Goal: Information Seeking & Learning: Learn about a topic

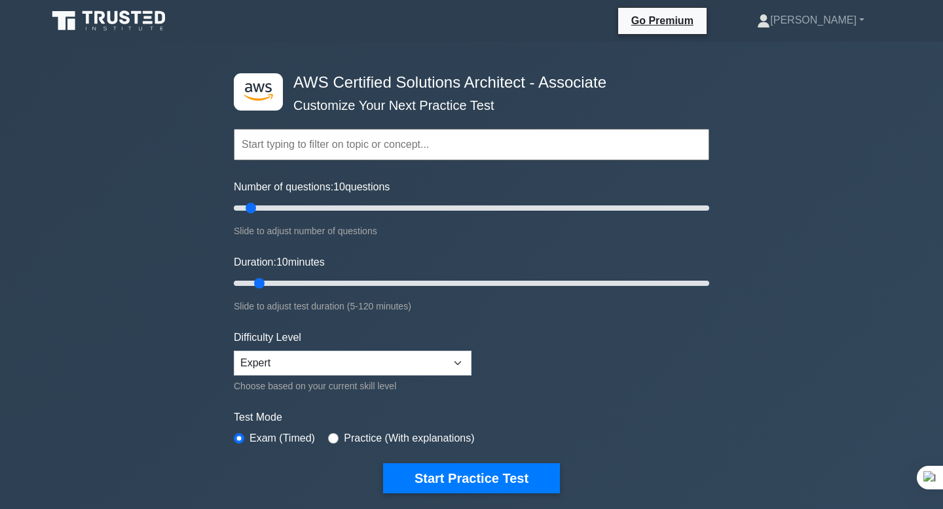
click at [399, 142] on input "text" at bounding box center [471, 144] width 475 height 31
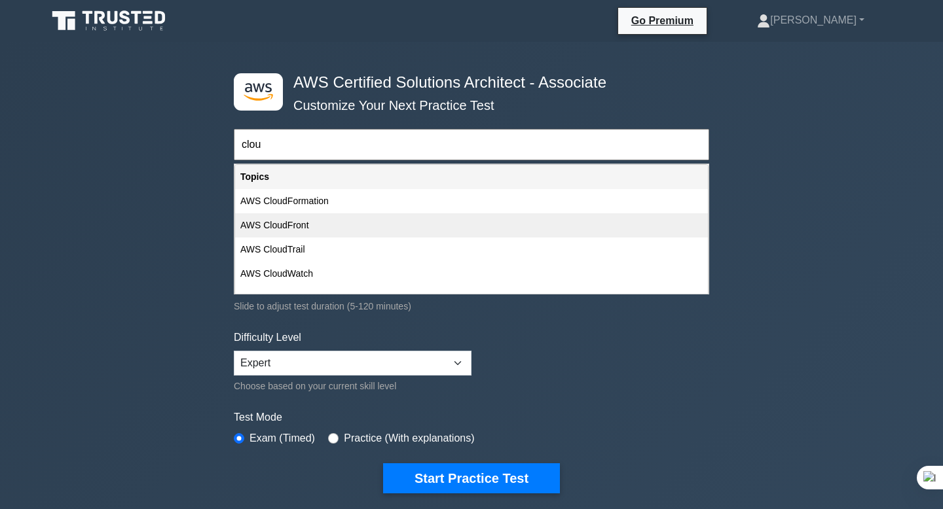
click at [283, 222] on div "AWS CloudFront" at bounding box center [471, 225] width 473 height 24
type input "AWS CloudFront"
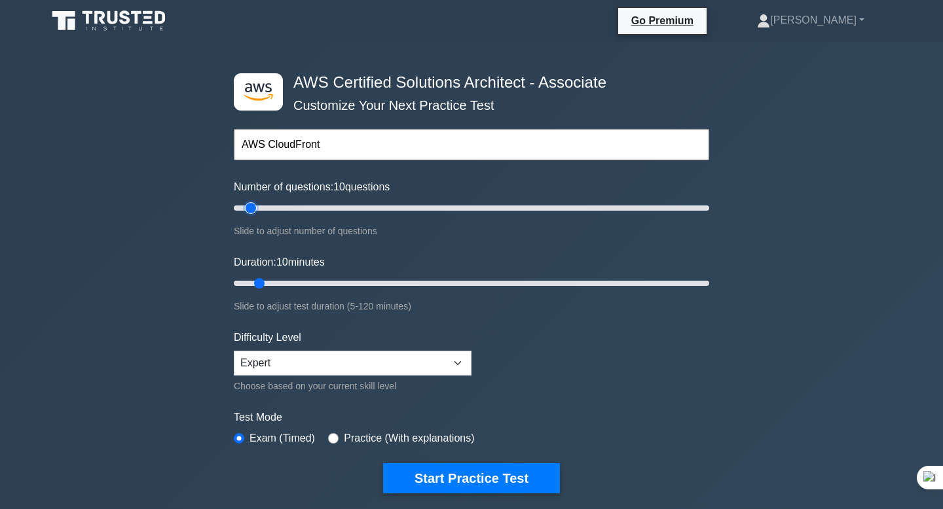
type input "20"
click at [280, 204] on input "Number of questions: 10 questions" at bounding box center [471, 208] width 475 height 16
click at [302, 206] on input "Number of questions: 20 questions" at bounding box center [471, 208] width 475 height 16
click at [332, 205] on input "Number of questions: 30 questions" at bounding box center [471, 208] width 475 height 16
click at [369, 208] on input "Number of questions: 45 questions" at bounding box center [471, 208] width 475 height 16
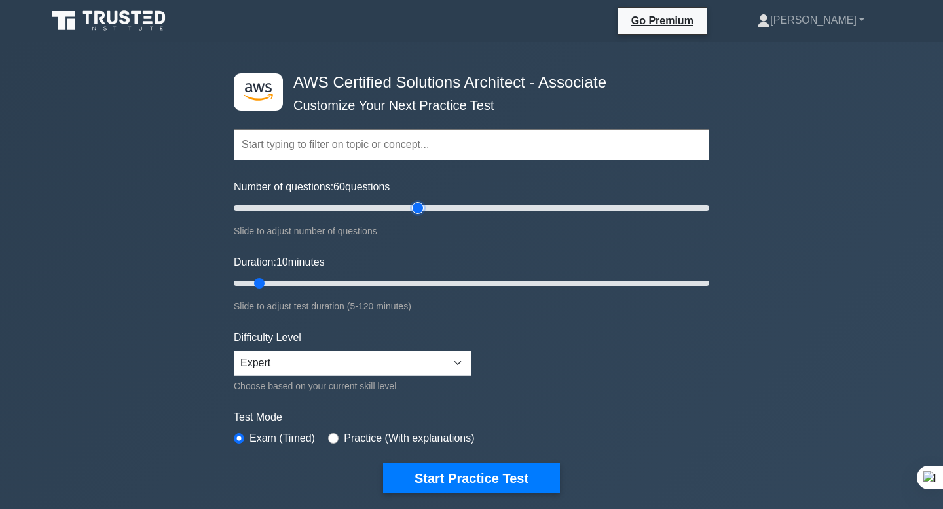
click at [422, 207] on input "Number of questions: 60 questions" at bounding box center [471, 208] width 475 height 16
click at [441, 211] on input "Number of questions: 80 questions" at bounding box center [471, 208] width 475 height 16
click at [448, 209] on input "Number of questions: 90 questions" at bounding box center [471, 208] width 475 height 16
click at [453, 209] on input "Number of questions: 95 questions" at bounding box center [471, 208] width 475 height 16
click at [458, 208] on input "Number of questions: 95 questions" at bounding box center [471, 208] width 475 height 16
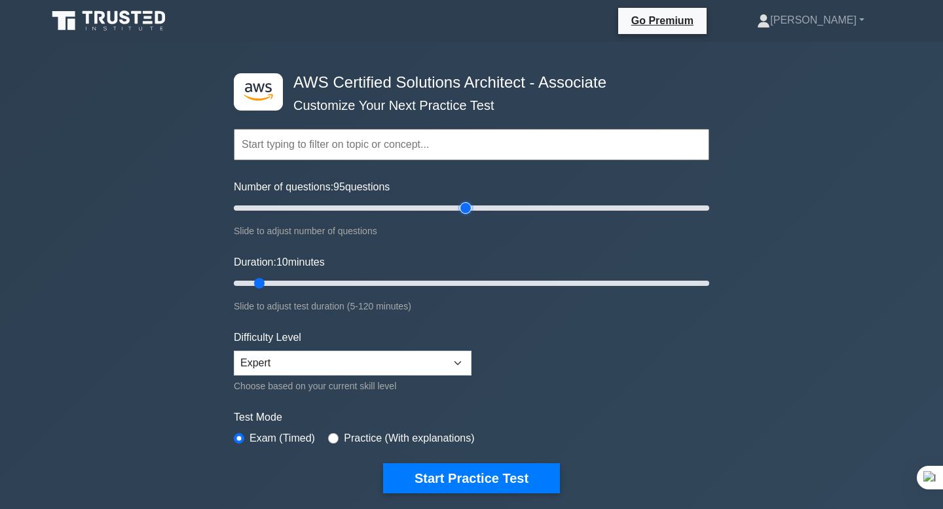
type input "100"
click at [464, 206] on input "Number of questions: 95 questions" at bounding box center [471, 208] width 475 height 16
click at [398, 149] on input "text" at bounding box center [471, 144] width 475 height 31
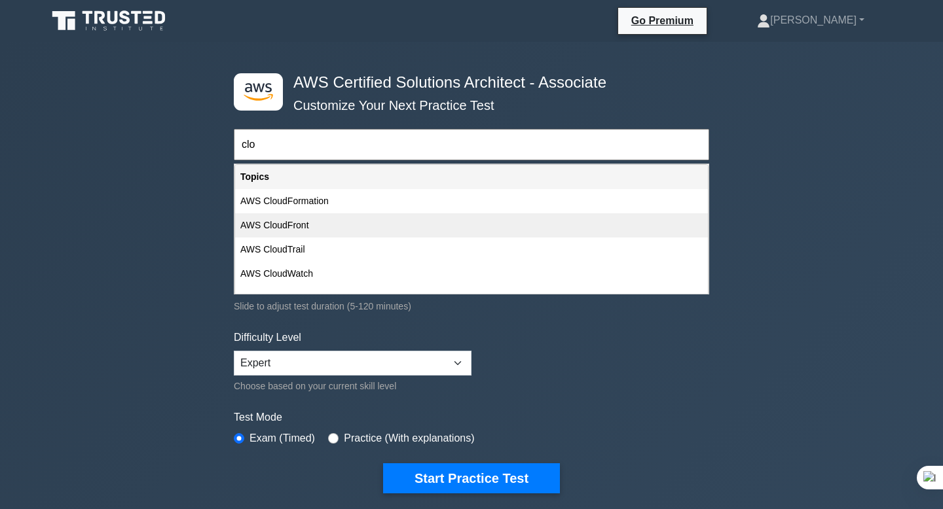
click at [349, 222] on div "AWS CloudFront" at bounding box center [471, 225] width 473 height 24
type input "AWS CloudFront"
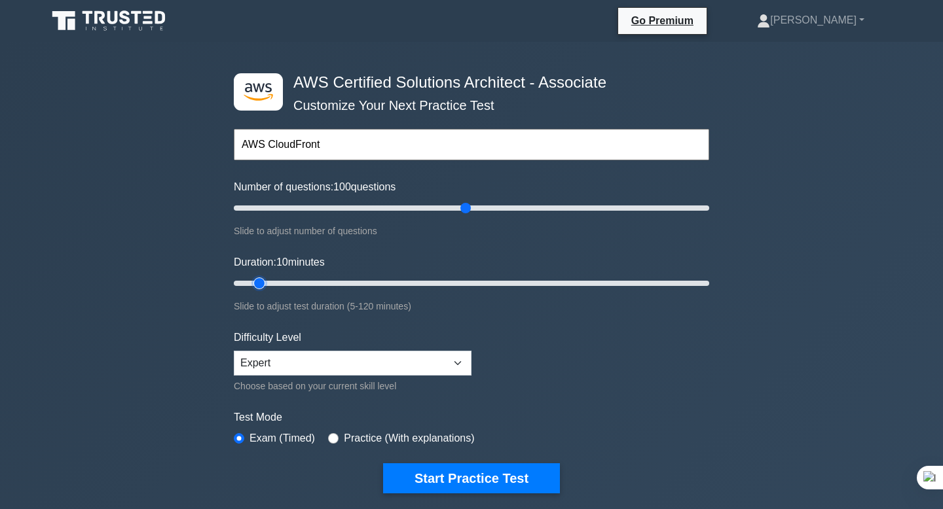
type input "30"
click at [340, 283] on input "Duration: 10 minutes" at bounding box center [471, 284] width 475 height 16
click at [365, 283] on input "Duration: 30 minutes" at bounding box center [471, 284] width 475 height 16
click at [390, 281] on input "Duration: 35 minutes" at bounding box center [471, 284] width 475 height 16
click at [395, 283] on input "Duration: 40 minutes" at bounding box center [471, 284] width 475 height 16
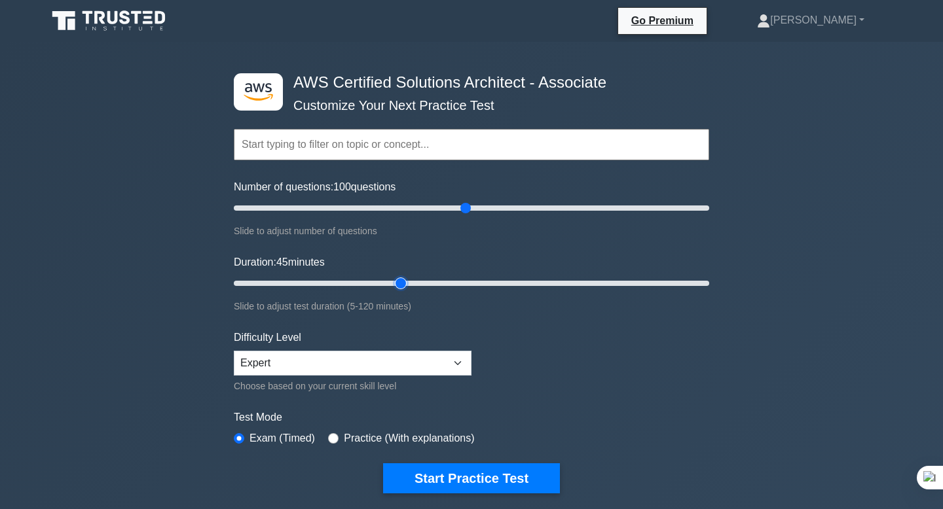
click at [407, 280] on input "Duration: 45 minutes" at bounding box center [471, 284] width 475 height 16
click at [416, 280] on input "Duration: 45 minutes" at bounding box center [471, 284] width 475 height 16
click at [426, 280] on input "Duration: 50 minutes" at bounding box center [471, 284] width 475 height 16
click at [427, 283] on input "Duration: 50 minutes" at bounding box center [471, 284] width 475 height 16
click at [433, 283] on input "Duration: 50 minutes" at bounding box center [471, 284] width 475 height 16
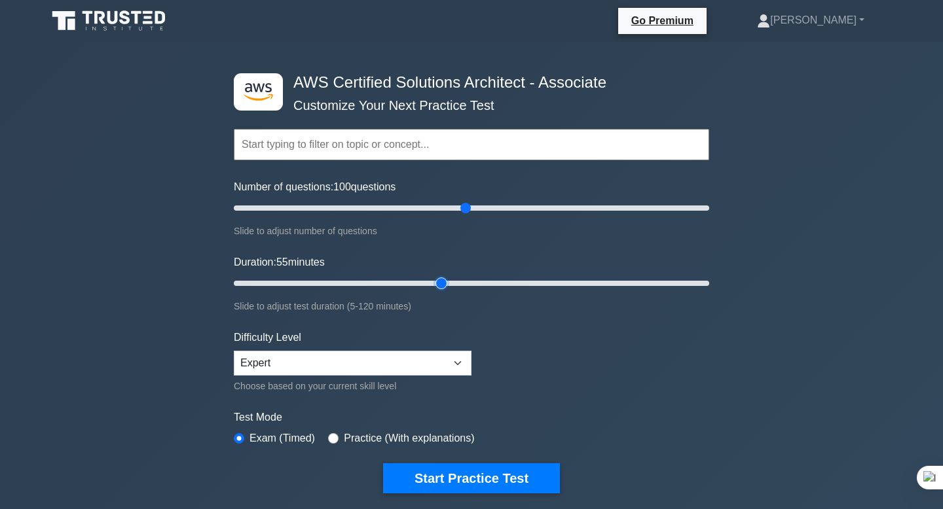
click at [446, 282] on input "Duration: 55 minutes" at bounding box center [471, 284] width 475 height 16
type input "60"
click at [457, 281] on input "Duration: 55 minutes" at bounding box center [471, 284] width 475 height 16
click at [386, 135] on input "text" at bounding box center [471, 144] width 475 height 31
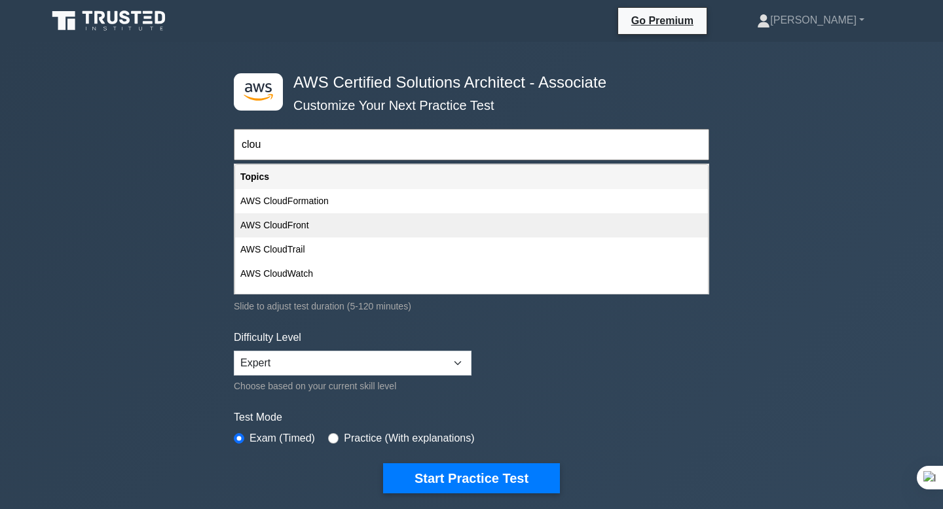
click at [343, 226] on div "AWS CloudFront" at bounding box center [471, 225] width 473 height 24
type input "AWS CloudFront"
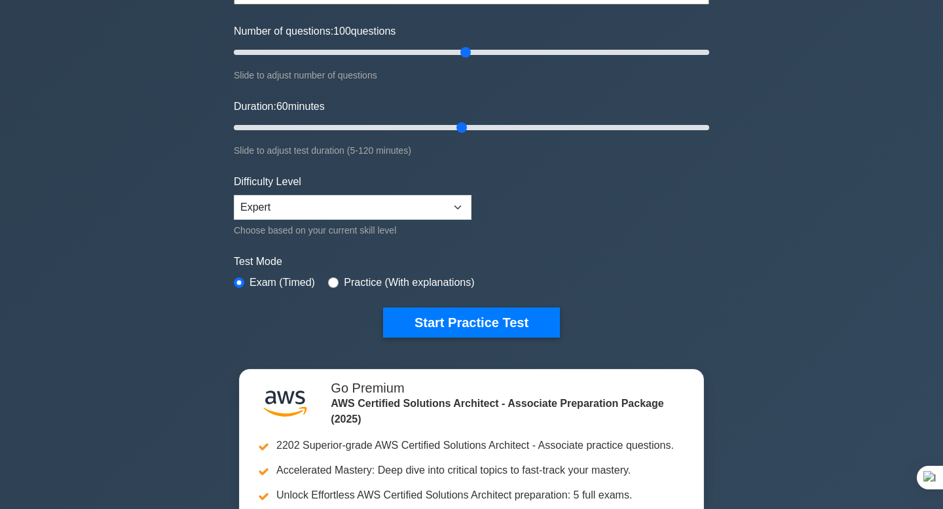
scroll to position [158, 0]
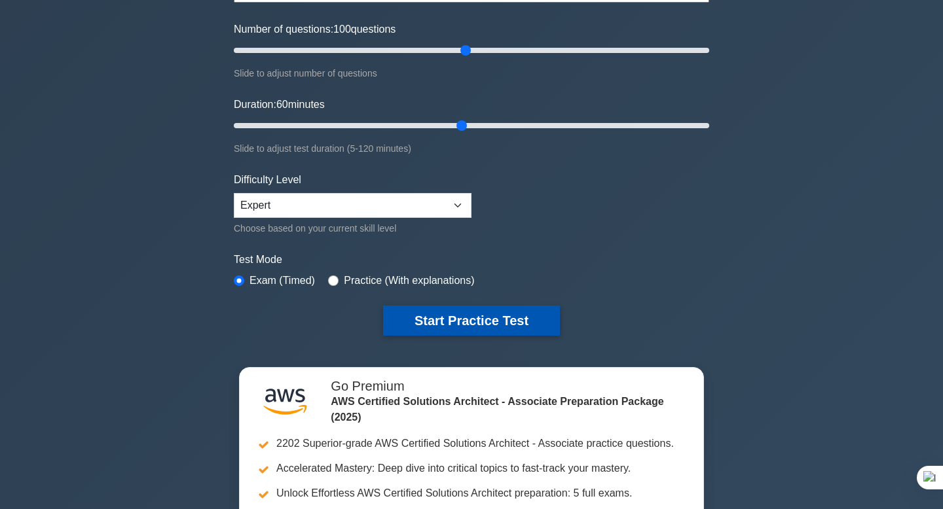
click at [494, 325] on button "Start Practice Test" at bounding box center [471, 321] width 177 height 30
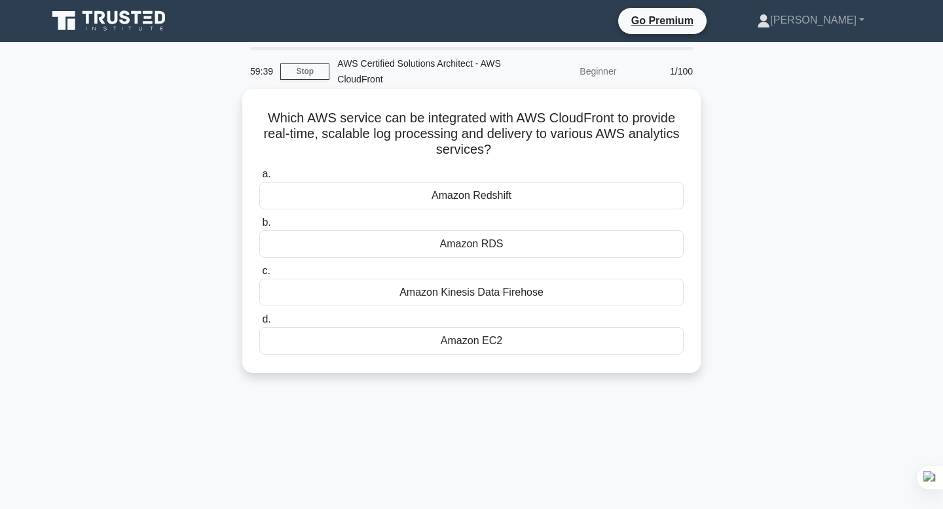
click at [515, 338] on div "Amazon EC2" at bounding box center [471, 340] width 424 height 27
click at [259, 324] on input "d. Amazon EC2" at bounding box center [259, 320] width 0 height 9
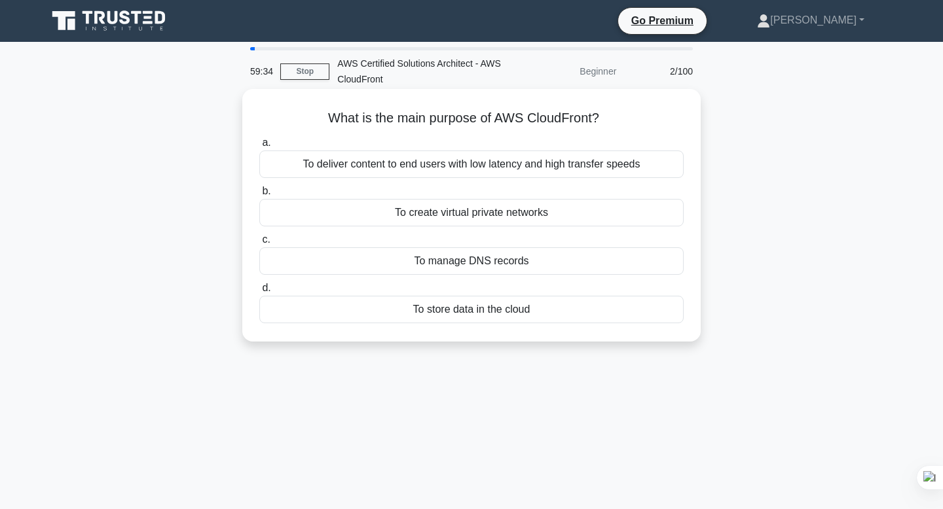
click at [503, 166] on div "To deliver content to end users with low latency and high transfer speeds" at bounding box center [471, 164] width 424 height 27
click at [259, 147] on input "a. To deliver content to end users with low latency and high transfer speeds" at bounding box center [259, 143] width 0 height 9
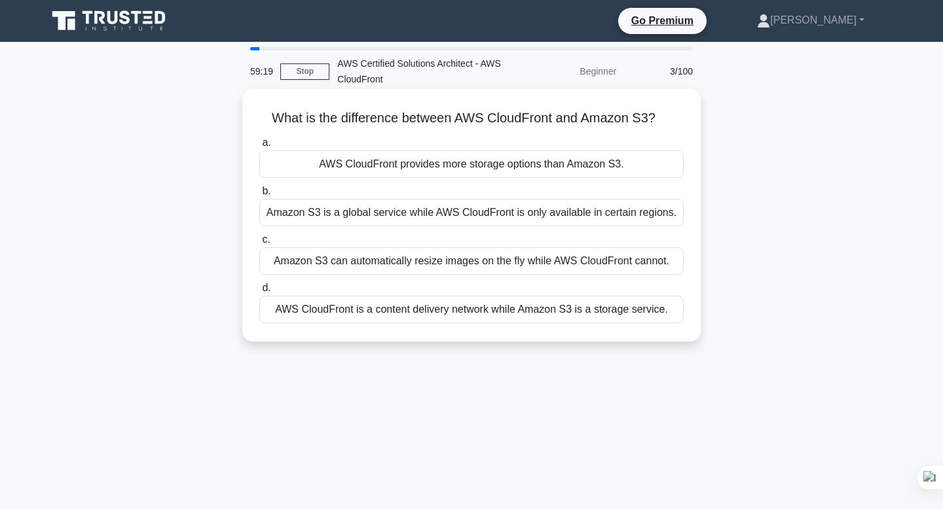
click at [401, 316] on div "AWS CloudFront is a content delivery network while Amazon S3 is a storage servi…" at bounding box center [471, 309] width 424 height 27
click at [259, 293] on input "d. AWS CloudFront is a content delivery network while Amazon S3 is a storage se…" at bounding box center [259, 288] width 0 height 9
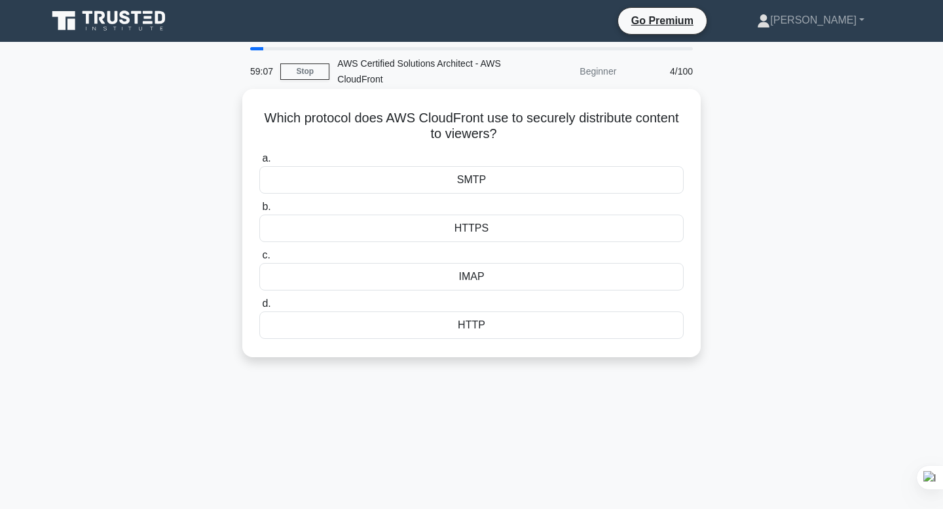
click at [509, 225] on div "HTTPS" at bounding box center [471, 228] width 424 height 27
click at [259, 211] on input "b. HTTPS" at bounding box center [259, 207] width 0 height 9
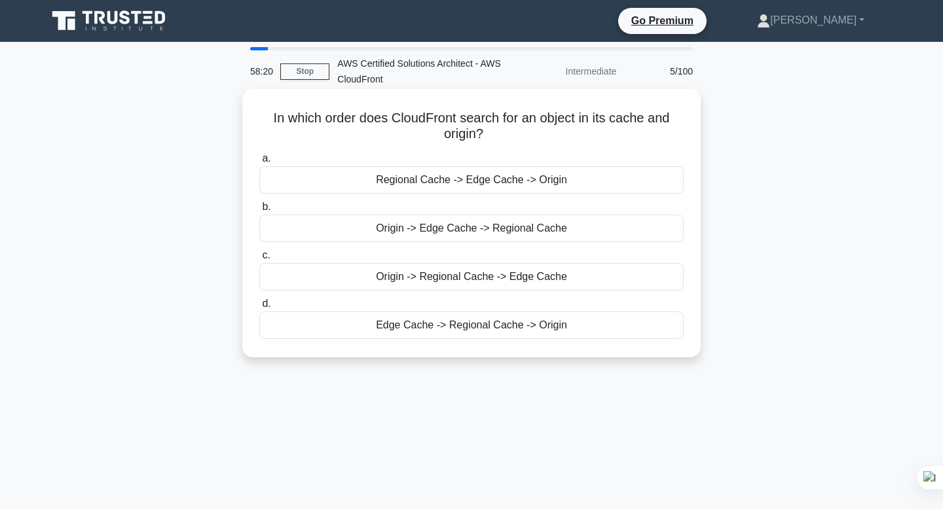
click at [478, 326] on div "Edge Cache -> Regional Cache -> Origin" at bounding box center [471, 325] width 424 height 27
click at [259, 308] on input "d. Edge Cache -> Regional Cache -> Origin" at bounding box center [259, 304] width 0 height 9
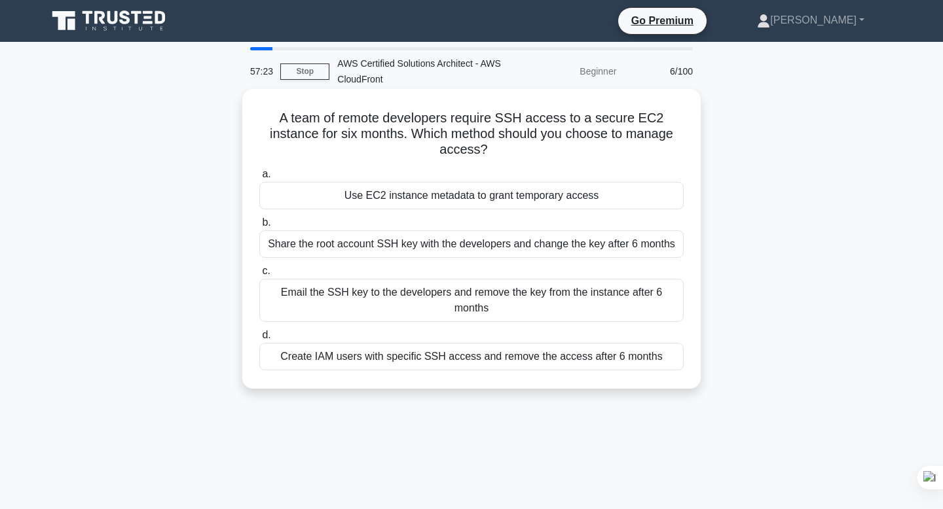
click at [430, 350] on div "Create IAM users with specific SSH access and remove the access after 6 months" at bounding box center [471, 356] width 424 height 27
click at [259, 340] on input "d. Create IAM users with specific SSH access and remove the access after 6 mont…" at bounding box center [259, 335] width 0 height 9
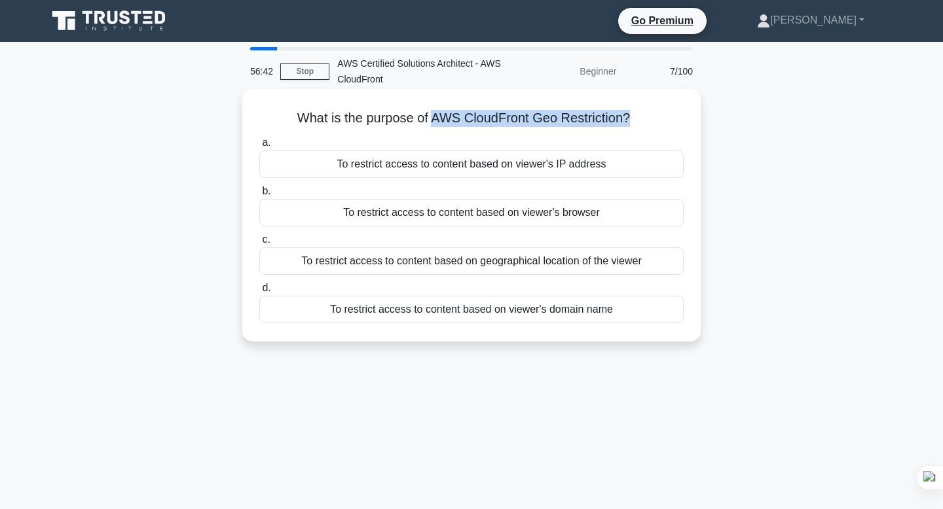
drag, startPoint x: 626, startPoint y: 117, endPoint x: 435, endPoint y: 117, distance: 191.8
click at [435, 117] on h5 "What is the purpose of AWS CloudFront Geo Restriction? .spinner_0XTQ{transform-…" at bounding box center [471, 118] width 427 height 17
copy h5 "AWS CloudFront Geo Restriction?"
click at [685, 137] on div "a. To restrict access to content based on viewer's IP address" at bounding box center [471, 156] width 440 height 43
click at [578, 267] on div "To restrict access to content based on geographical location of the viewer" at bounding box center [471, 260] width 424 height 27
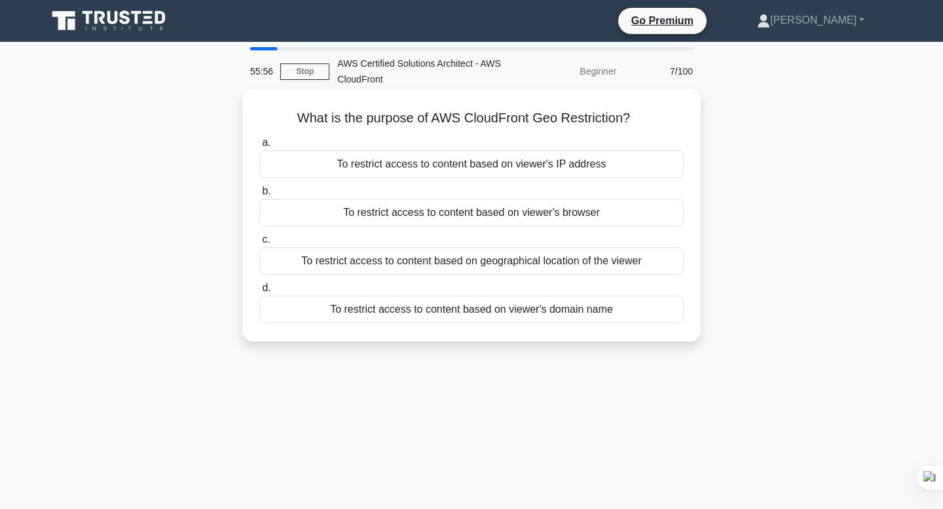
click at [259, 244] on input "c. To restrict access to content based on geographical location of the viewer" at bounding box center [259, 240] width 0 height 9
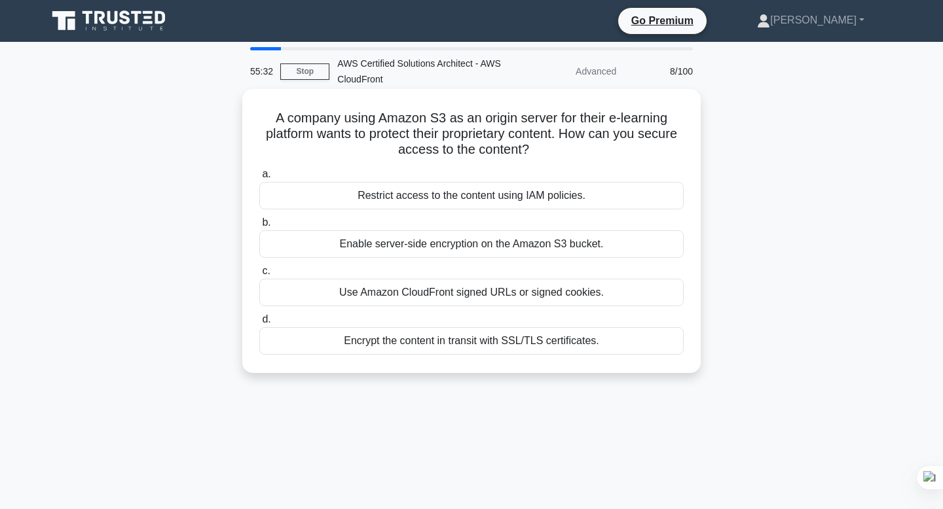
click at [599, 195] on div "Restrict access to the content using IAM policies." at bounding box center [471, 195] width 424 height 27
click at [259, 179] on input "a. Restrict access to the content using IAM policies." at bounding box center [259, 174] width 0 height 9
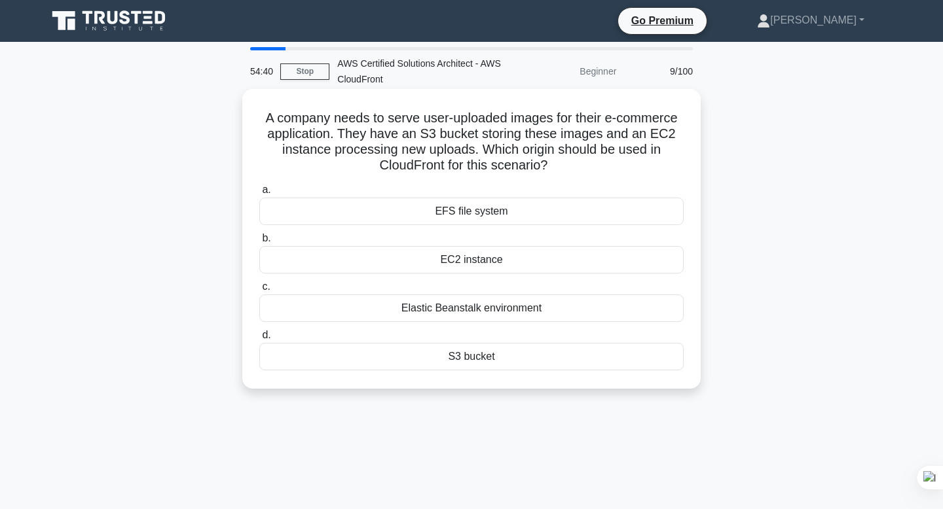
click at [554, 356] on div "S3 bucket" at bounding box center [471, 356] width 424 height 27
click at [259, 340] on input "d. S3 bucket" at bounding box center [259, 335] width 0 height 9
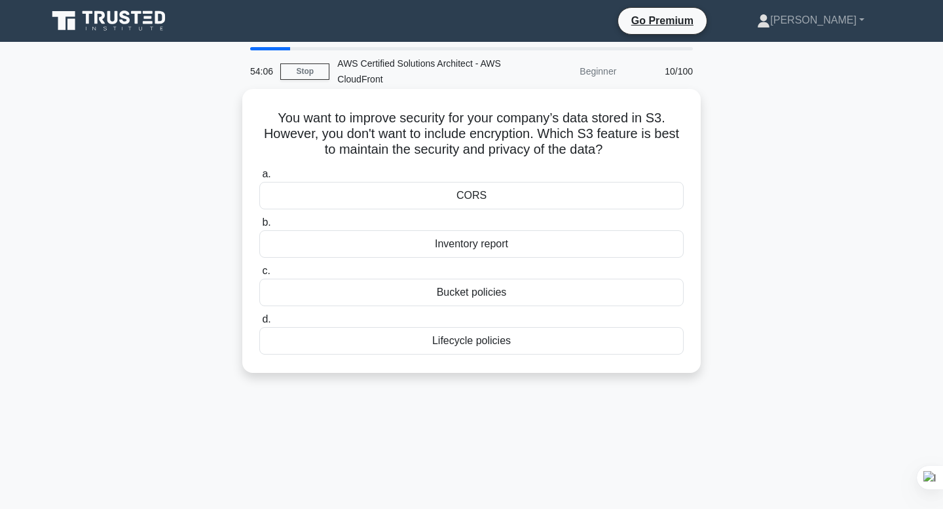
click at [500, 292] on div "Bucket policies" at bounding box center [471, 292] width 424 height 27
click at [259, 276] on input "c. Bucket policies" at bounding box center [259, 271] width 0 height 9
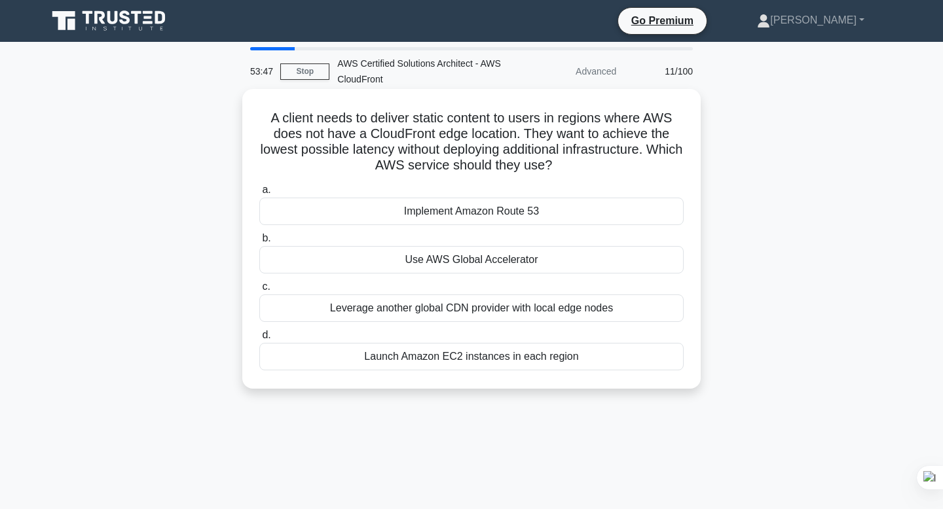
click at [523, 259] on div "Use AWS Global Accelerator" at bounding box center [471, 259] width 424 height 27
click at [259, 243] on input "b. Use AWS Global Accelerator" at bounding box center [259, 238] width 0 height 9
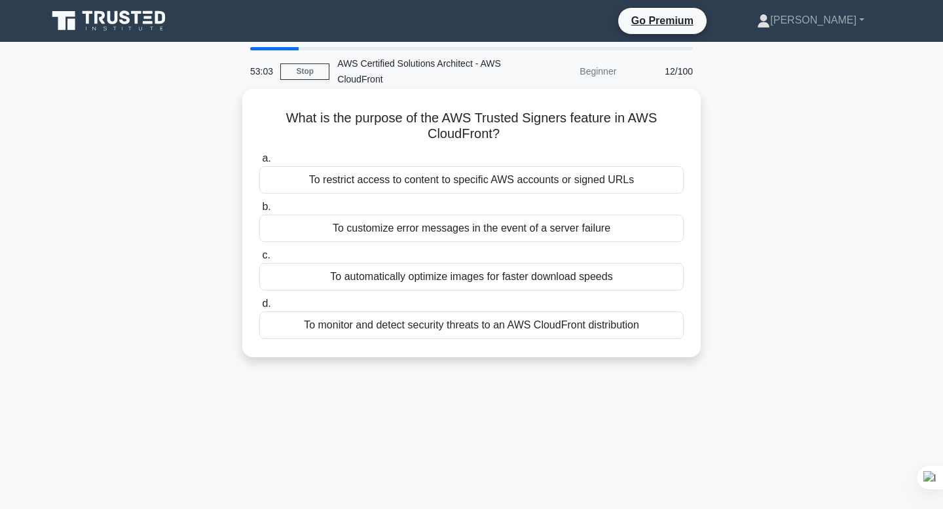
drag, startPoint x: 450, startPoint y: 119, endPoint x: 528, endPoint y: 136, distance: 79.6
click at [528, 136] on h5 "What is the purpose of the AWS Trusted Signers feature in AWS CloudFront? .spin…" at bounding box center [471, 126] width 427 height 33
drag, startPoint x: 528, startPoint y: 136, endPoint x: 446, endPoint y: 115, distance: 84.3
click at [446, 115] on h5 "What is the purpose of the AWS Trusted Signers feature in AWS CloudFront? .spin…" at bounding box center [471, 126] width 427 height 33
copy h5 "AWS Trusted Signers feature in AWS CloudFront?"
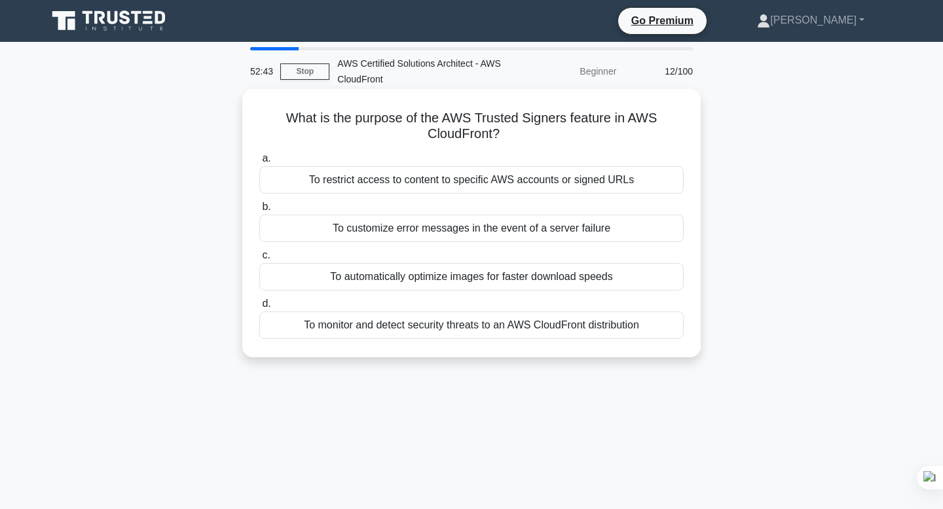
click at [570, 179] on div "To restrict access to content to specific AWS accounts or signed URLs" at bounding box center [471, 179] width 424 height 27
click at [259, 163] on input "a. To restrict access to content to specific AWS accounts or signed URLs" at bounding box center [259, 158] width 0 height 9
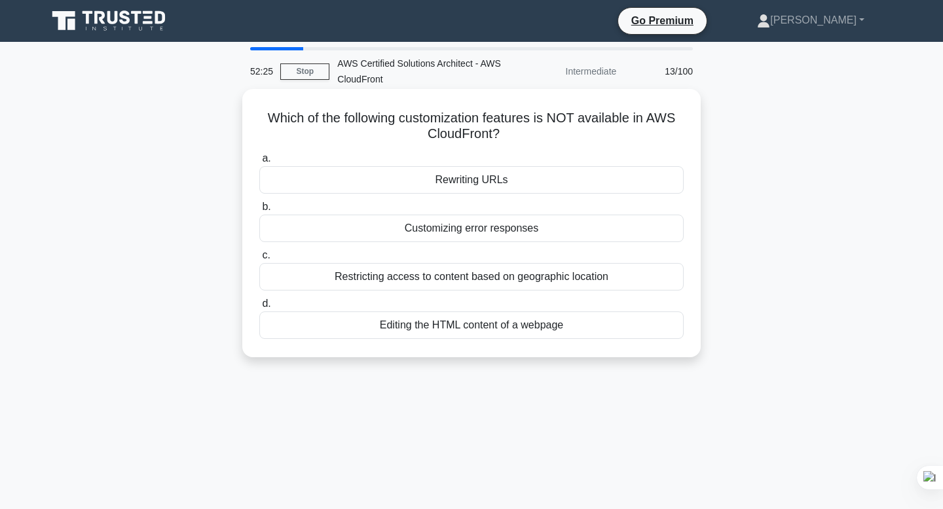
click at [543, 233] on div "Customizing error responses" at bounding box center [471, 228] width 424 height 27
click at [259, 211] on input "b. Customizing error responses" at bounding box center [259, 207] width 0 height 9
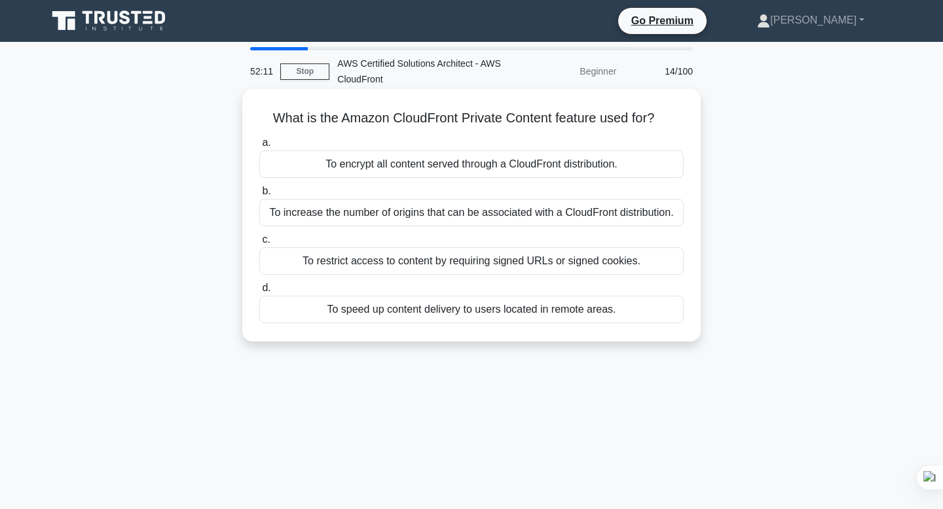
click at [525, 312] on div "To speed up content delivery to users located in remote areas." at bounding box center [471, 309] width 424 height 27
click at [259, 293] on input "d. To speed up content delivery to users located in remote areas." at bounding box center [259, 288] width 0 height 9
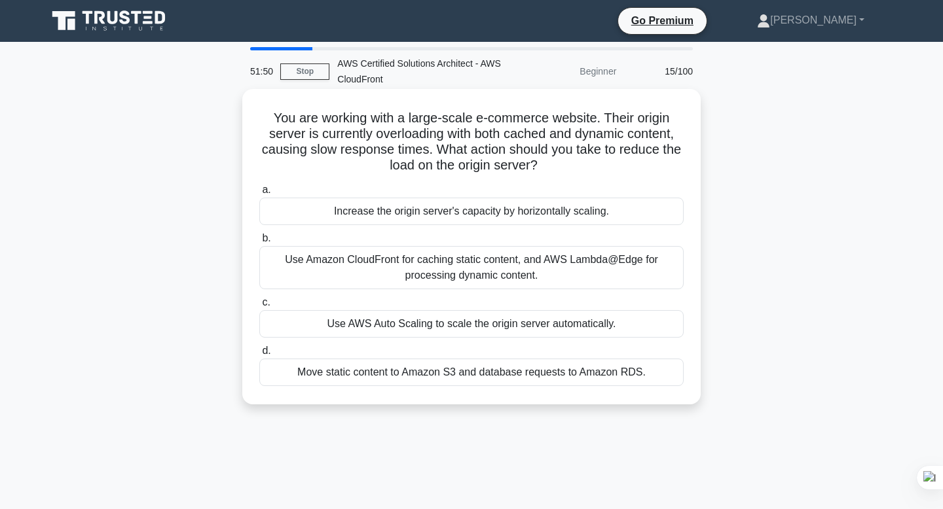
click at [520, 262] on div "Use Amazon CloudFront for caching static content, and AWS Lambda@Edge for proce…" at bounding box center [471, 267] width 424 height 43
click at [259, 243] on input "b. Use Amazon CloudFront for caching static content, and AWS Lambda@Edge for pr…" at bounding box center [259, 238] width 0 height 9
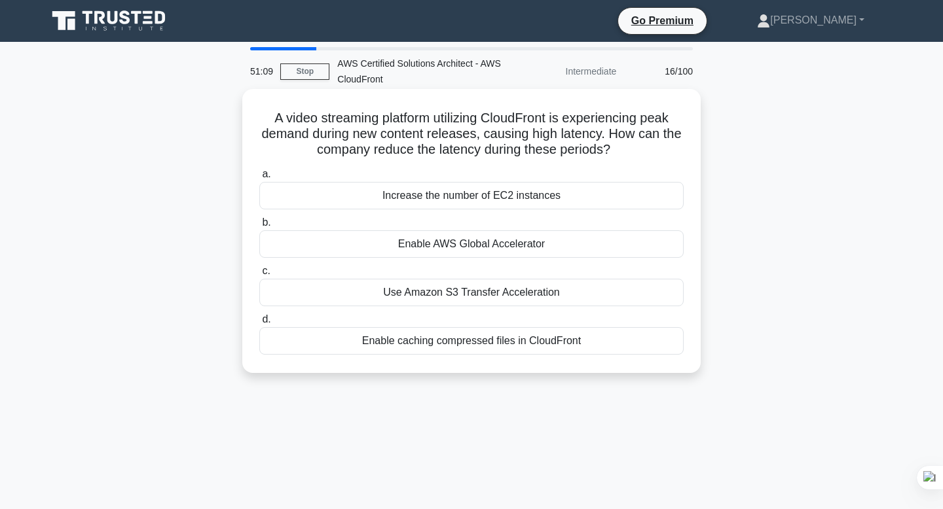
click at [583, 245] on div "Enable AWS Global Accelerator" at bounding box center [471, 243] width 424 height 27
click at [259, 227] on input "b. Enable AWS Global Accelerator" at bounding box center [259, 223] width 0 height 9
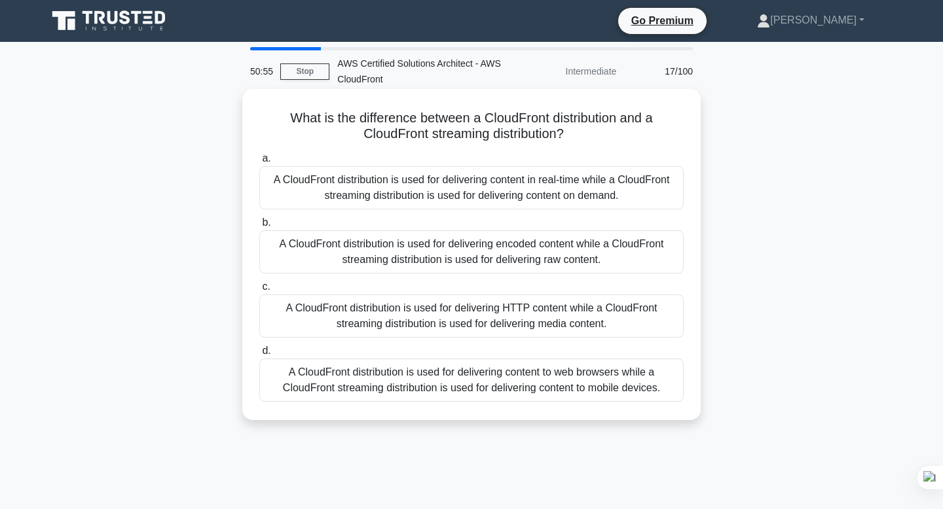
drag, startPoint x: 568, startPoint y: 130, endPoint x: 277, endPoint y: 115, distance: 291.1
click at [277, 115] on h5 "What is the difference between a CloudFront distribution and a CloudFront strea…" at bounding box center [471, 126] width 427 height 33
copy h5 "What is the difference between a CloudFront distribution and a CloudFront strea…"
click at [581, 141] on h5 "What is the difference between a CloudFront distribution and a CloudFront strea…" at bounding box center [471, 126] width 427 height 33
click at [556, 195] on div "A CloudFront distribution is used for delivering content in real-time while a C…" at bounding box center [471, 187] width 424 height 43
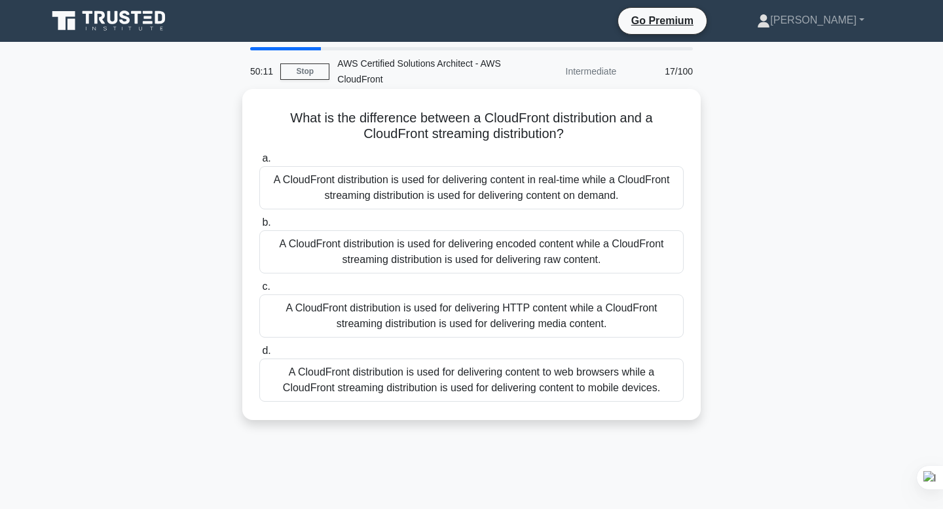
click at [259, 163] on input "a. A CloudFront distribution is used for delivering content in real-time while …" at bounding box center [259, 158] width 0 height 9
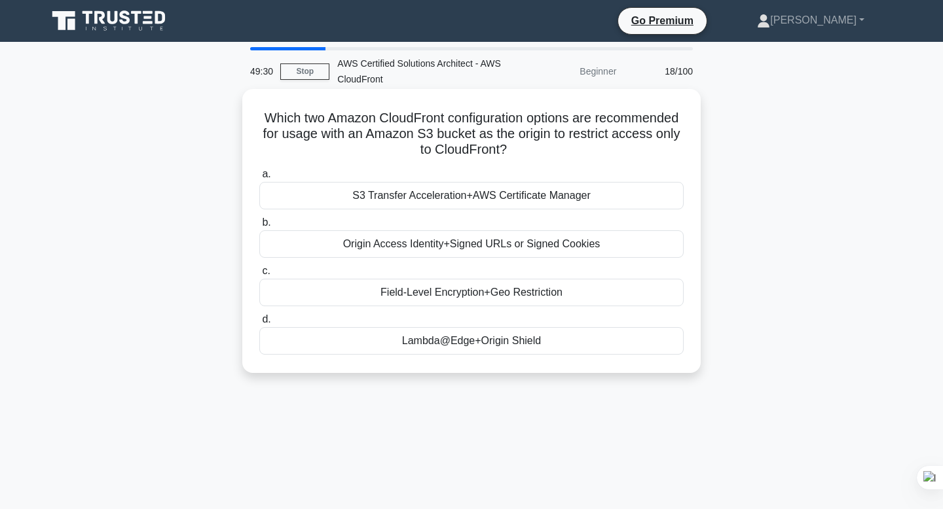
click at [496, 246] on div "Origin Access Identity+Signed URLs or Signed Cookies" at bounding box center [471, 243] width 424 height 27
click at [259, 227] on input "b. Origin Access Identity+Signed URLs or Signed Cookies" at bounding box center [259, 223] width 0 height 9
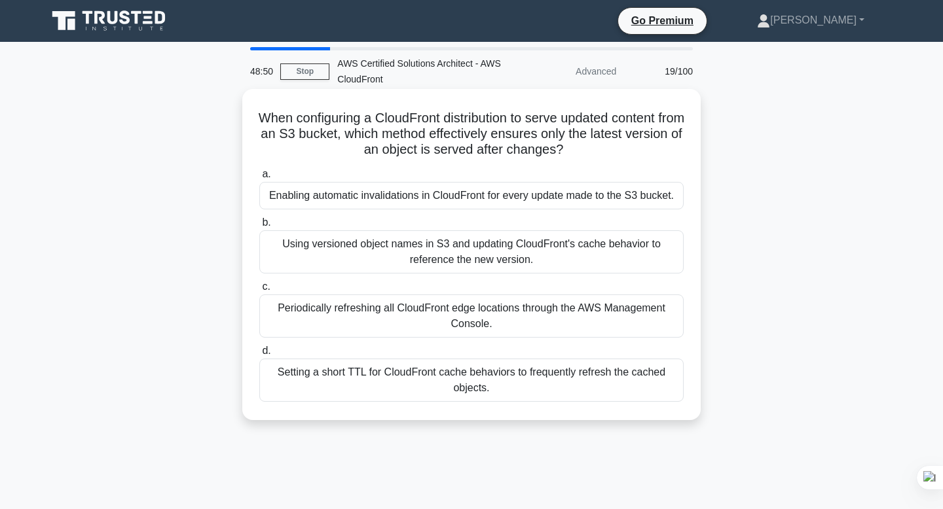
click at [387, 377] on div "Setting a short TTL for CloudFront cache behaviors to frequently refresh the ca…" at bounding box center [471, 380] width 424 height 43
click at [259, 355] on input "d. Setting a short TTL for CloudFront cache behaviors to frequently refresh the…" at bounding box center [259, 351] width 0 height 9
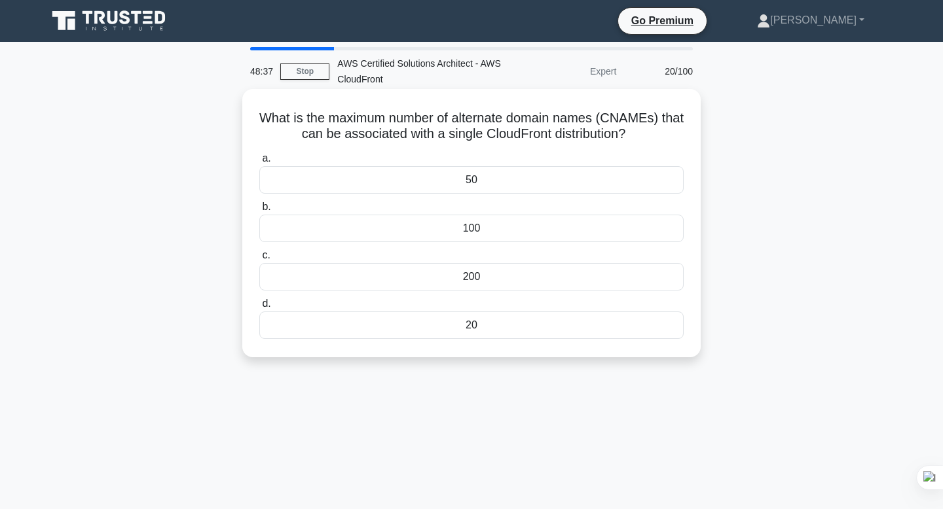
click at [483, 316] on div "20" at bounding box center [471, 325] width 424 height 27
click at [259, 308] on input "d. 20" at bounding box center [259, 304] width 0 height 9
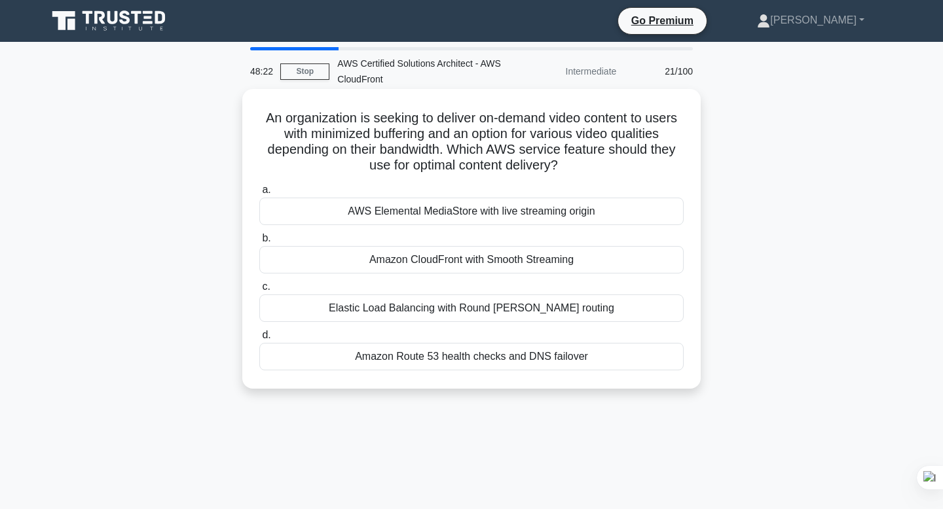
click at [482, 261] on div "Amazon CloudFront with Smooth Streaming" at bounding box center [471, 259] width 424 height 27
click at [259, 243] on input "b. Amazon CloudFront with Smooth Streaming" at bounding box center [259, 238] width 0 height 9
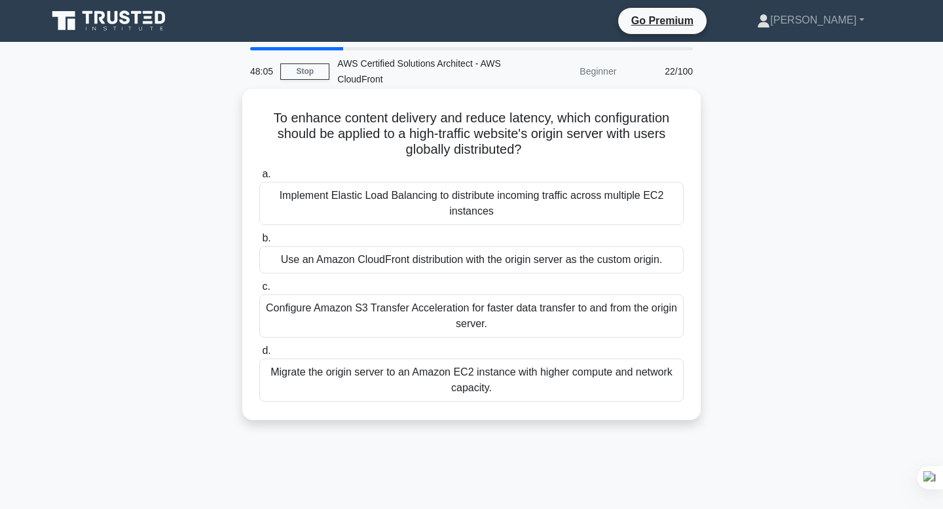
click at [499, 262] on div "Use an Amazon CloudFront distribution with the origin server as the custom orig…" at bounding box center [471, 259] width 424 height 27
click at [259, 243] on input "b. Use an Amazon CloudFront distribution with the origin server as the custom o…" at bounding box center [259, 238] width 0 height 9
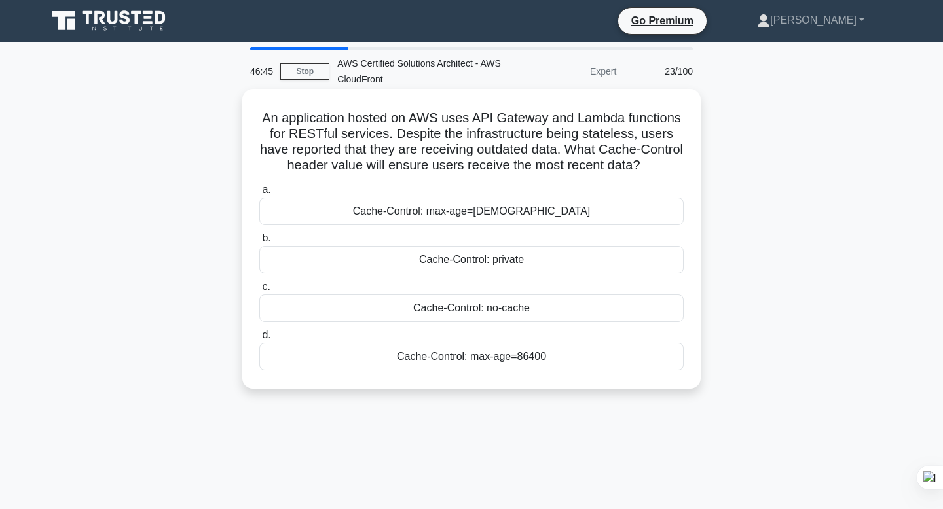
click at [525, 307] on div "Cache-Control: no-cache" at bounding box center [471, 308] width 424 height 27
click at [259, 291] on input "c. Cache-Control: no-cache" at bounding box center [259, 287] width 0 height 9
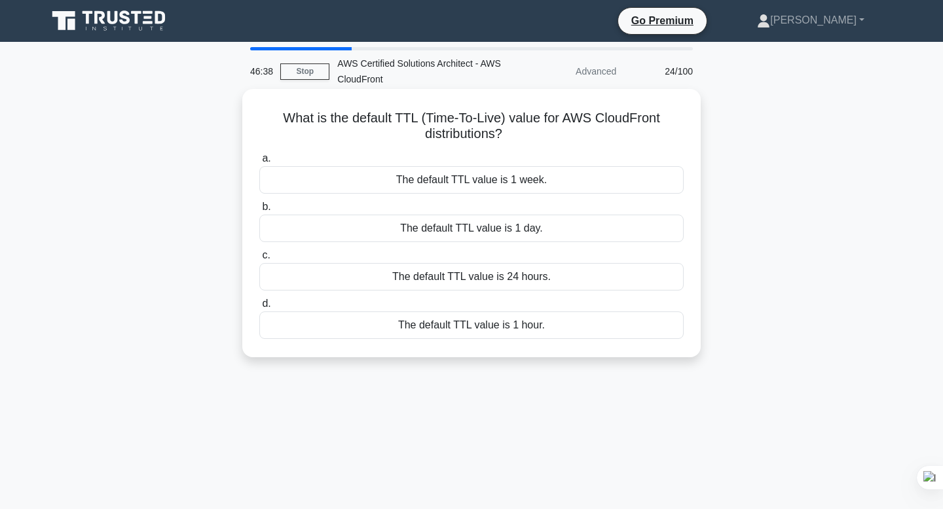
click at [490, 125] on h5 "What is the default TTL (Time-To-Live) value for AWS CloudFront distributions? …" at bounding box center [471, 126] width 427 height 33
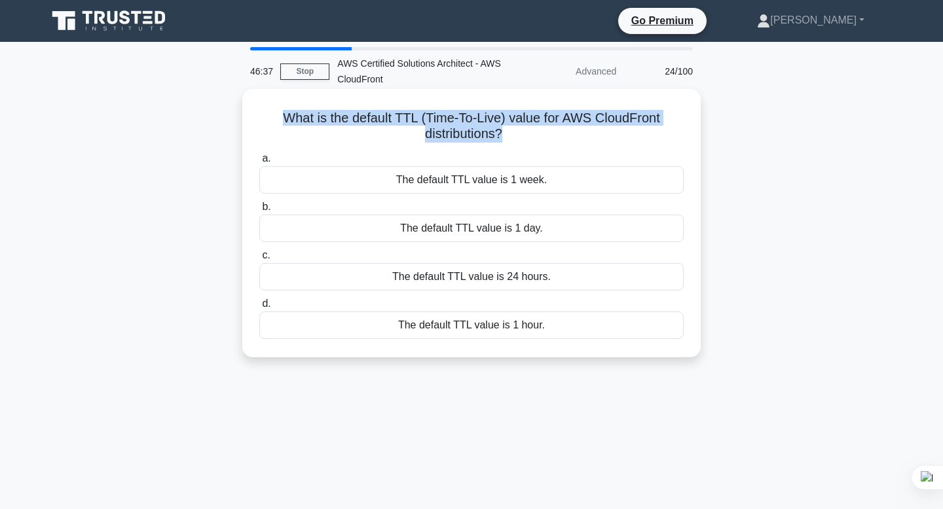
copy div "What is the default TTL (Time-To-Live) value for AWS CloudFront distributions? …"
click at [502, 283] on div "The default TTL value is 24 hours." at bounding box center [471, 276] width 424 height 27
click at [259, 260] on input "c. The default TTL value is 24 hours." at bounding box center [259, 255] width 0 height 9
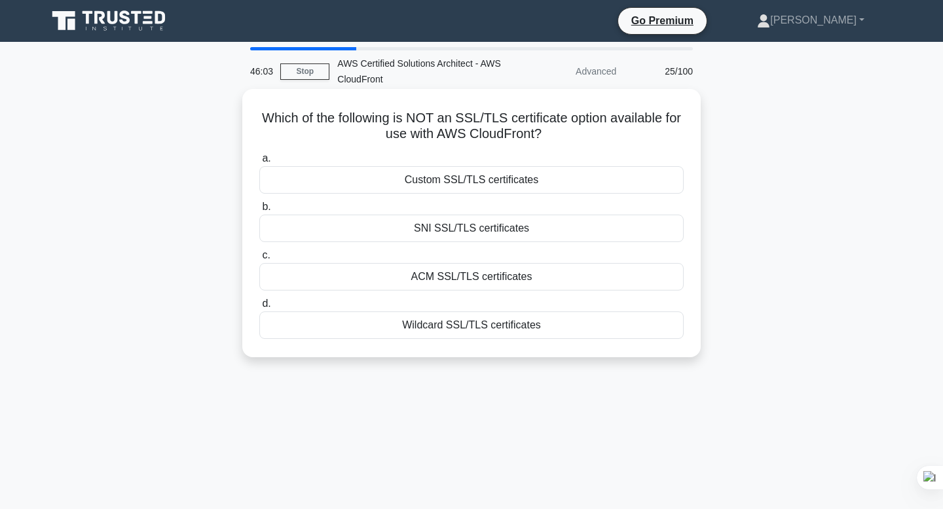
click at [501, 128] on h5 "Which of the following is NOT an SSL/TLS certificate option available for use w…" at bounding box center [471, 126] width 427 height 33
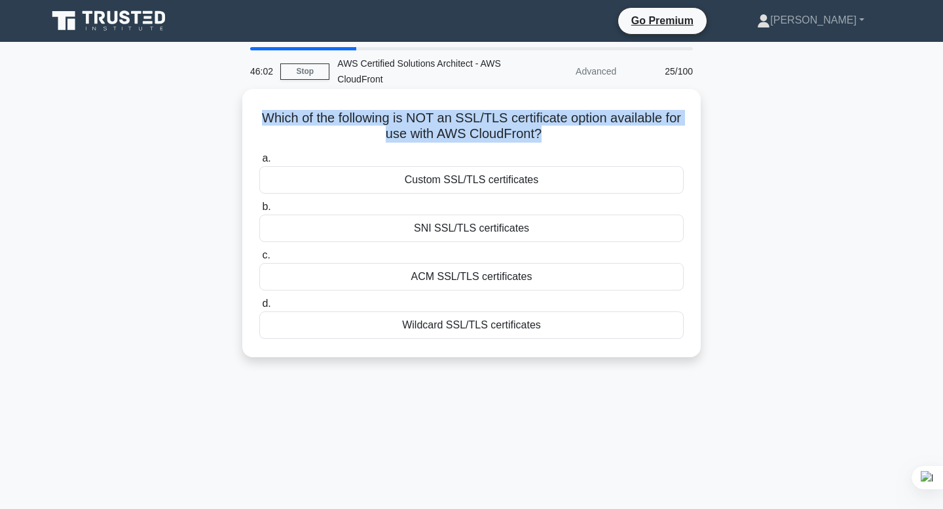
copy div "Which of the following is NOT an SSL/TLS certificate option available for use w…"
click at [543, 229] on div "SNI SSL/TLS certificates" at bounding box center [471, 228] width 424 height 27
click at [259, 211] on input "b. SNI SSL/TLS certificates" at bounding box center [259, 207] width 0 height 9
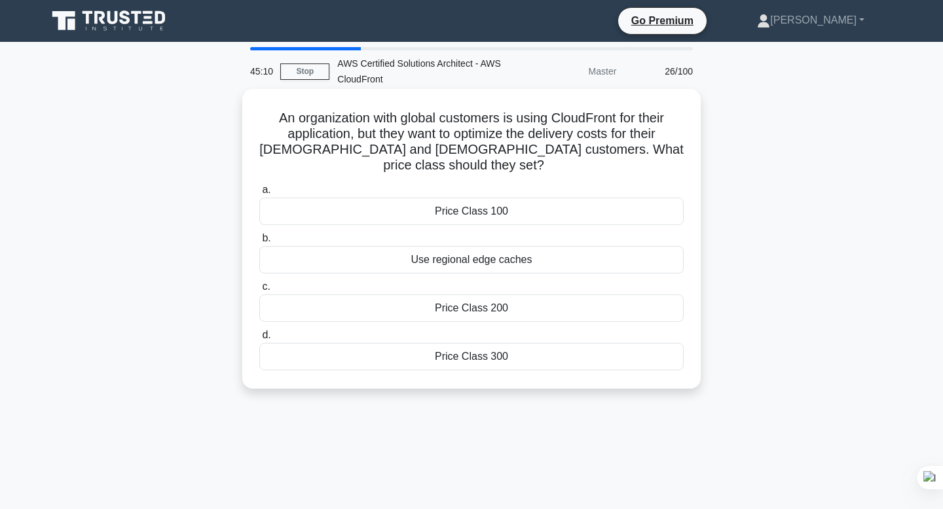
click at [509, 295] on div "Price Class 200" at bounding box center [471, 308] width 424 height 27
click at [259, 287] on input "c. Price Class 200" at bounding box center [259, 287] width 0 height 9
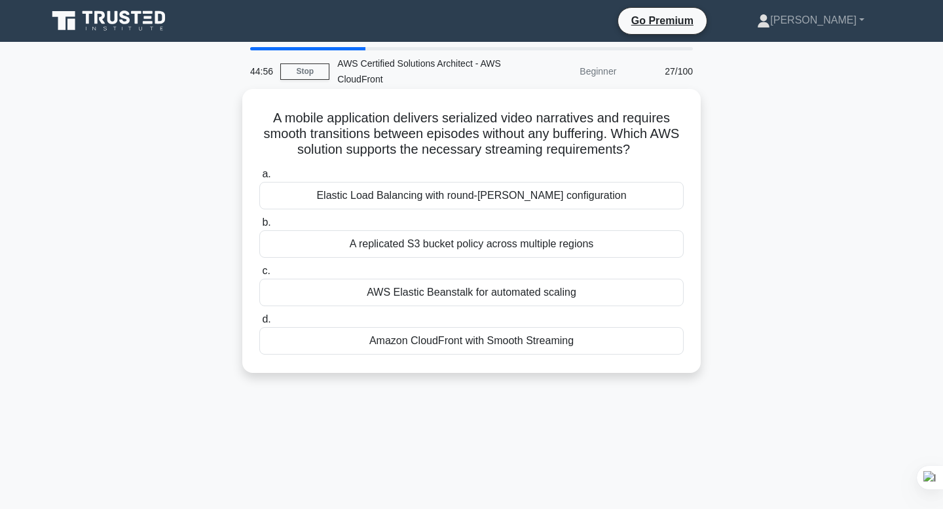
click at [463, 352] on div "Amazon CloudFront with Smooth Streaming" at bounding box center [471, 340] width 424 height 27
click at [259, 324] on input "d. Amazon CloudFront with Smooth Streaming" at bounding box center [259, 320] width 0 height 9
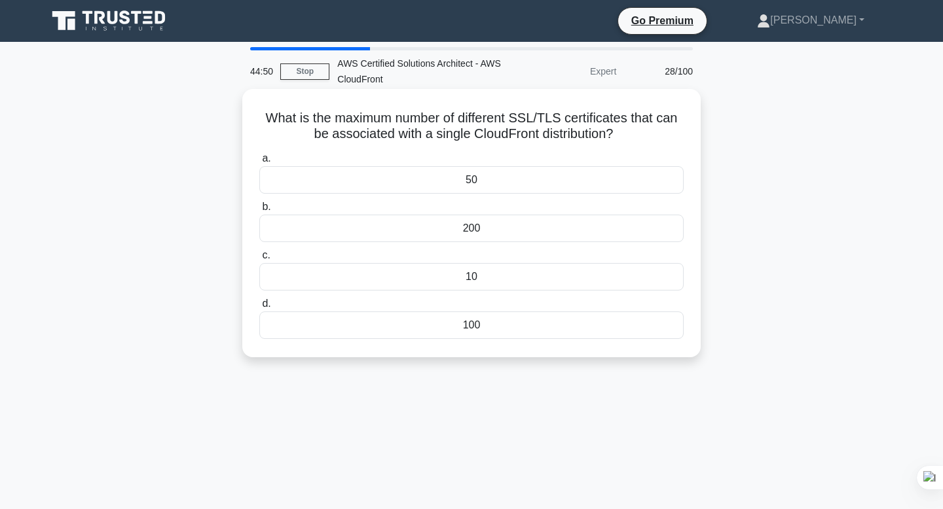
click at [520, 107] on div "What is the maximum number of different SSL/TLS certificates that can be associ…" at bounding box center [471, 223] width 448 height 258
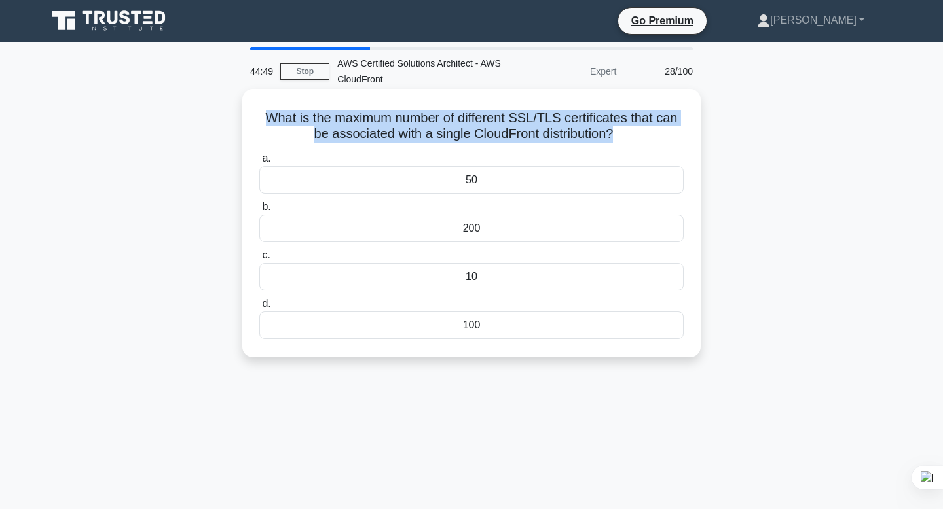
click at [534, 117] on h5 "What is the maximum number of different SSL/TLS certificates that can be associ…" at bounding box center [471, 126] width 427 height 33
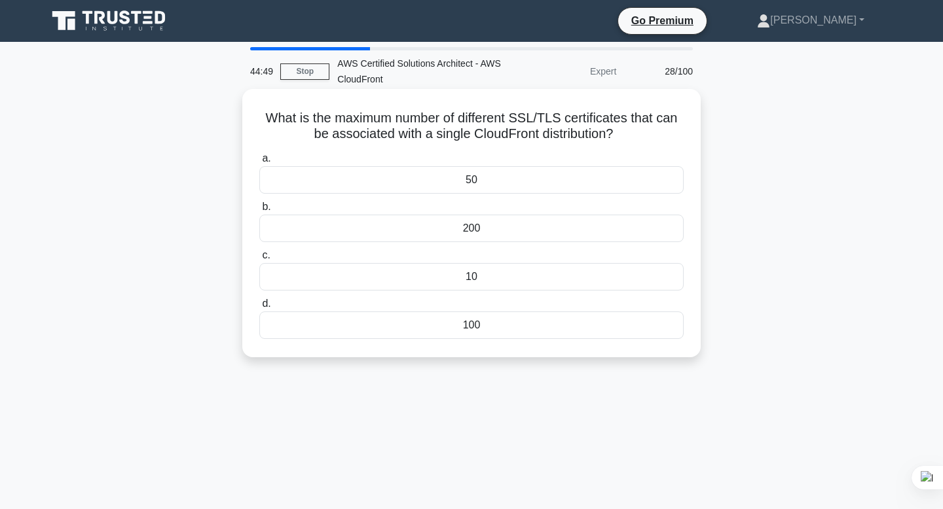
click at [534, 117] on h5 "What is the maximum number of different SSL/TLS certificates that can be associ…" at bounding box center [471, 126] width 427 height 33
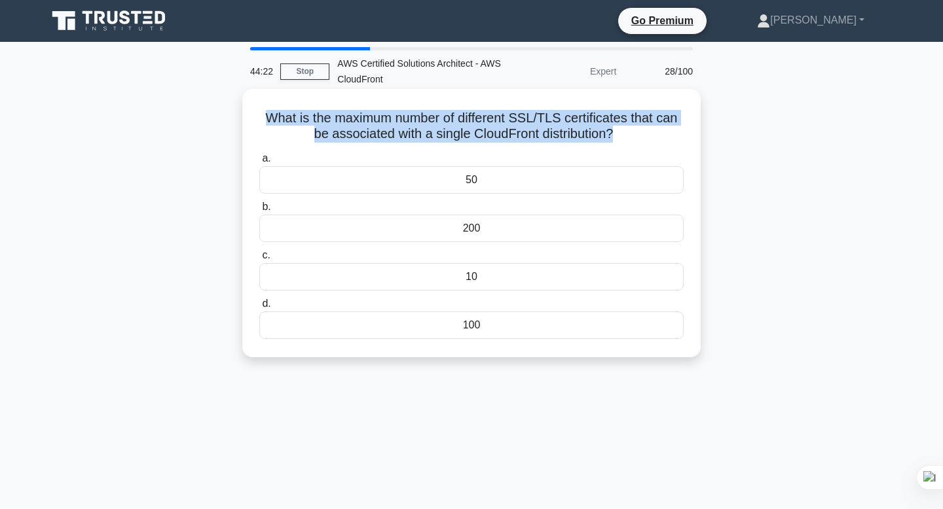
click at [522, 284] on div "10" at bounding box center [471, 276] width 424 height 27
click at [259, 260] on input "c. 10" at bounding box center [259, 255] width 0 height 9
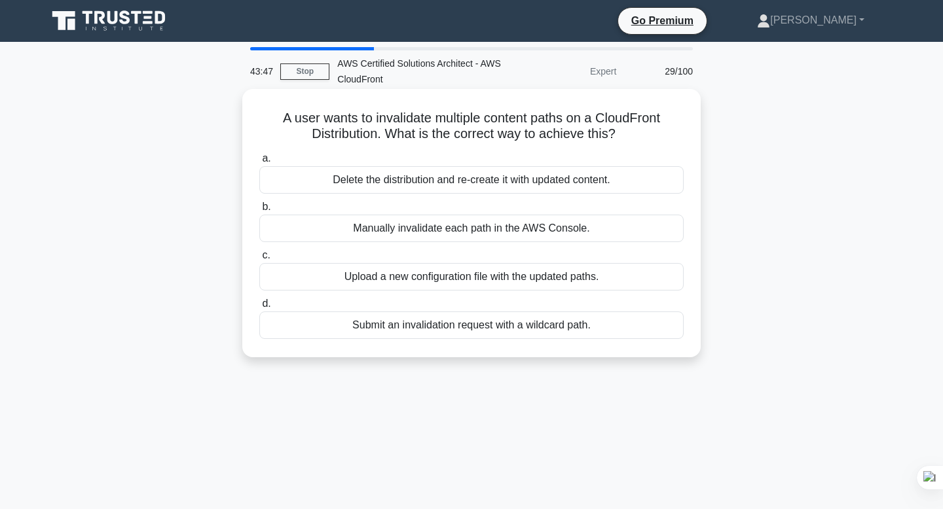
click at [505, 279] on div "Upload a new configuration file with the updated paths." at bounding box center [471, 276] width 424 height 27
click at [259, 260] on input "c. Upload a new configuration file with the updated paths." at bounding box center [259, 255] width 0 height 9
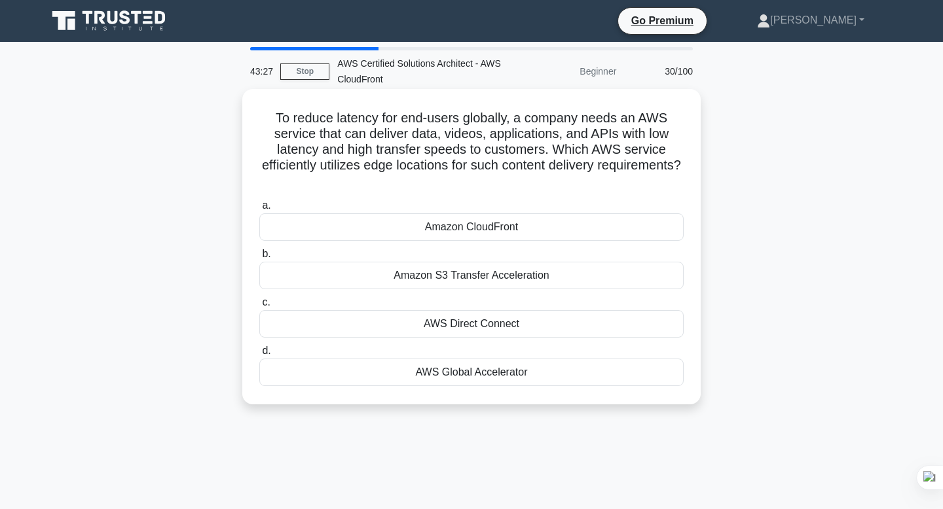
click at [513, 368] on div "AWS Global Accelerator" at bounding box center [471, 372] width 424 height 27
click at [259, 355] on input "d. AWS Global Accelerator" at bounding box center [259, 351] width 0 height 9
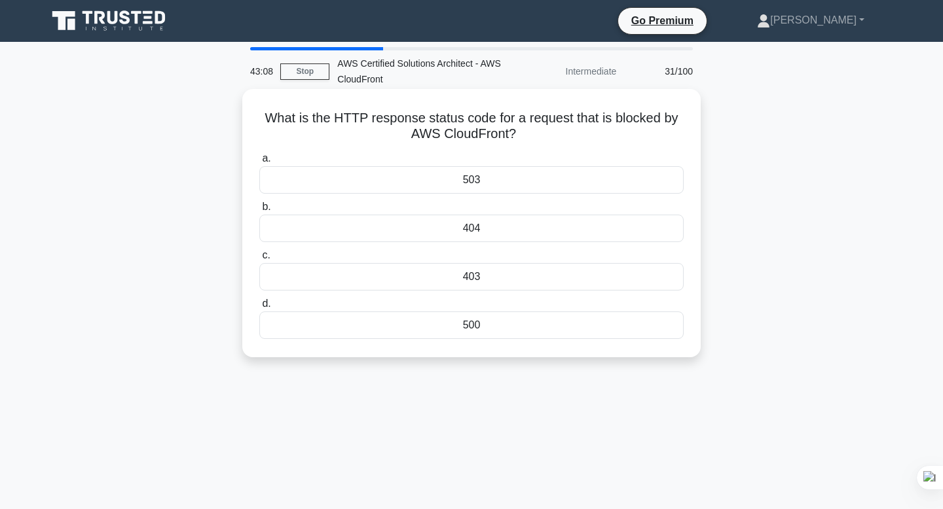
click at [551, 175] on div "503" at bounding box center [471, 179] width 424 height 27
click at [259, 163] on input "a. 503" at bounding box center [259, 158] width 0 height 9
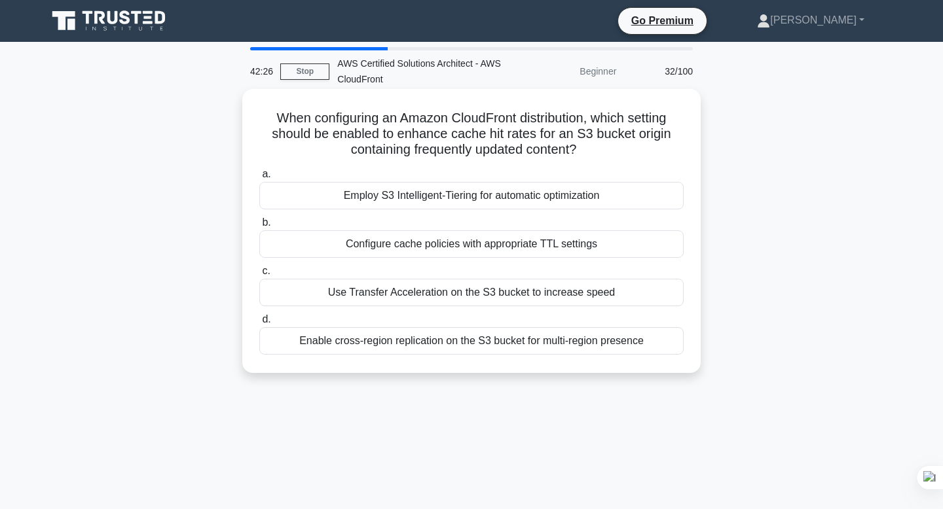
click at [460, 293] on div "Use Transfer Acceleration on the S3 bucket to increase speed" at bounding box center [471, 292] width 424 height 27
click at [259, 276] on input "c. Use Transfer Acceleration on the S3 bucket to increase speed" at bounding box center [259, 271] width 0 height 9
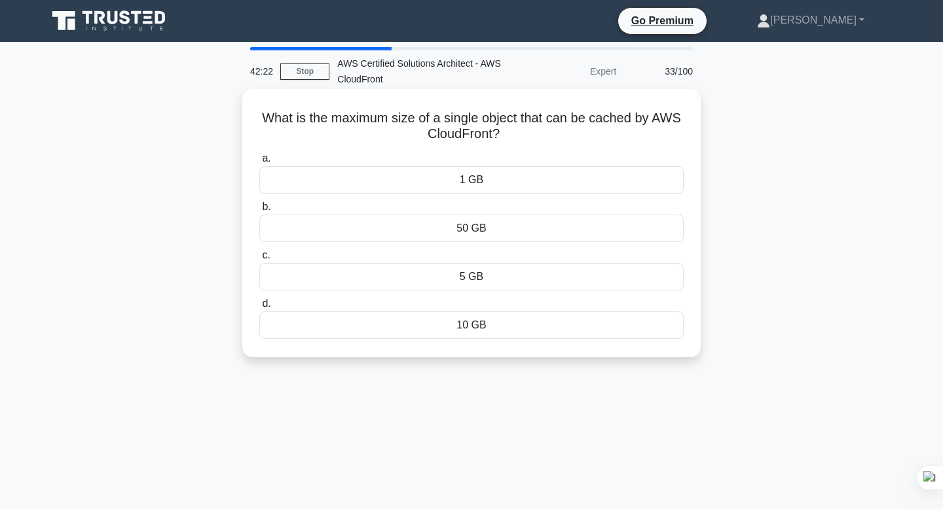
click at [477, 126] on h5 "What is the maximum size of a single object that can be cached by AWS CloudFron…" at bounding box center [471, 126] width 427 height 33
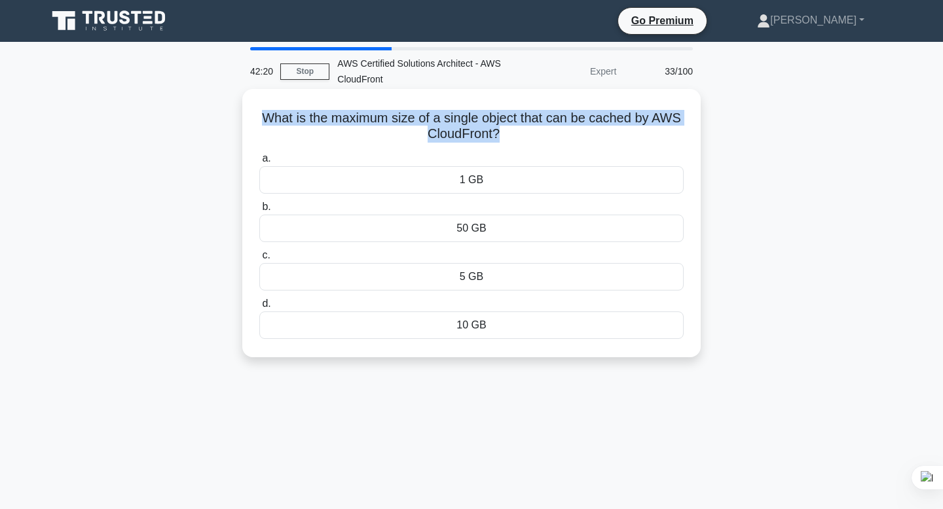
copy div "What is the maximum size of a single object that can be cached by AWS CloudFron…"
click at [499, 228] on div "50 GB" at bounding box center [471, 228] width 424 height 27
click at [259, 211] on input "b. 50 GB" at bounding box center [259, 207] width 0 height 9
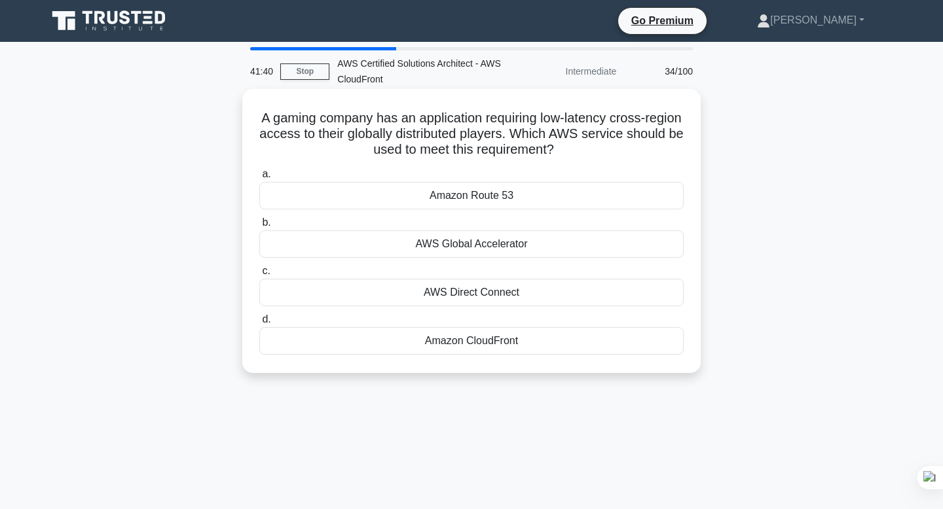
click at [507, 247] on div "AWS Global Accelerator" at bounding box center [471, 243] width 424 height 27
click at [259, 227] on input "b. AWS Global Accelerator" at bounding box center [259, 223] width 0 height 9
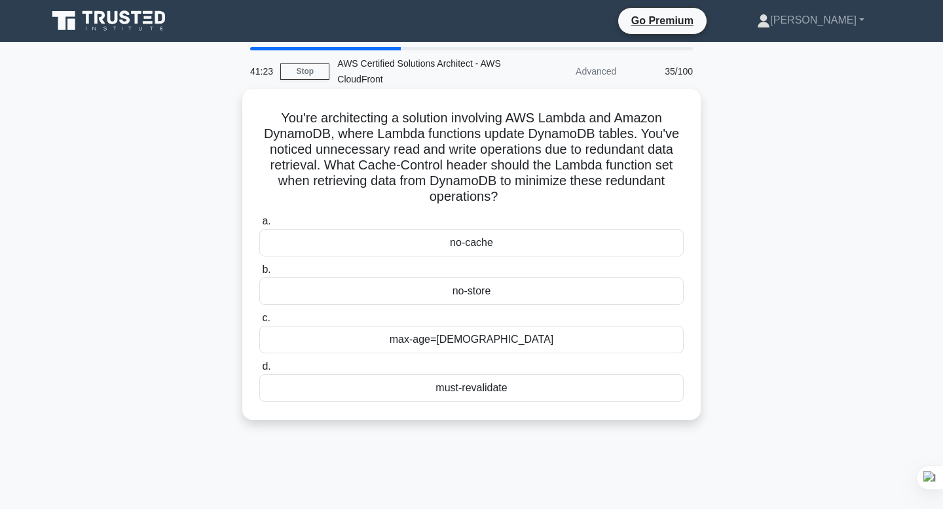
click at [499, 242] on div "no-cache" at bounding box center [471, 242] width 424 height 27
click at [259, 226] on input "a. no-cache" at bounding box center [259, 221] width 0 height 9
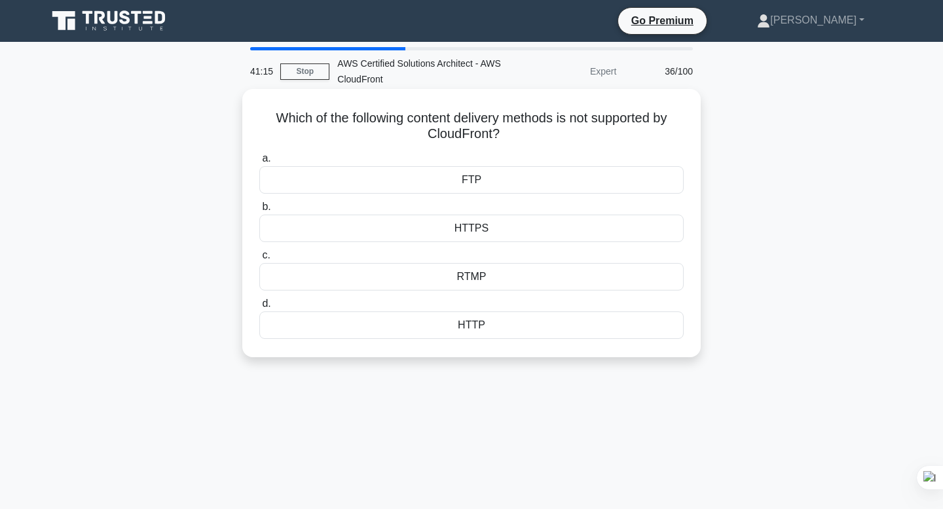
click at [502, 170] on div "FTP" at bounding box center [471, 179] width 424 height 27
click at [259, 163] on input "a. FTP" at bounding box center [259, 158] width 0 height 9
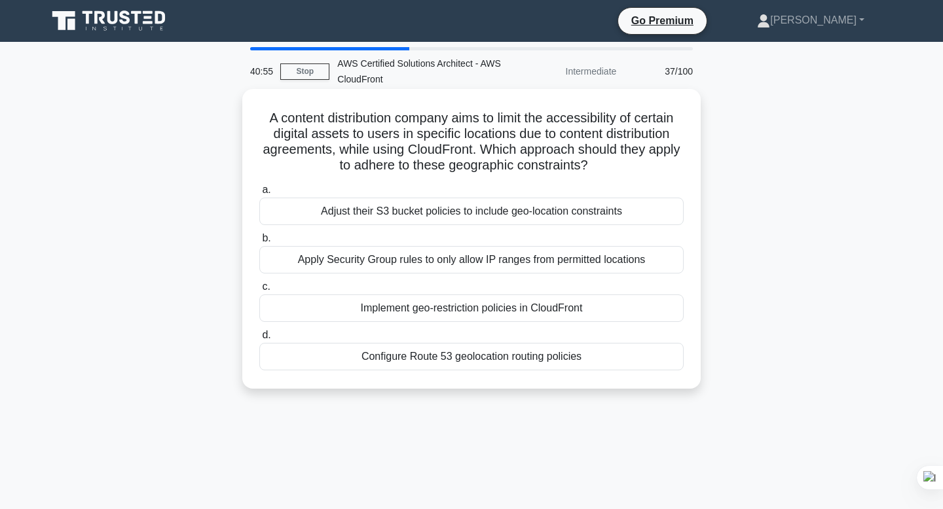
click at [445, 306] on div "Implement geo-restriction policies in CloudFront" at bounding box center [471, 308] width 424 height 27
click at [259, 291] on input "c. Implement geo-restriction policies in CloudFront" at bounding box center [259, 287] width 0 height 9
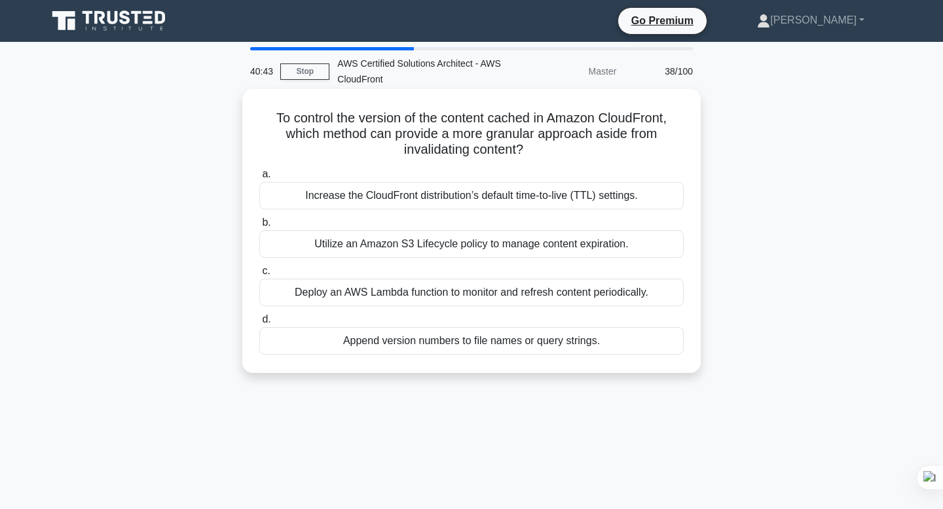
click at [433, 196] on div "Increase the CloudFront distribution’s default time-to-live (TTL) settings." at bounding box center [471, 195] width 424 height 27
click at [259, 179] on input "a. Increase the CloudFront distribution’s default time-to-live (TTL) settings." at bounding box center [259, 174] width 0 height 9
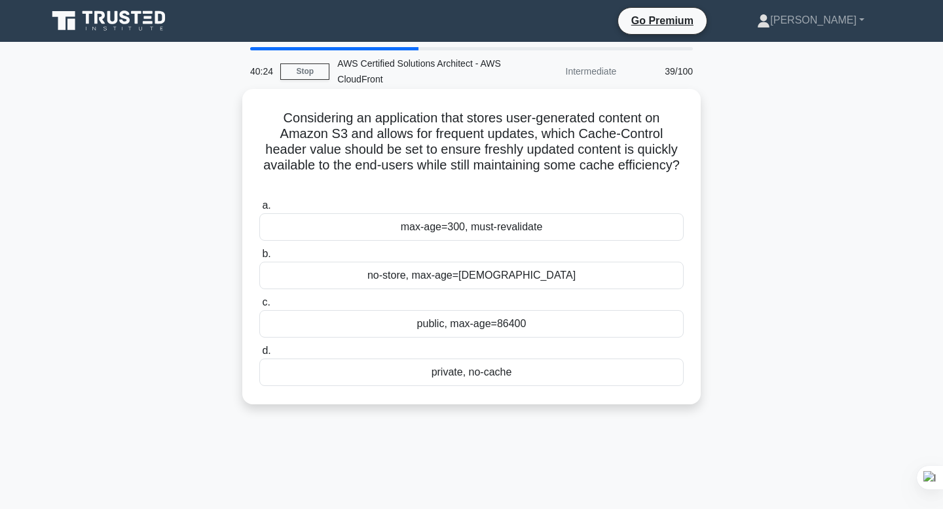
click at [482, 361] on div "private, no-cache" at bounding box center [471, 372] width 424 height 27
click at [259, 355] on input "d. private, no-cache" at bounding box center [259, 351] width 0 height 9
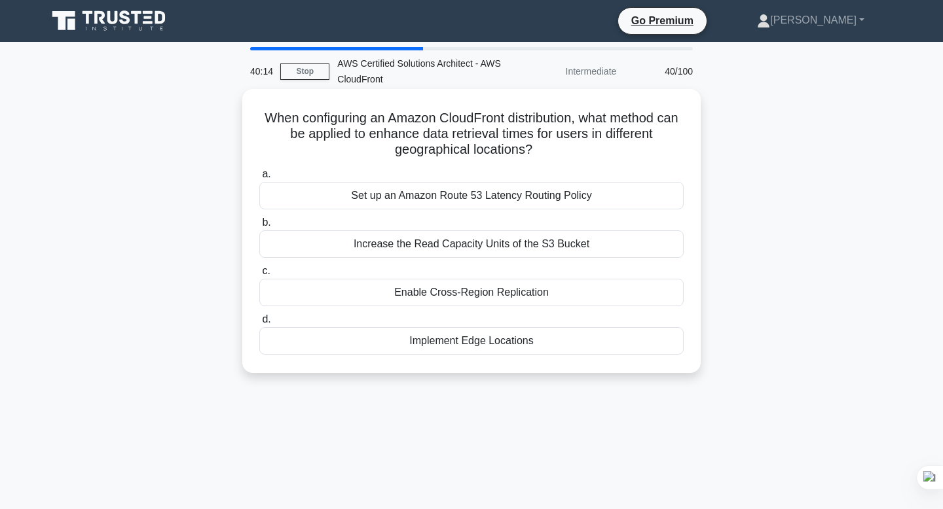
click at [496, 348] on div "Implement Edge Locations" at bounding box center [471, 340] width 424 height 27
click at [259, 324] on input "d. Implement Edge Locations" at bounding box center [259, 320] width 0 height 9
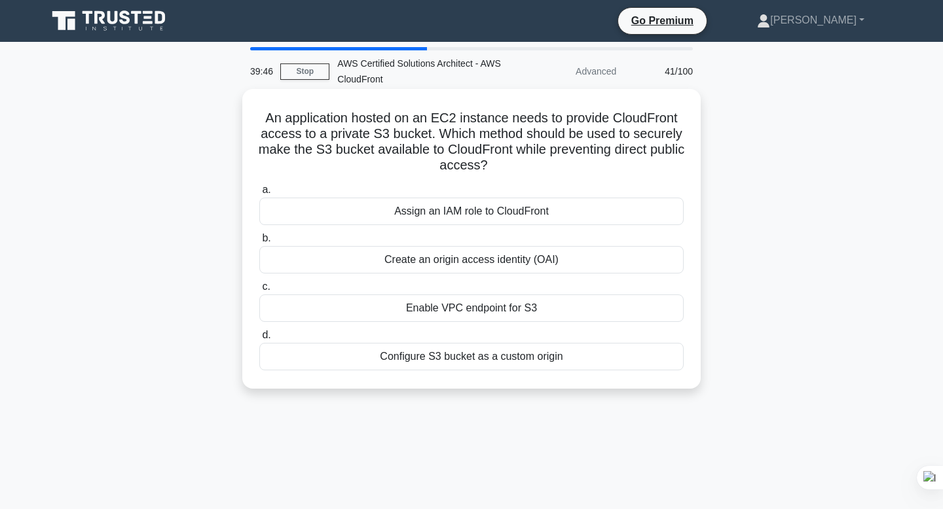
click at [491, 211] on div "Assign an IAM role to CloudFront" at bounding box center [471, 211] width 424 height 27
click at [259, 194] on input "a. Assign an IAM role to CloudFront" at bounding box center [259, 190] width 0 height 9
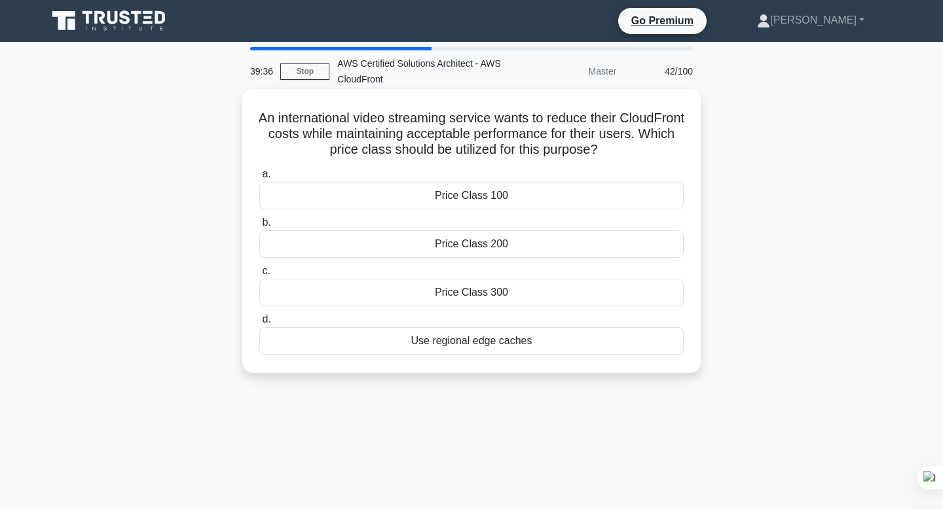
click at [533, 193] on div "Price Class 100" at bounding box center [471, 195] width 424 height 27
click at [259, 179] on input "a. Price Class 100" at bounding box center [259, 174] width 0 height 9
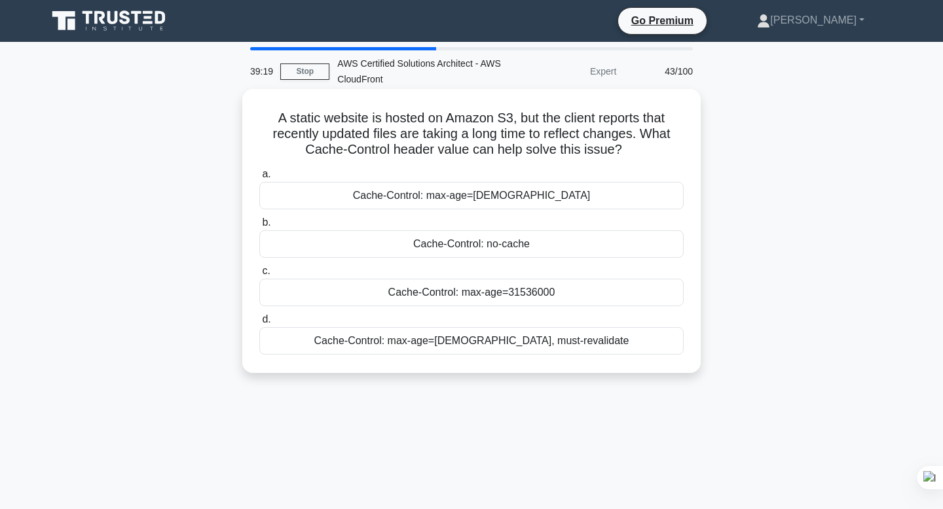
click at [537, 245] on div "Cache-Control: no-cache" at bounding box center [471, 243] width 424 height 27
click at [259, 227] on input "b. Cache-Control: no-cache" at bounding box center [259, 223] width 0 height 9
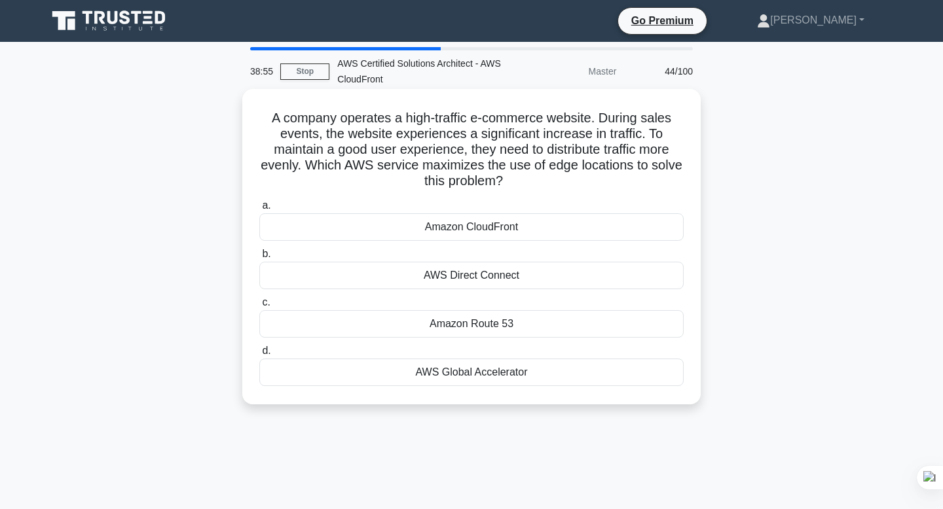
click at [507, 375] on div "AWS Global Accelerator" at bounding box center [471, 372] width 424 height 27
click at [259, 355] on input "d. AWS Global Accelerator" at bounding box center [259, 351] width 0 height 9
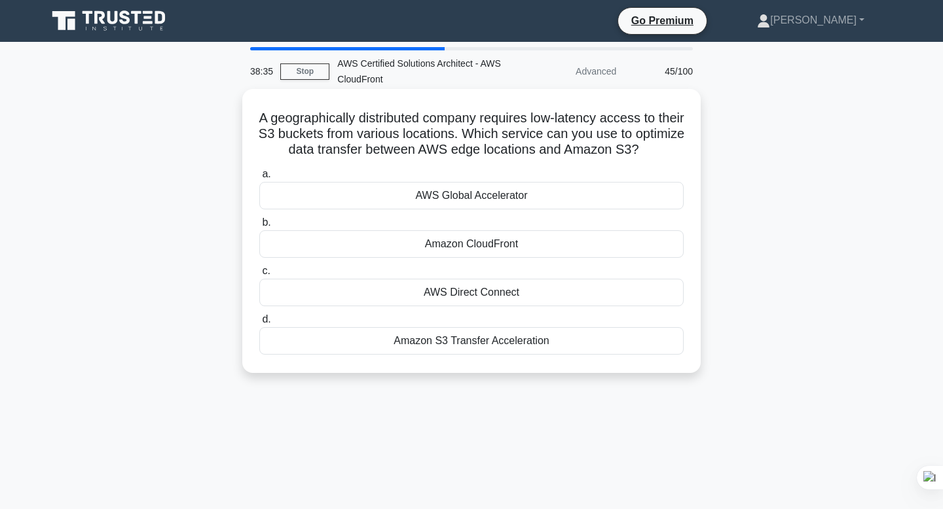
click at [501, 248] on div "Amazon CloudFront" at bounding box center [471, 243] width 424 height 27
click at [259, 227] on input "b. Amazon CloudFront" at bounding box center [259, 223] width 0 height 9
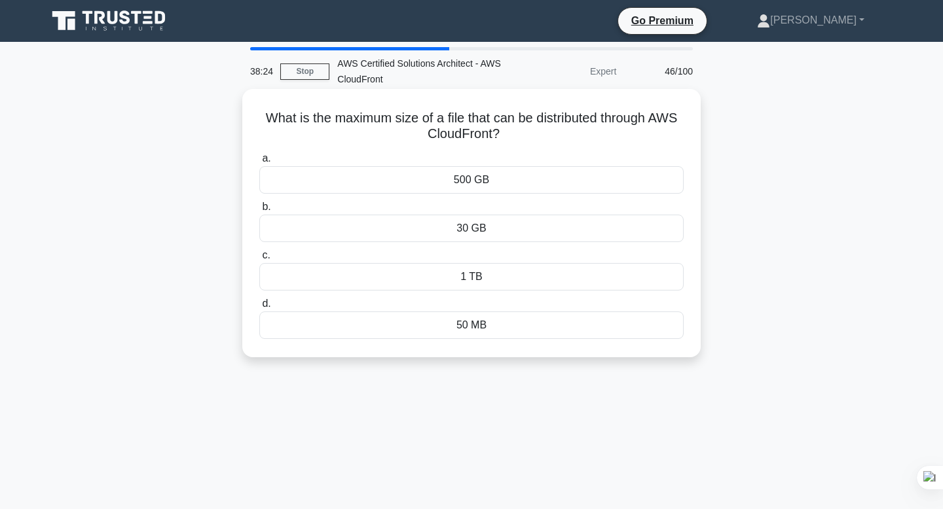
click at [488, 228] on div "30 GB" at bounding box center [471, 228] width 424 height 27
click at [259, 211] on input "b. 30 GB" at bounding box center [259, 207] width 0 height 9
click at [496, 232] on div "1 week" at bounding box center [471, 228] width 424 height 27
click at [259, 211] on input "b. 1 week" at bounding box center [259, 207] width 0 height 9
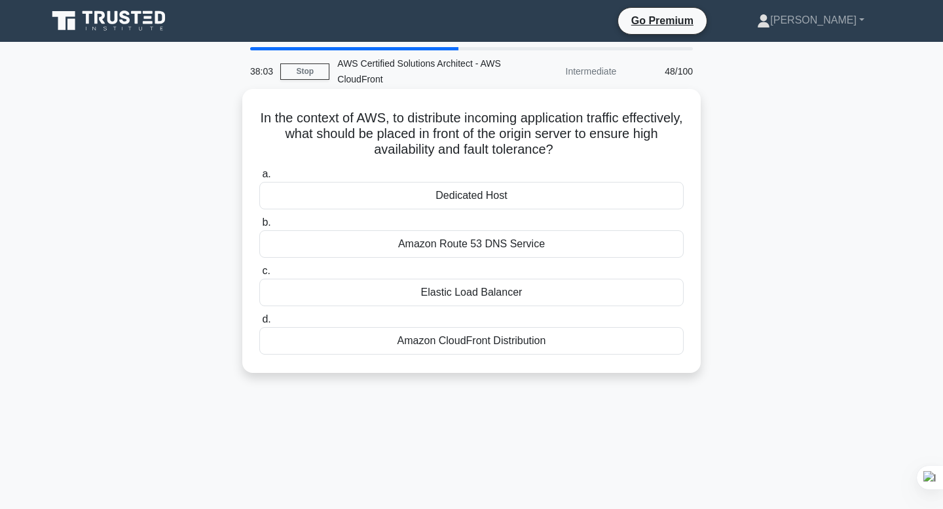
click at [494, 340] on div "Amazon CloudFront Distribution" at bounding box center [471, 340] width 424 height 27
click at [259, 324] on input "d. Amazon CloudFront Distribution" at bounding box center [259, 320] width 0 height 9
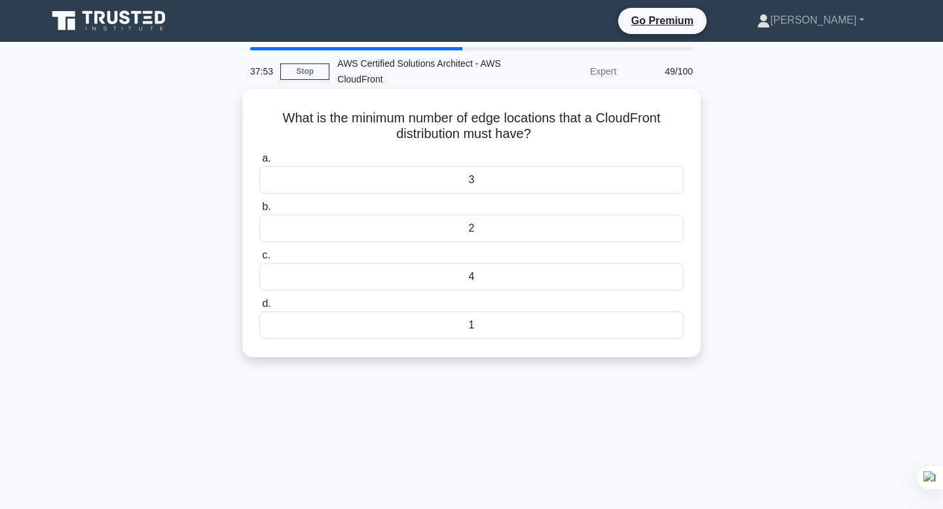
click at [492, 321] on div "1" at bounding box center [471, 325] width 424 height 27
click at [259, 308] on input "d. 1" at bounding box center [259, 304] width 0 height 9
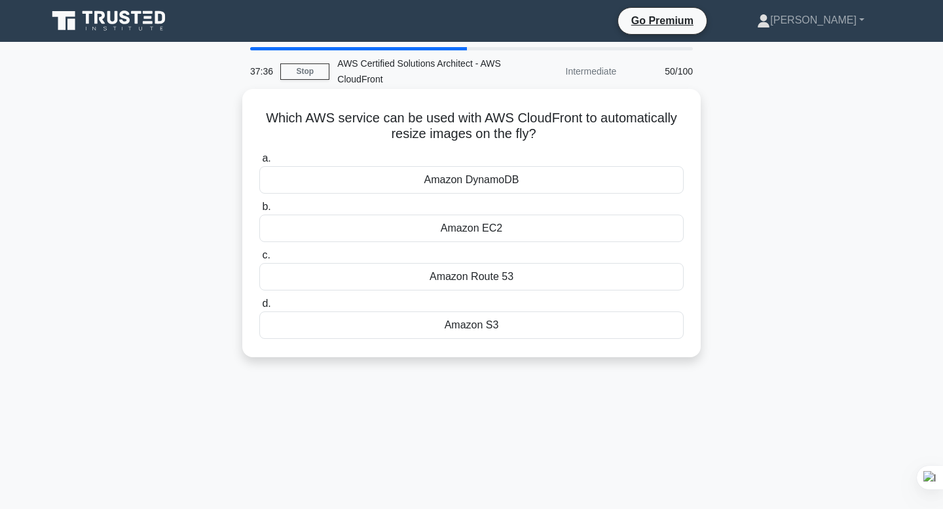
click at [488, 332] on div "Amazon S3" at bounding box center [471, 325] width 424 height 27
click at [259, 308] on input "d. Amazon S3" at bounding box center [259, 304] width 0 height 9
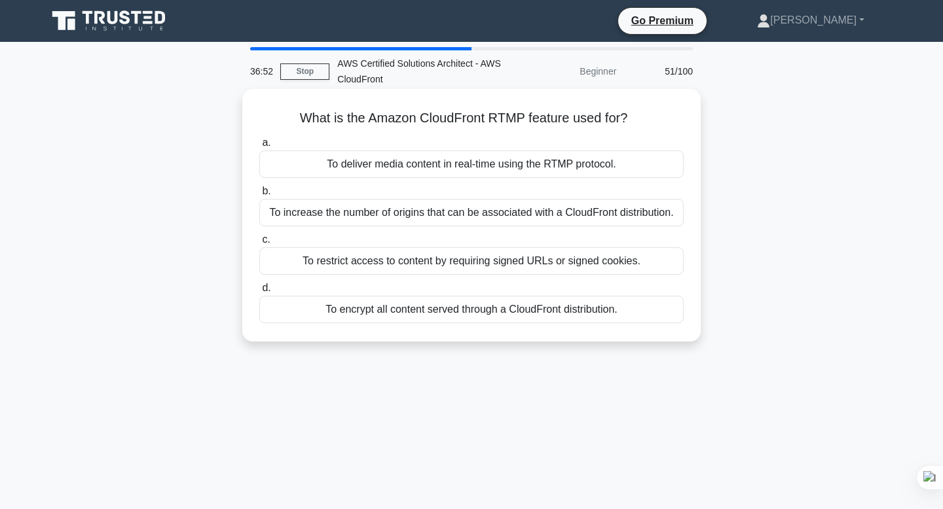
click at [501, 166] on div "To deliver media content in real-time using the RTMP protocol." at bounding box center [471, 164] width 424 height 27
click at [259, 147] on input "a. To deliver media content in real-time using the RTMP protocol." at bounding box center [259, 143] width 0 height 9
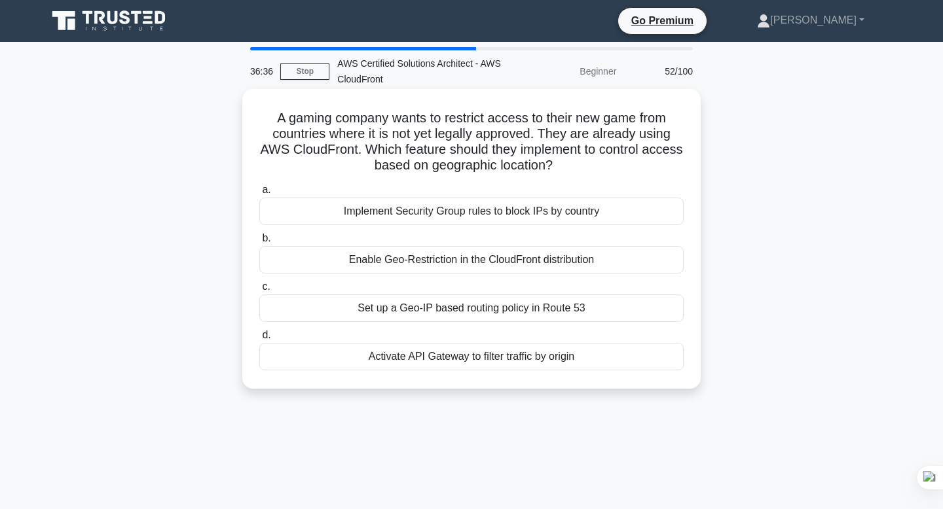
click at [500, 263] on div "Enable Geo-Restriction in the CloudFront distribution" at bounding box center [471, 259] width 424 height 27
click at [259, 243] on input "b. Enable Geo-Restriction in the CloudFront distribution" at bounding box center [259, 238] width 0 height 9
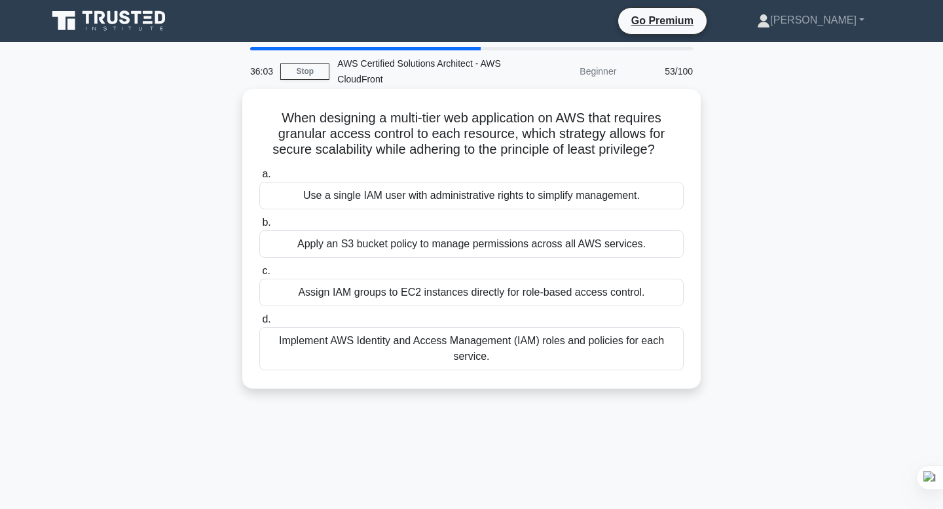
click at [401, 350] on div "Implement AWS Identity and Access Management (IAM) roles and policies for each …" at bounding box center [471, 348] width 424 height 43
click at [259, 324] on input "d. Implement AWS Identity and Access Management (IAM) roles and policies for ea…" at bounding box center [259, 320] width 0 height 9
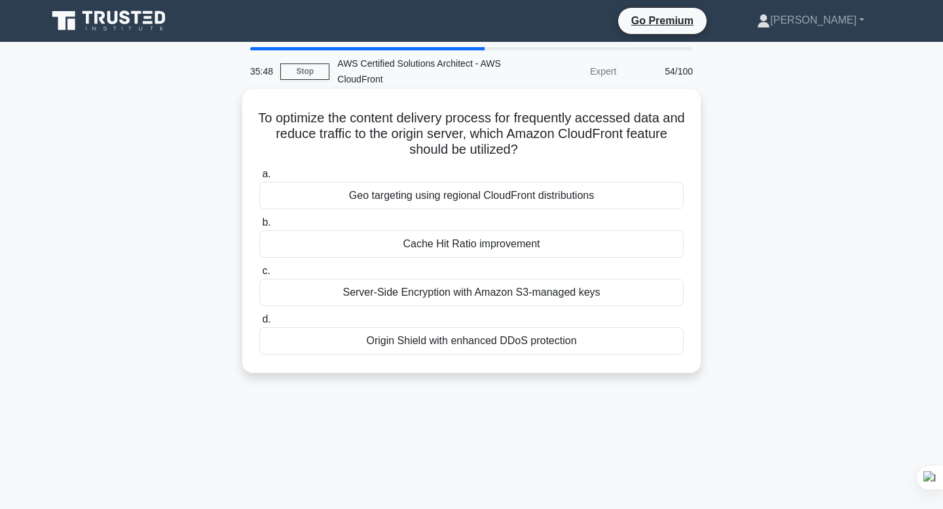
click at [475, 198] on div "Geo targeting using regional CloudFront distributions" at bounding box center [471, 195] width 424 height 27
click at [259, 179] on input "a. Geo targeting using regional CloudFront distributions" at bounding box center [259, 174] width 0 height 9
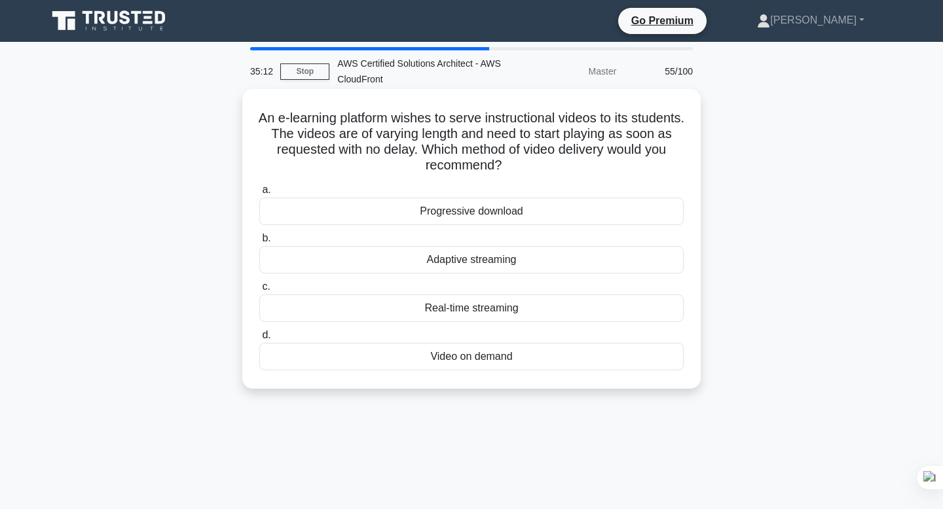
click at [504, 315] on div "Real-time streaming" at bounding box center [471, 308] width 424 height 27
click at [259, 291] on input "c. Real-time streaming" at bounding box center [259, 287] width 0 height 9
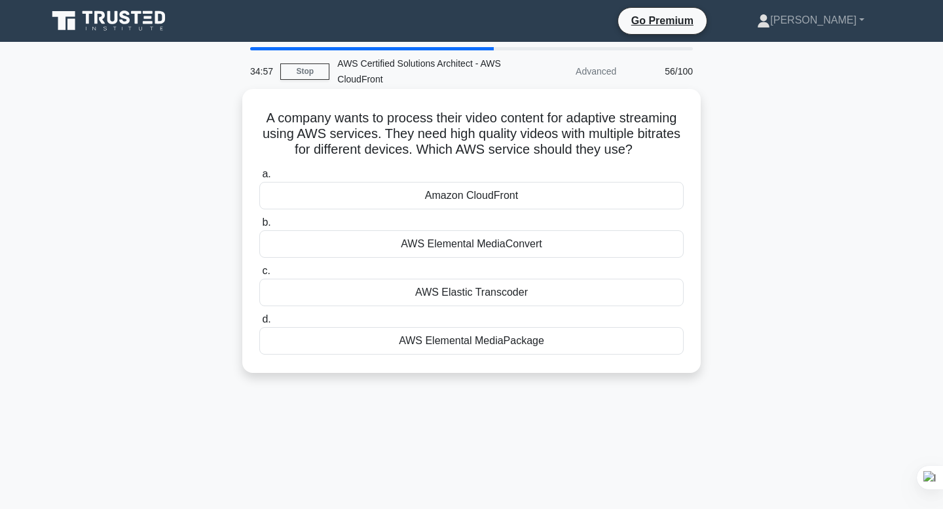
click at [532, 200] on div "Amazon CloudFront" at bounding box center [471, 195] width 424 height 27
click at [259, 179] on input "a. Amazon CloudFront" at bounding box center [259, 174] width 0 height 9
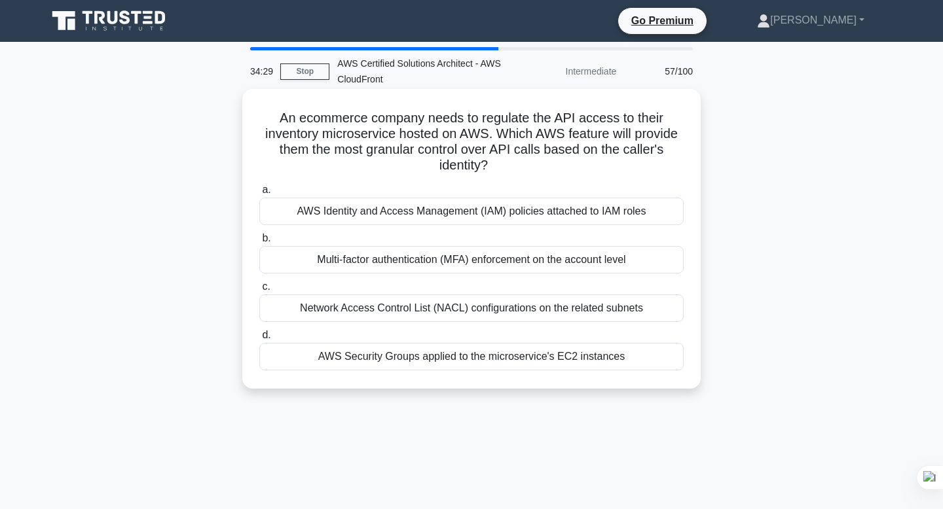
click at [509, 213] on div "AWS Identity and Access Management (IAM) policies attached to IAM roles" at bounding box center [471, 211] width 424 height 27
click at [259, 194] on input "a. AWS Identity and Access Management (IAM) policies attached to IAM roles" at bounding box center [259, 190] width 0 height 9
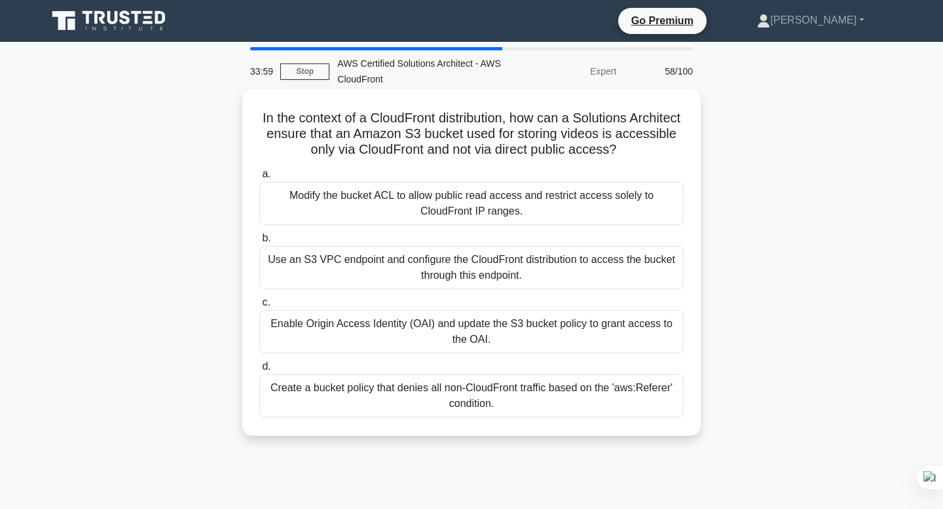
click at [398, 269] on div "Use an S3 VPC endpoint and configure the CloudFront distribution to access the …" at bounding box center [471, 267] width 424 height 43
click at [259, 243] on input "b. Use an S3 VPC endpoint and configure the CloudFront distribution to access t…" at bounding box center [259, 238] width 0 height 9
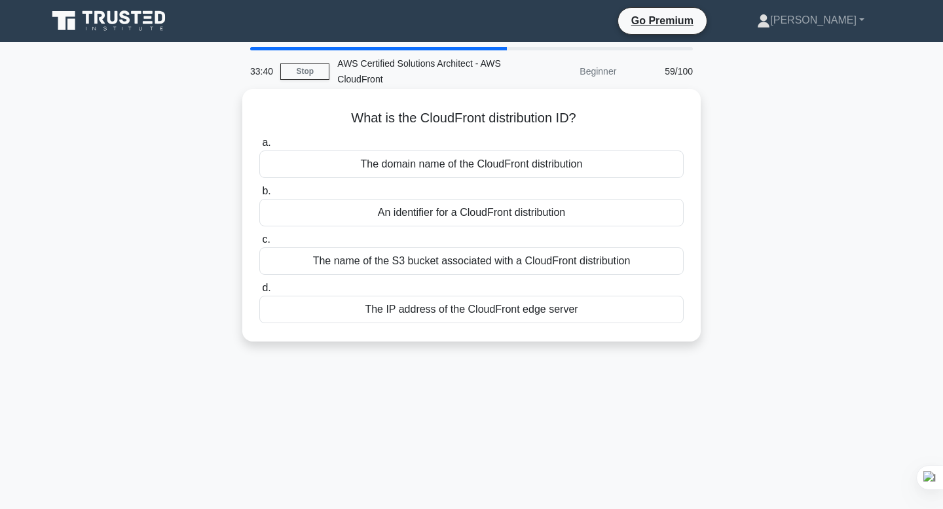
click at [477, 317] on div "The IP address of the CloudFront edge server" at bounding box center [471, 309] width 424 height 27
click at [259, 293] on input "d. The IP address of the CloudFront edge server" at bounding box center [259, 288] width 0 height 9
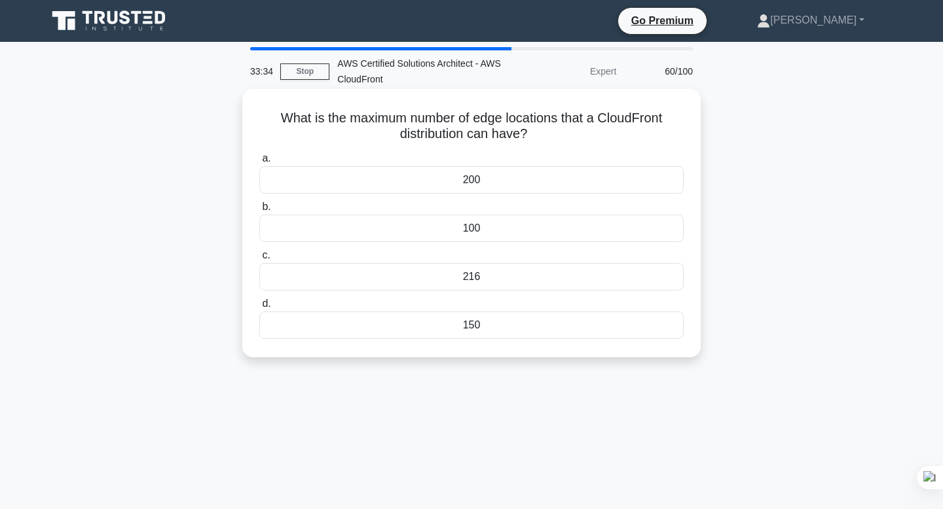
click at [499, 281] on div "216" at bounding box center [471, 276] width 424 height 27
click at [259, 260] on input "c. 216" at bounding box center [259, 255] width 0 height 9
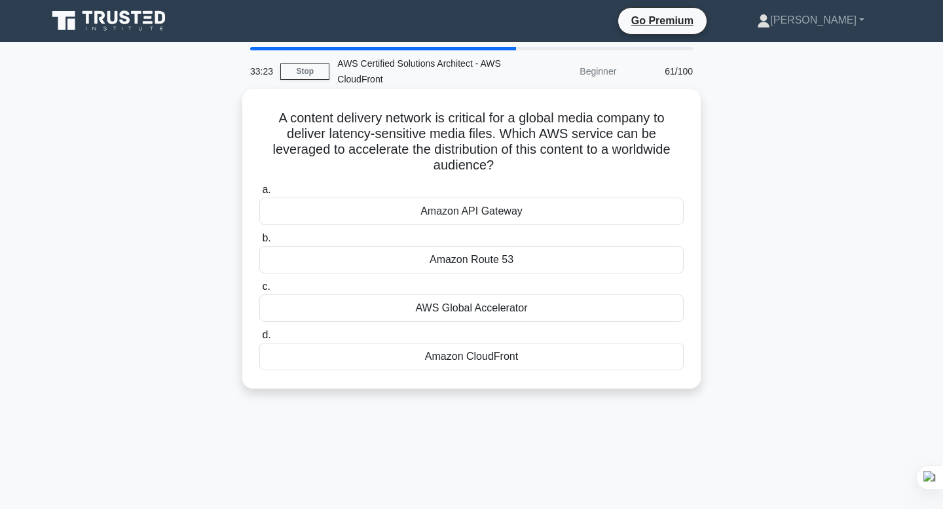
click at [516, 302] on div "AWS Global Accelerator" at bounding box center [471, 308] width 424 height 27
click at [259, 291] on input "c. AWS Global Accelerator" at bounding box center [259, 287] width 0 height 9
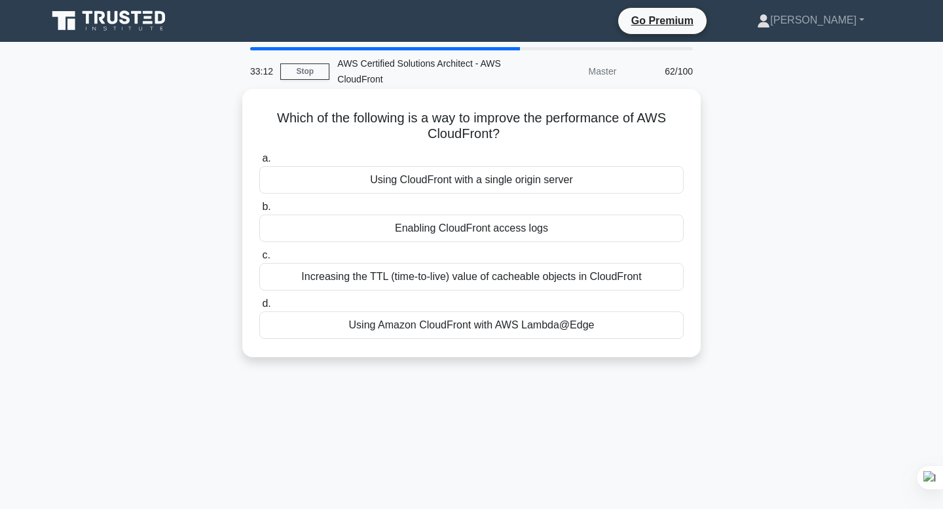
click at [501, 278] on div "Increasing the TTL (time-to-live) value of cacheable objects in CloudFront" at bounding box center [471, 276] width 424 height 27
click at [259, 260] on input "c. Increasing the TTL (time-to-live) value of cacheable objects in CloudFront" at bounding box center [259, 255] width 0 height 9
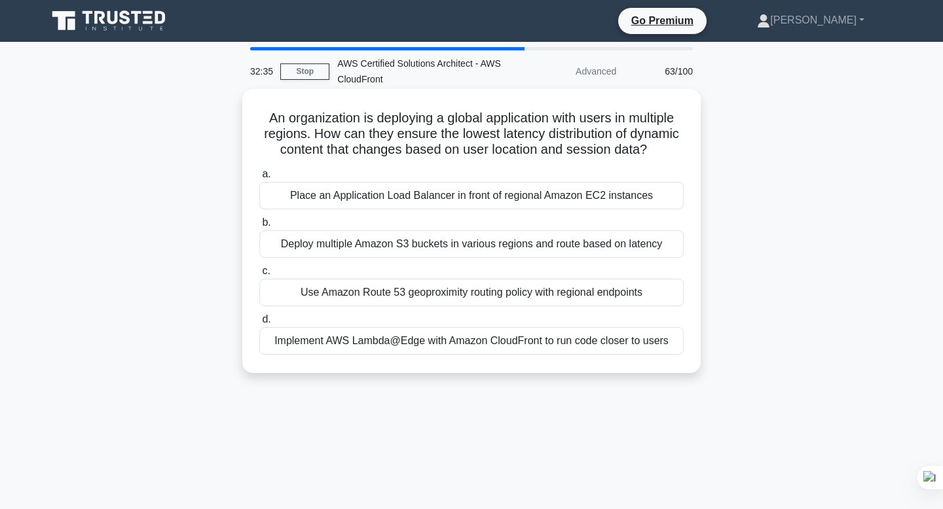
click at [433, 343] on div "Implement AWS Lambda@Edge with Amazon CloudFront to run code closer to users" at bounding box center [471, 340] width 424 height 27
click at [259, 324] on input "d. Implement AWS Lambda@Edge with Amazon CloudFront to run code closer to users" at bounding box center [259, 320] width 0 height 9
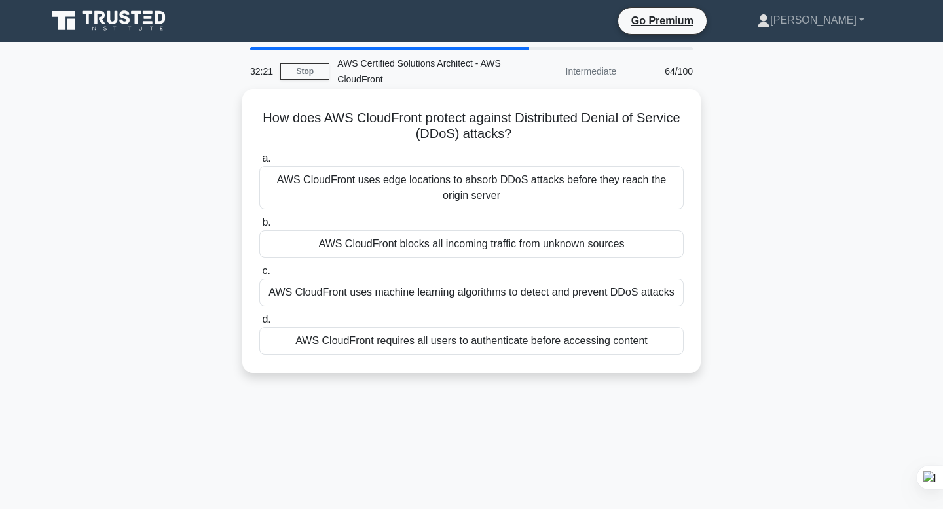
click at [507, 173] on div "AWS CloudFront uses edge locations to absorb DDoS attacks before they reach the…" at bounding box center [471, 187] width 424 height 43
click at [259, 163] on input "a. AWS CloudFront uses edge locations to absorb DDoS attacks before they reach …" at bounding box center [259, 158] width 0 height 9
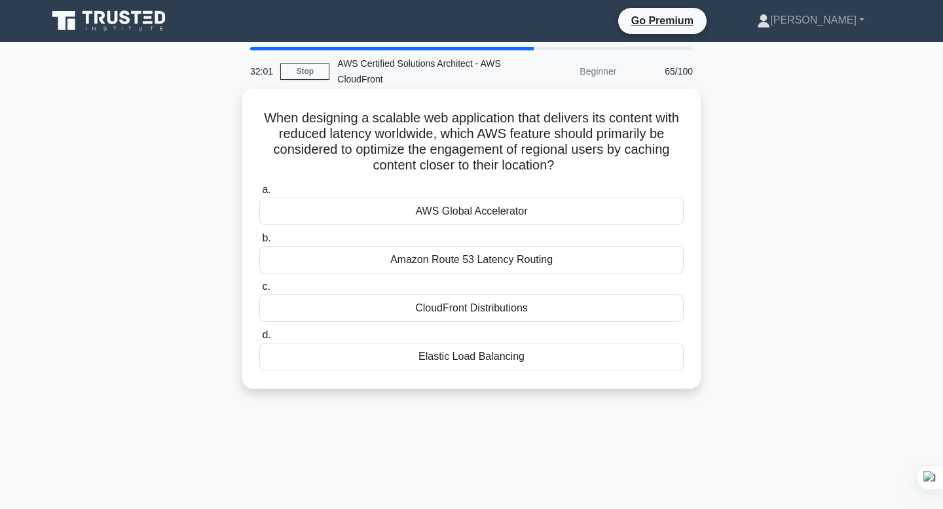
click at [441, 210] on div "AWS Global Accelerator" at bounding box center [471, 211] width 424 height 27
click at [259, 194] on input "a. AWS Global Accelerator" at bounding box center [259, 190] width 0 height 9
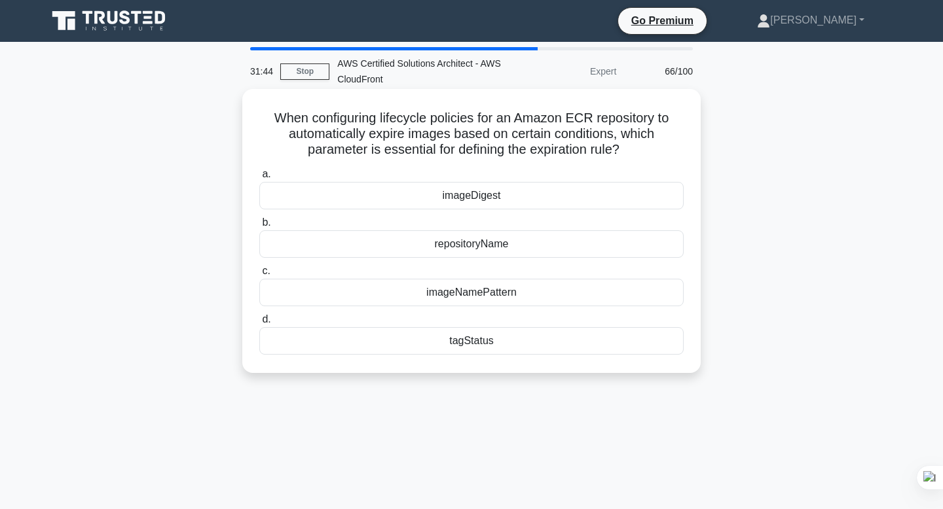
click at [471, 340] on div "tagStatus" at bounding box center [471, 340] width 424 height 27
click at [259, 324] on input "d. tagStatus" at bounding box center [259, 320] width 0 height 9
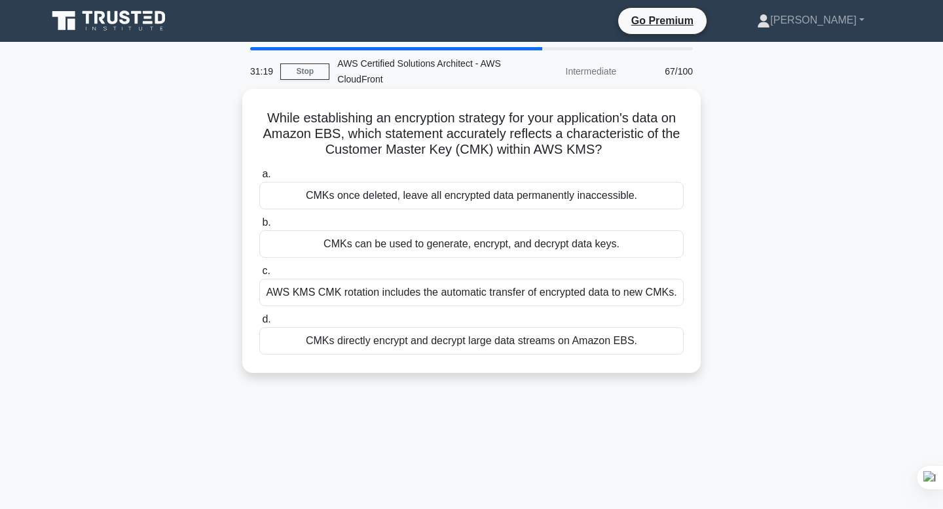
click at [434, 196] on div "CMKs once deleted, leave all encrypted data permanently inaccessible." at bounding box center [471, 195] width 424 height 27
click at [259, 179] on input "a. CMKs once deleted, leave all encrypted data permanently inaccessible." at bounding box center [259, 174] width 0 height 9
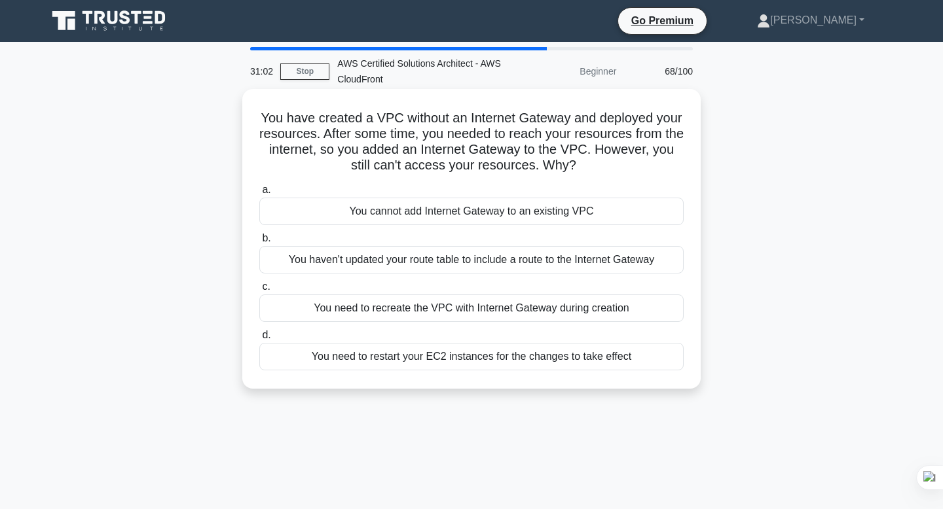
click at [451, 261] on div "You haven't updated your route table to include a route to the Internet Gateway" at bounding box center [471, 259] width 424 height 27
click at [259, 243] on input "b. You haven't updated your route table to include a route to the Internet Gate…" at bounding box center [259, 238] width 0 height 9
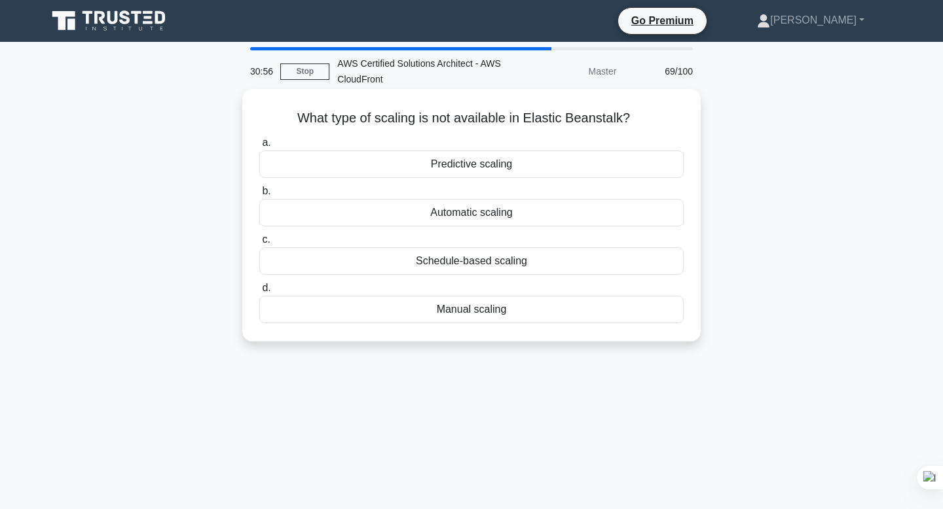
click at [494, 211] on div "Automatic scaling" at bounding box center [471, 212] width 424 height 27
click at [259, 196] on input "b. Automatic scaling" at bounding box center [259, 191] width 0 height 9
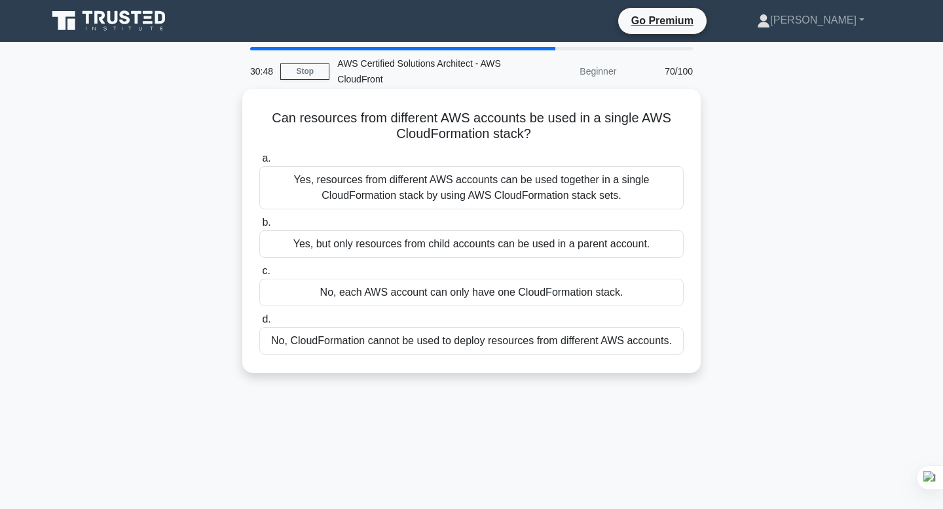
click at [481, 292] on div "No, each AWS account can only have one CloudFormation stack." at bounding box center [471, 292] width 424 height 27
click at [259, 276] on input "c. No, each AWS account can only have one CloudFormation stack." at bounding box center [259, 271] width 0 height 9
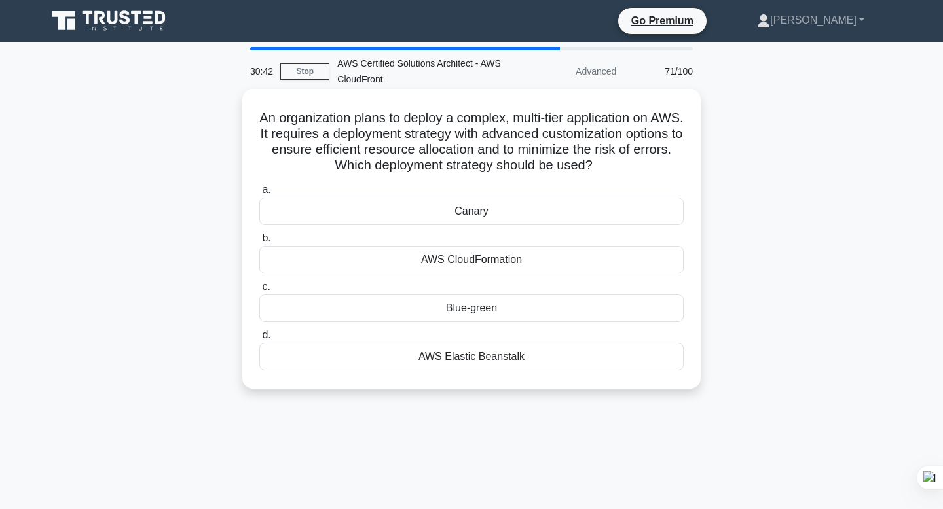
click at [490, 261] on div "AWS CloudFormation" at bounding box center [471, 259] width 424 height 27
click at [259, 243] on input "b. AWS CloudFormation" at bounding box center [259, 238] width 0 height 9
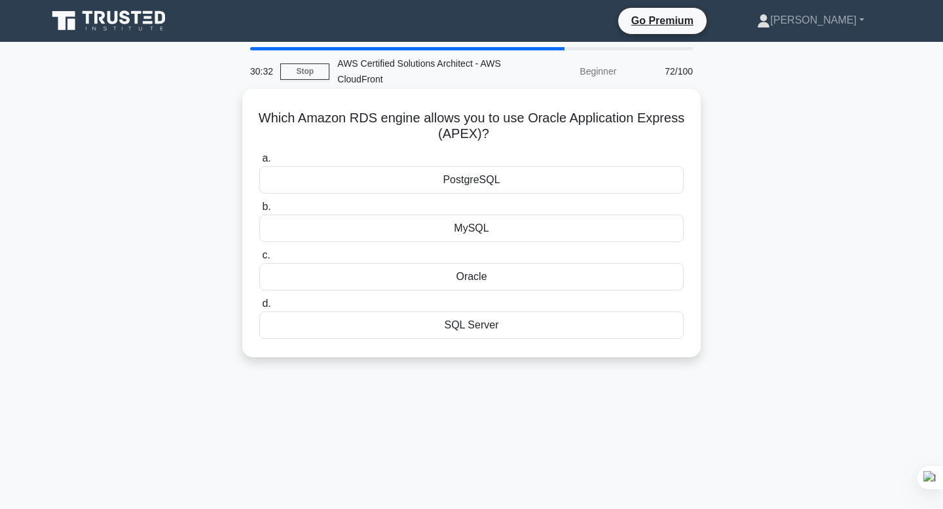
click at [491, 281] on div "Oracle" at bounding box center [471, 276] width 424 height 27
click at [259, 260] on input "c. Oracle" at bounding box center [259, 255] width 0 height 9
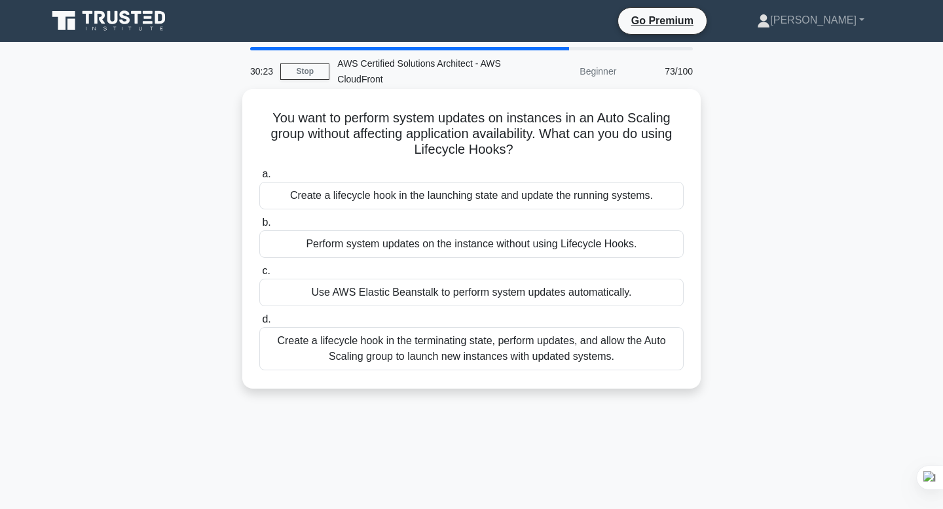
click at [482, 348] on div "Create a lifecycle hook in the terminating state, perform updates, and allow th…" at bounding box center [471, 348] width 424 height 43
click at [259, 324] on input "d. Create a lifecycle hook in the terminating state, perform updates, and allow…" at bounding box center [259, 320] width 0 height 9
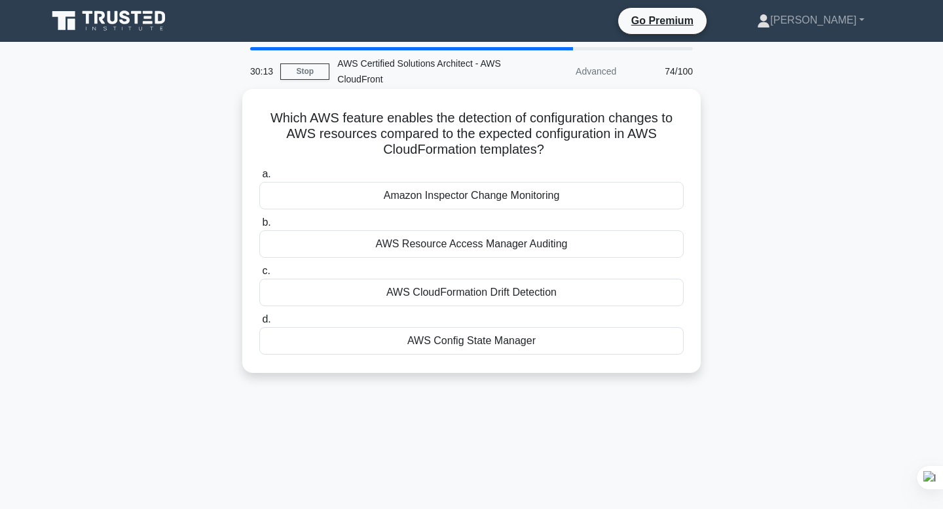
click at [481, 239] on div "AWS Resource Access Manager Auditing" at bounding box center [471, 243] width 424 height 27
click at [259, 227] on input "b. AWS Resource Access Manager Auditing" at bounding box center [259, 223] width 0 height 9
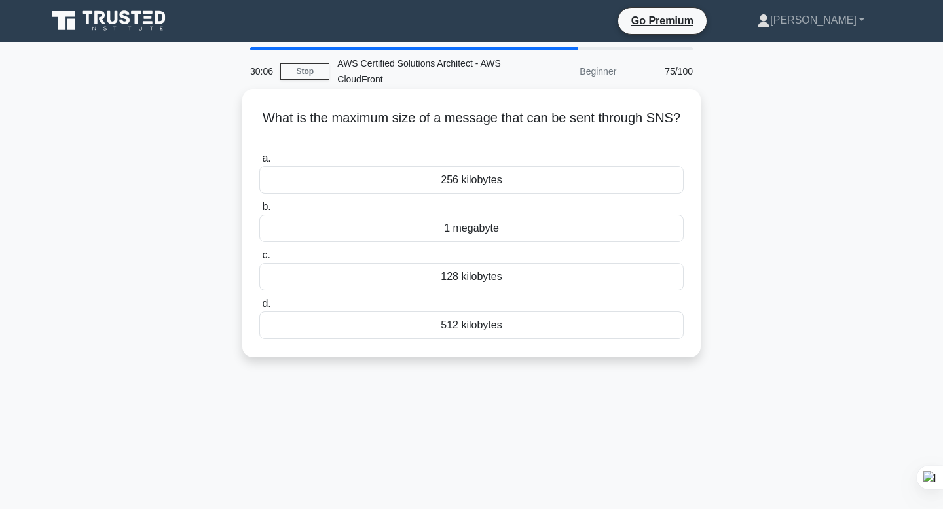
click at [481, 321] on div "512 kilobytes" at bounding box center [471, 325] width 424 height 27
click at [259, 308] on input "d. 512 kilobytes" at bounding box center [259, 304] width 0 height 9
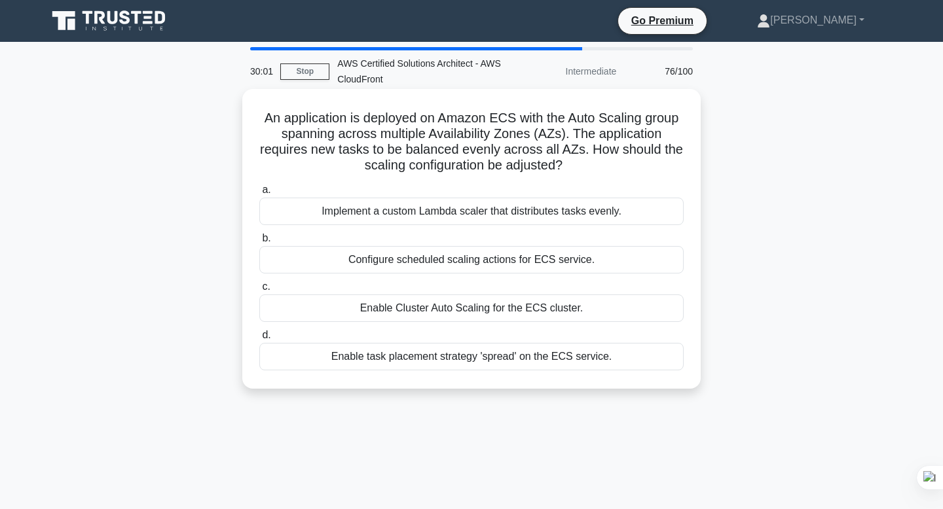
click at [477, 266] on div "Configure scheduled scaling actions for ECS service." at bounding box center [471, 259] width 424 height 27
click at [259, 243] on input "b. Configure scheduled scaling actions for ECS service." at bounding box center [259, 238] width 0 height 9
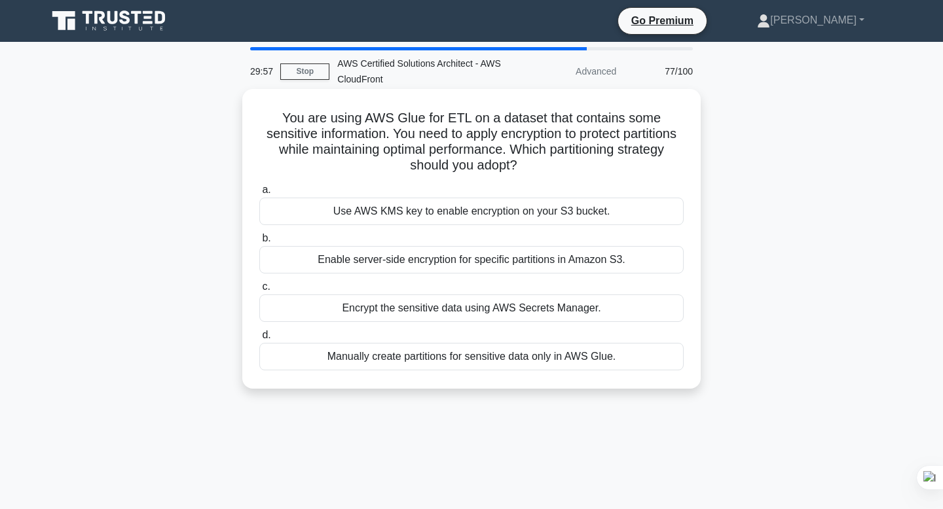
click at [469, 308] on div "Encrypt the sensitive data using AWS Secrets Manager." at bounding box center [471, 308] width 424 height 27
click at [259, 291] on input "c. Encrypt the sensitive data using AWS Secrets Manager." at bounding box center [259, 287] width 0 height 9
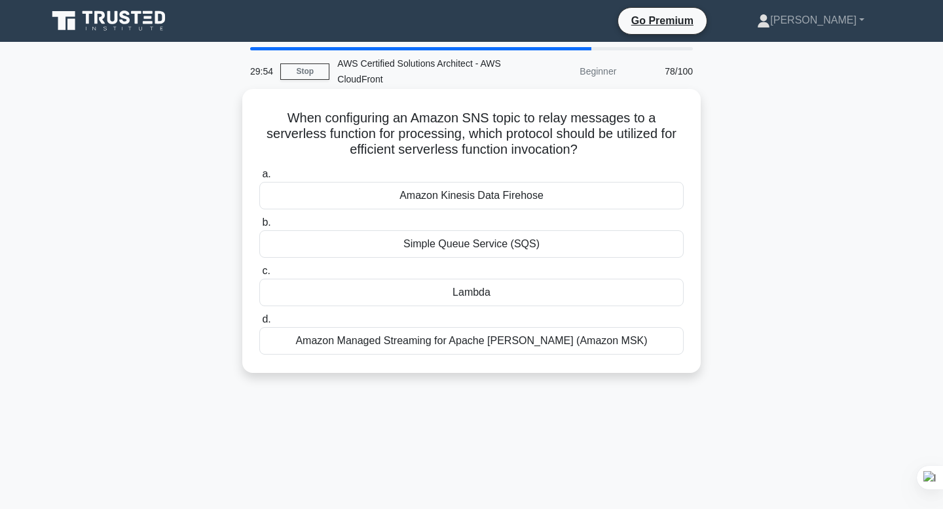
click at [475, 234] on div "Simple Queue Service (SQS)" at bounding box center [471, 243] width 424 height 27
click at [259, 227] on input "b. Simple Queue Service (SQS)" at bounding box center [259, 223] width 0 height 9
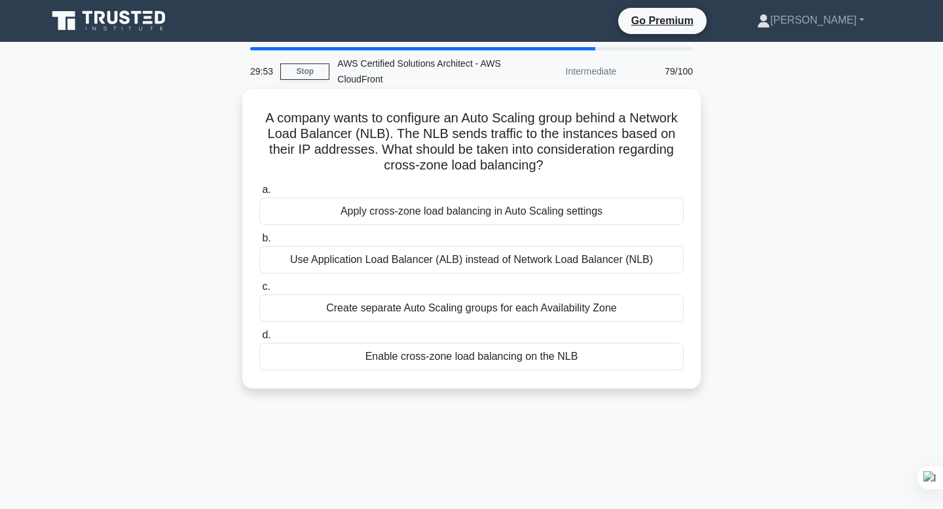
click at [470, 206] on div "Apply cross-zone load balancing in Auto Scaling settings" at bounding box center [471, 211] width 424 height 27
click at [259, 194] on input "a. Apply cross-zone load balancing in Auto Scaling settings" at bounding box center [259, 190] width 0 height 9
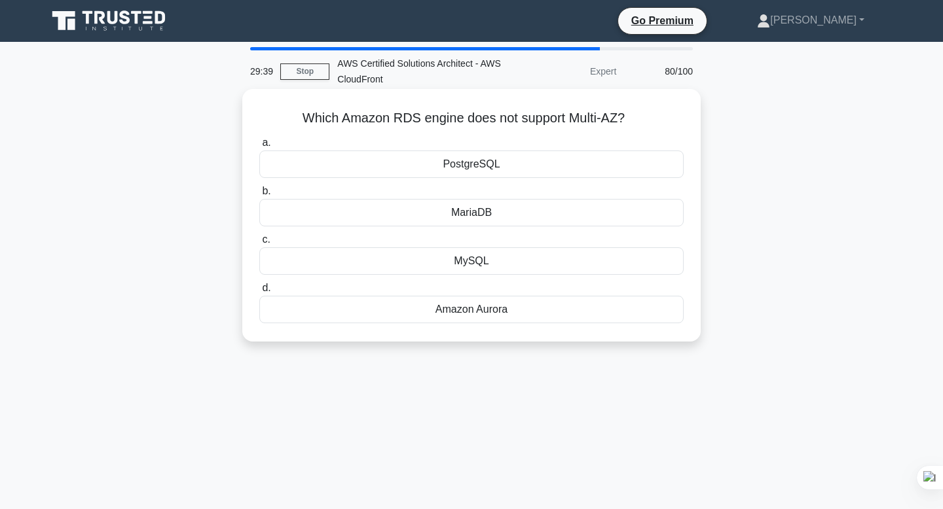
click at [489, 216] on div "MariaDB" at bounding box center [471, 212] width 424 height 27
click at [259, 196] on input "b. MariaDB" at bounding box center [259, 191] width 0 height 9
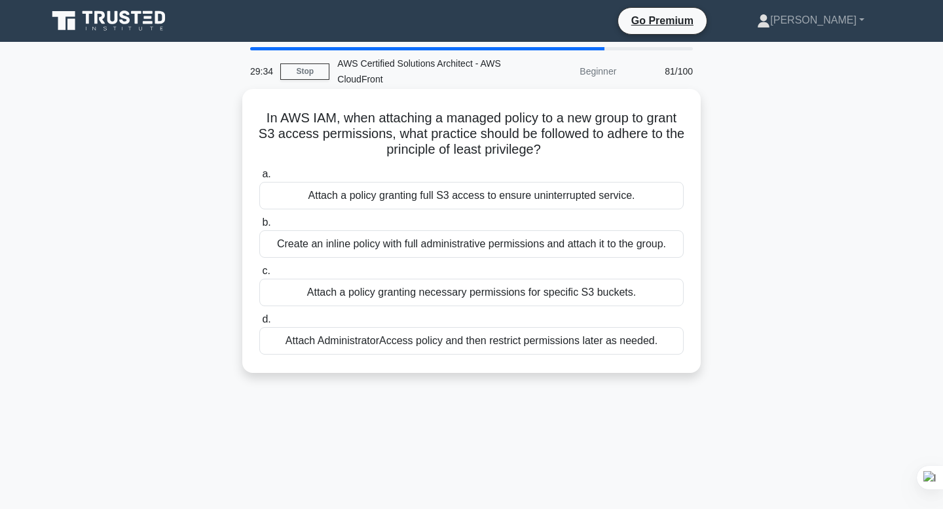
click at [473, 245] on div "Create an inline policy with full administrative permissions and attach it to t…" at bounding box center [471, 243] width 424 height 27
click at [259, 227] on input "b. Create an inline policy with full administrative permissions and attach it t…" at bounding box center [259, 223] width 0 height 9
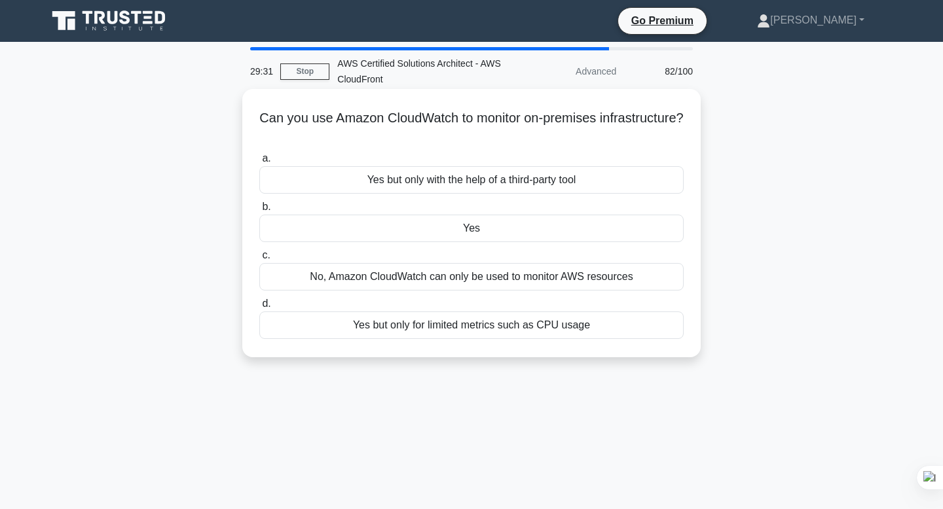
click at [494, 186] on div "Yes but only with the help of a third-party tool" at bounding box center [471, 179] width 424 height 27
click at [259, 163] on input "a. Yes but only with the help of a third-party tool" at bounding box center [259, 158] width 0 height 9
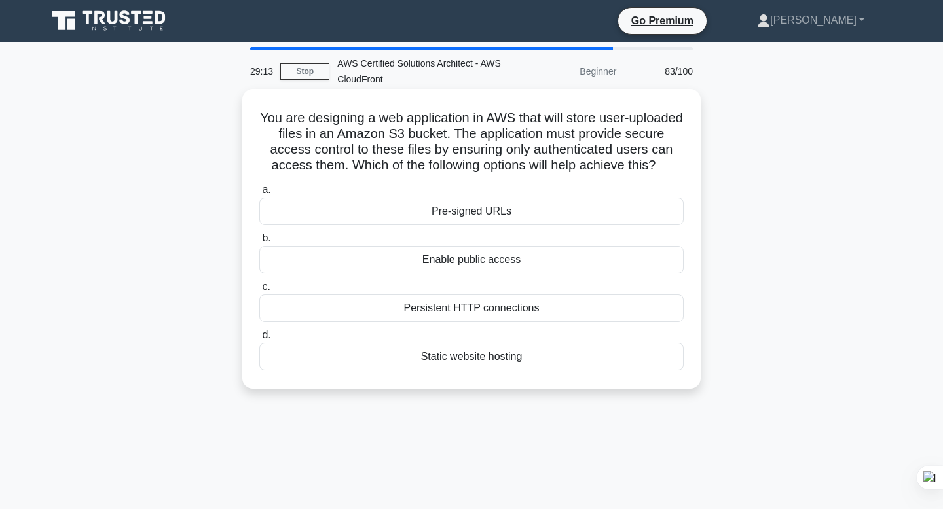
click at [485, 215] on div "Pre-signed URLs" at bounding box center [471, 211] width 424 height 27
click at [259, 194] on input "a. Pre-signed URLs" at bounding box center [259, 190] width 0 height 9
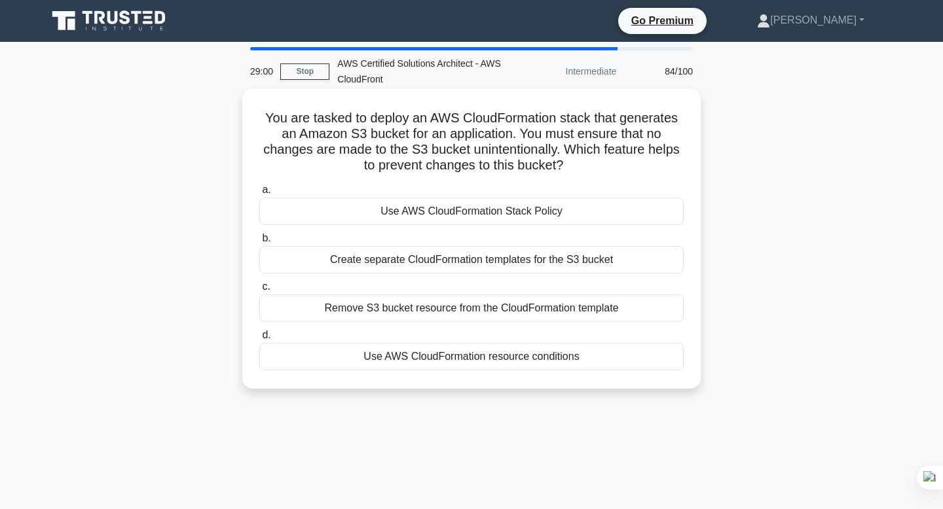
click at [482, 307] on div "Remove S3 bucket resource from the CloudFormation template" at bounding box center [471, 308] width 424 height 27
click at [259, 291] on input "c. Remove S3 bucket resource from the CloudFormation template" at bounding box center [259, 287] width 0 height 9
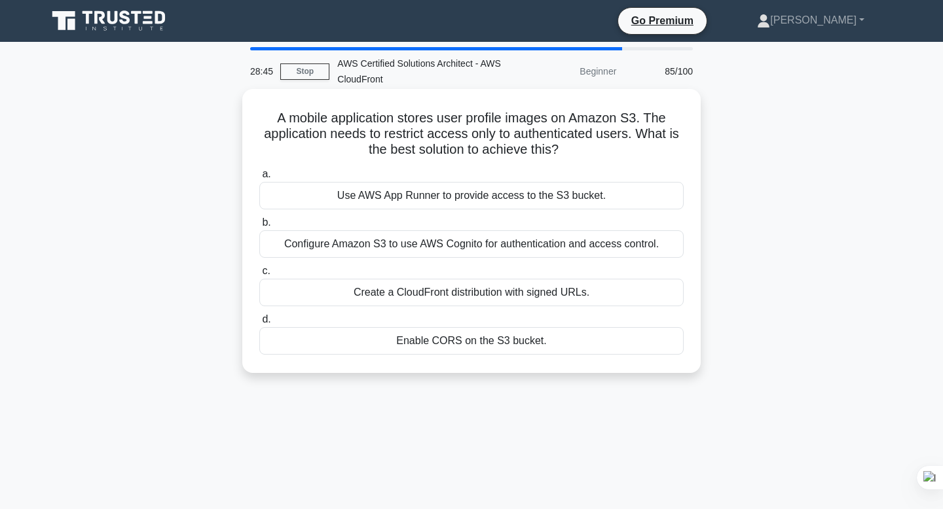
click at [490, 297] on div "Create a CloudFront distribution with signed URLs." at bounding box center [471, 292] width 424 height 27
click at [259, 276] on input "c. Create a CloudFront distribution with signed URLs." at bounding box center [259, 271] width 0 height 9
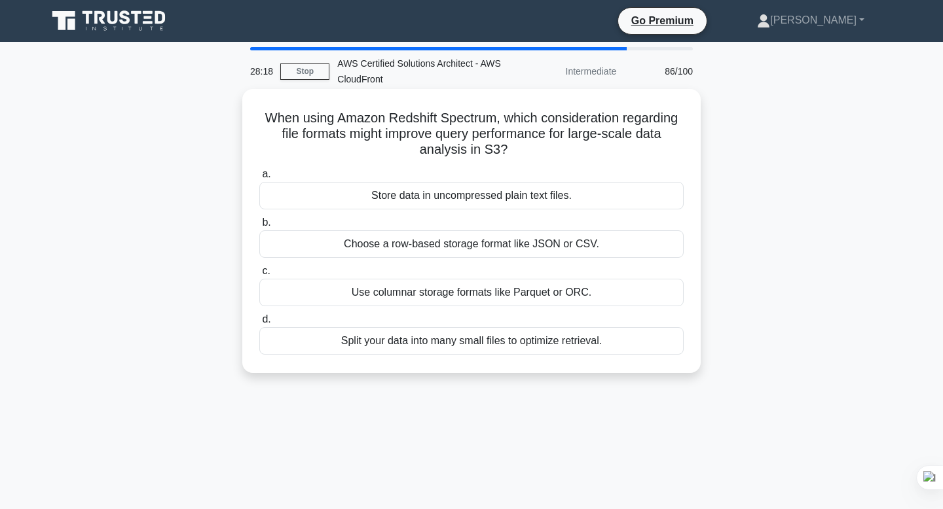
click at [453, 250] on div "Choose a row-based storage format like JSON or CSV." at bounding box center [471, 243] width 424 height 27
click at [259, 227] on input "b. Choose a row-based storage format like JSON or CSV." at bounding box center [259, 223] width 0 height 9
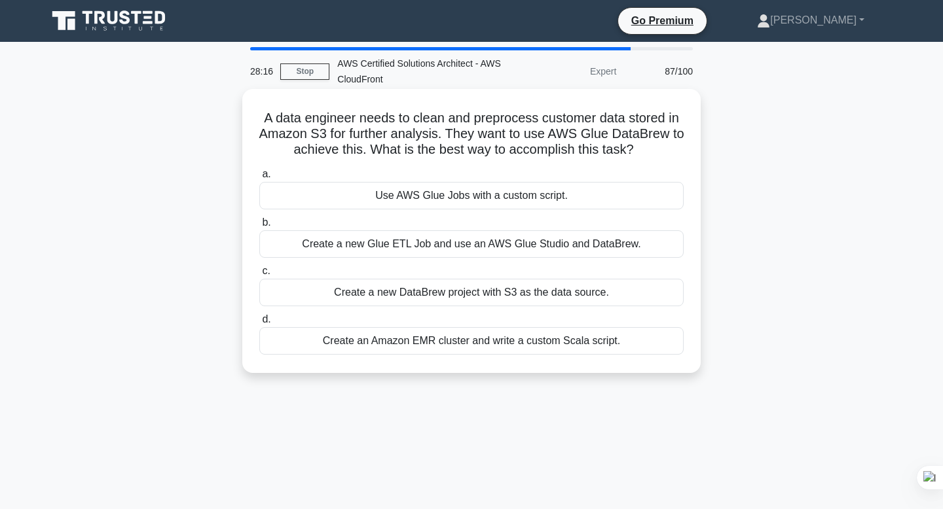
click at [445, 247] on div "Create a new Glue ETL Job and use an AWS Glue Studio and DataBrew." at bounding box center [471, 243] width 424 height 27
click at [259, 227] on input "b. Create a new Glue ETL Job and use an AWS Glue Studio and DataBrew." at bounding box center [259, 223] width 0 height 9
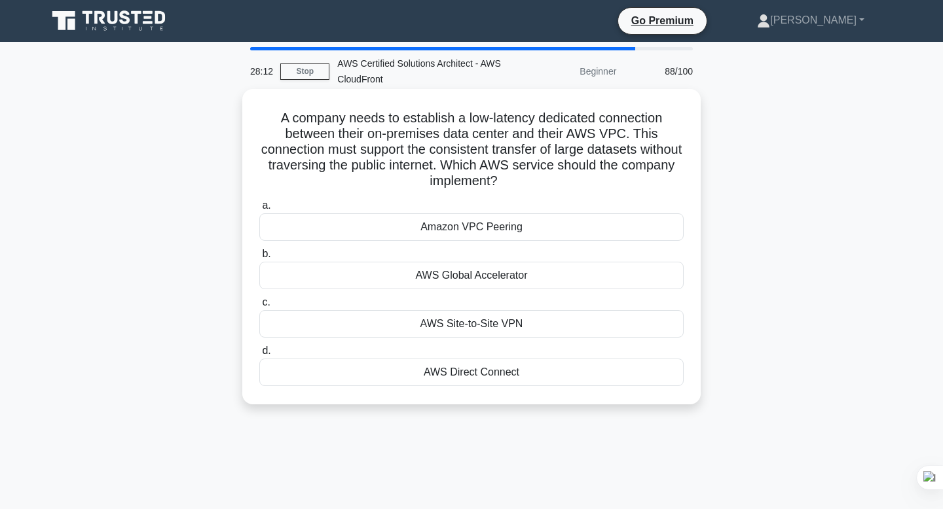
click at [446, 275] on div "AWS Global Accelerator" at bounding box center [471, 275] width 424 height 27
click at [259, 259] on input "b. AWS Global Accelerator" at bounding box center [259, 254] width 0 height 9
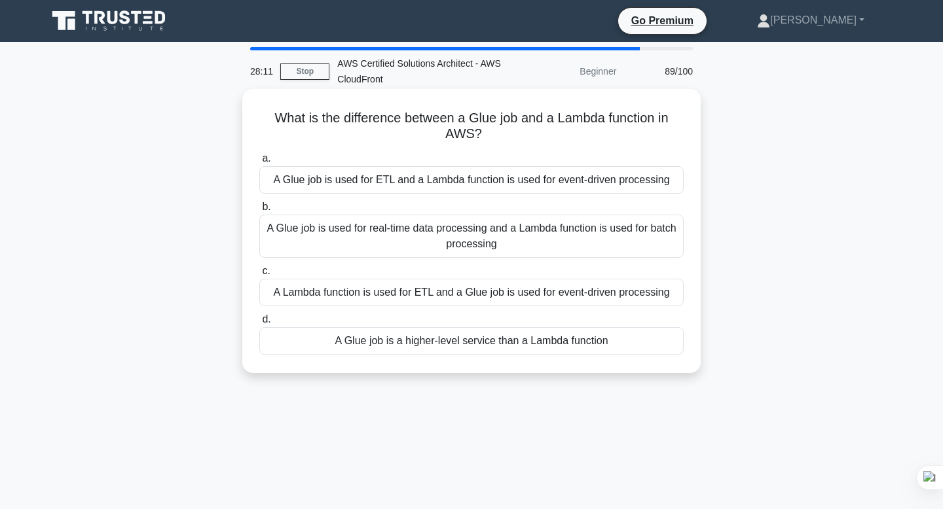
click at [455, 232] on div "A Glue job is used for real-time data processing and a Lambda function is used …" at bounding box center [471, 236] width 424 height 43
click at [259, 211] on input "b. A Glue job is used for real-time data processing and a Lambda function is us…" at bounding box center [259, 207] width 0 height 9
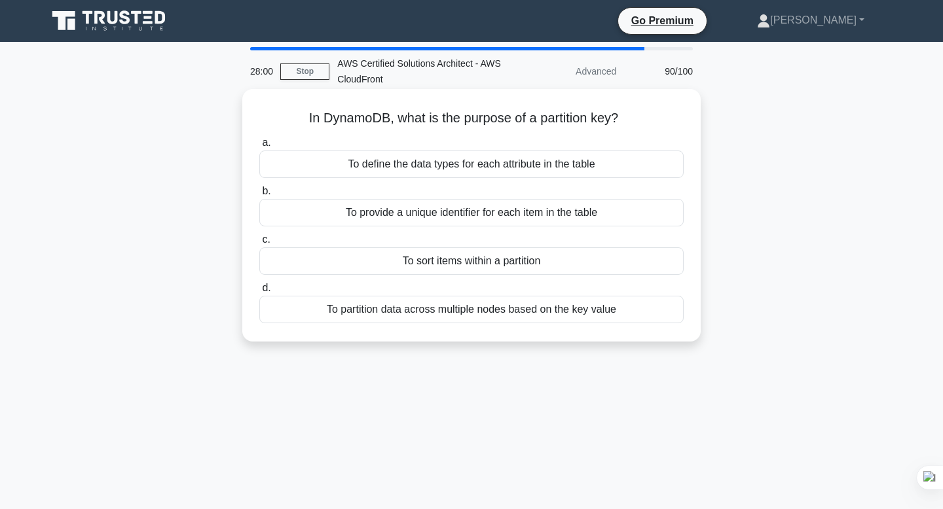
click at [444, 307] on div "To partition data across multiple nodes based on the key value" at bounding box center [471, 309] width 424 height 27
click at [259, 293] on input "d. To partition data across multiple nodes based on the key value" at bounding box center [259, 288] width 0 height 9
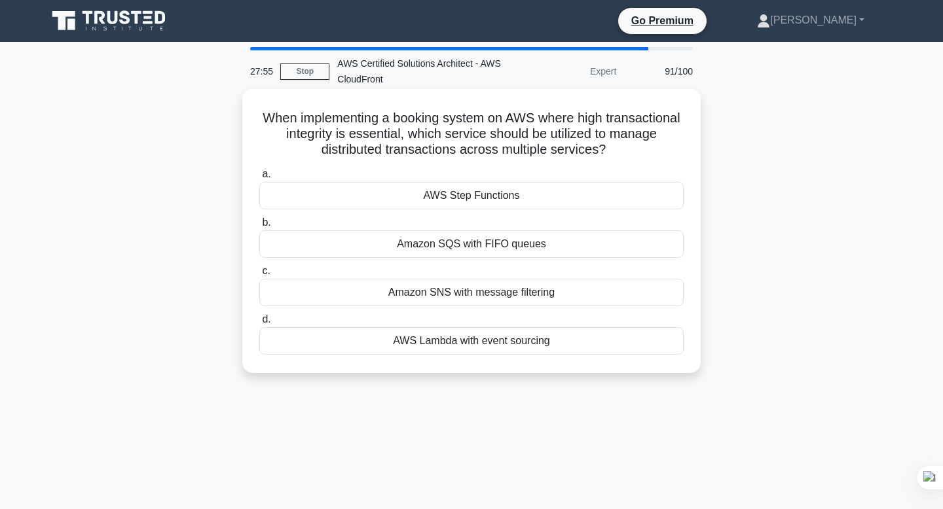
click at [467, 245] on div "Amazon SQS with FIFO queues" at bounding box center [471, 243] width 424 height 27
click at [259, 227] on input "b. Amazon SQS with FIFO queues" at bounding box center [259, 223] width 0 height 9
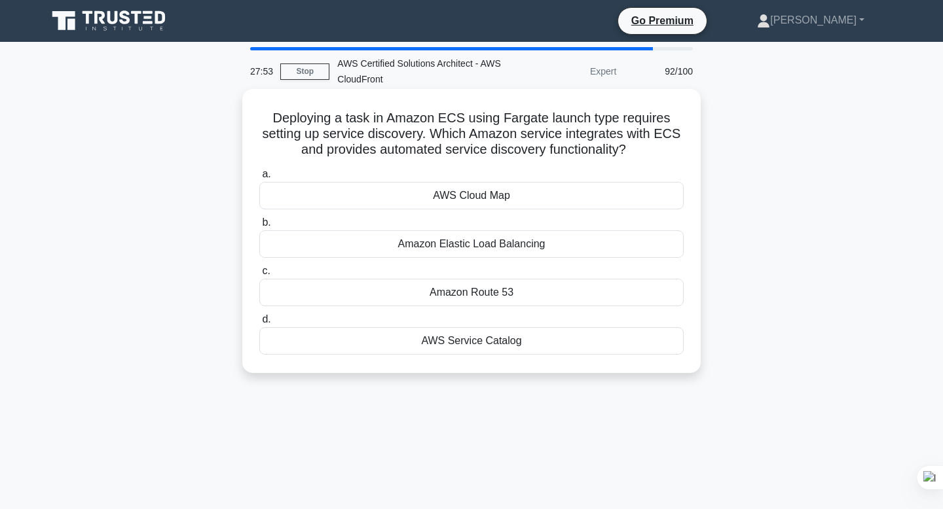
click at [472, 246] on div "Amazon Elastic Load Balancing" at bounding box center [471, 243] width 424 height 27
click at [259, 227] on input "b. Amazon Elastic Load Balancing" at bounding box center [259, 223] width 0 height 9
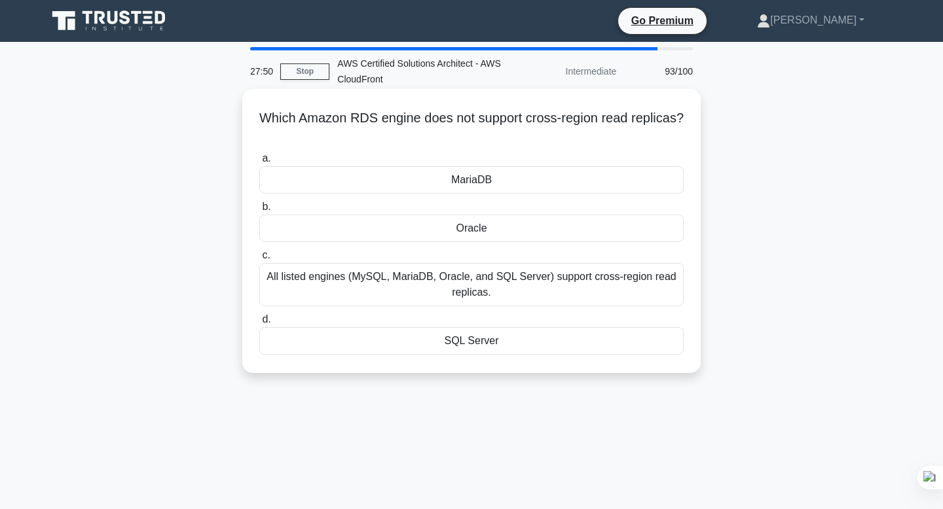
click at [479, 235] on div "Oracle" at bounding box center [471, 228] width 424 height 27
click at [259, 211] on input "b. Oracle" at bounding box center [259, 207] width 0 height 9
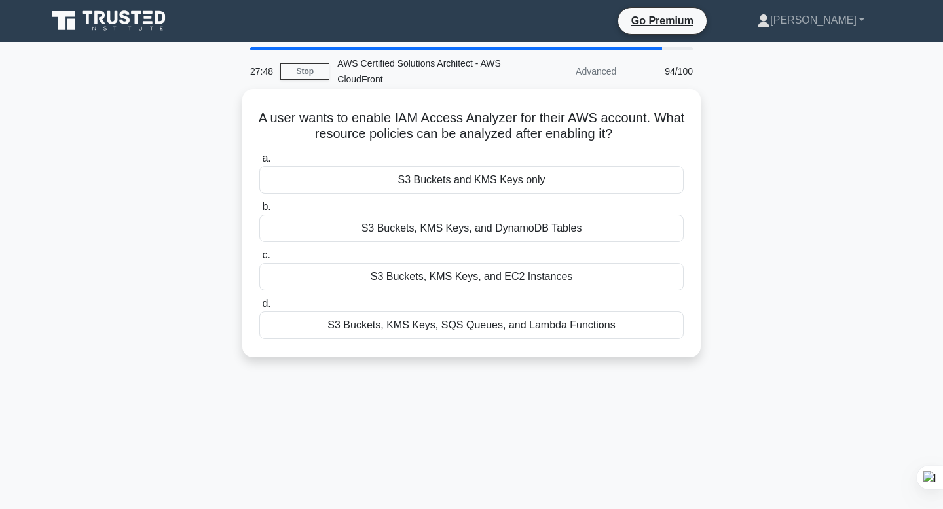
click at [464, 234] on div "S3 Buckets, KMS Keys, and DynamoDB Tables" at bounding box center [471, 228] width 424 height 27
click at [259, 211] on input "b. S3 [GEOGRAPHIC_DATA], KMS Keys, and DynamoDB Tables" at bounding box center [259, 207] width 0 height 9
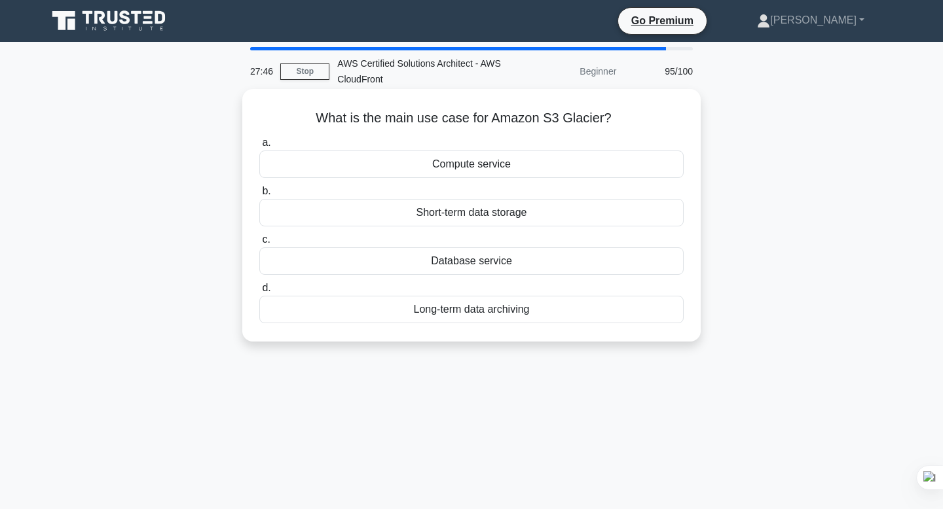
click at [474, 215] on div "Short-term data storage" at bounding box center [471, 212] width 424 height 27
click at [259, 196] on input "b. Short-term data storage" at bounding box center [259, 191] width 0 height 9
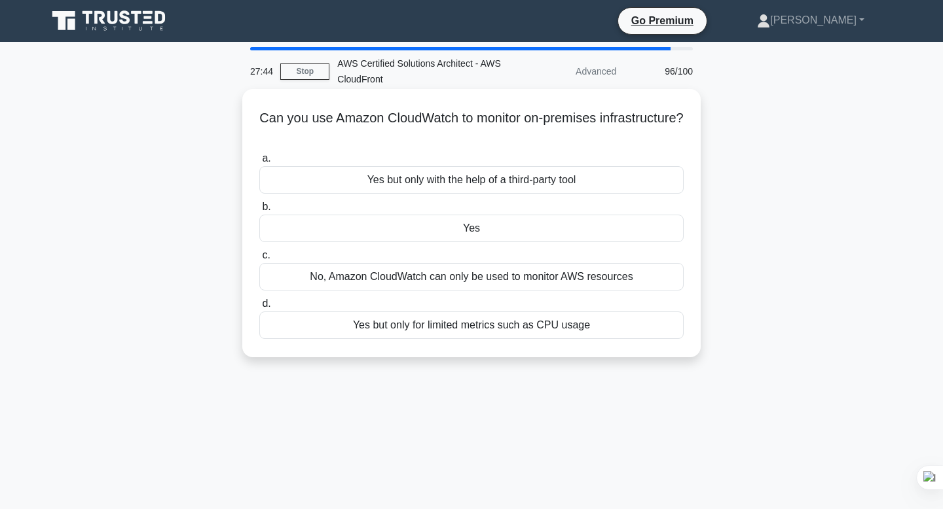
click at [475, 223] on div "Yes" at bounding box center [471, 228] width 424 height 27
click at [259, 211] on input "b. Yes" at bounding box center [259, 207] width 0 height 9
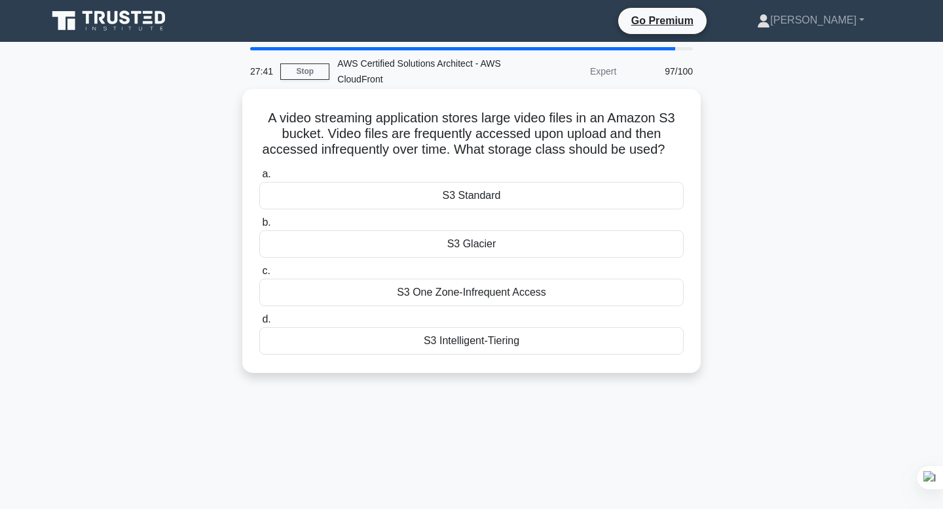
click at [477, 200] on div "S3 Standard" at bounding box center [471, 195] width 424 height 27
click at [259, 179] on input "a. S3 Standard" at bounding box center [259, 174] width 0 height 9
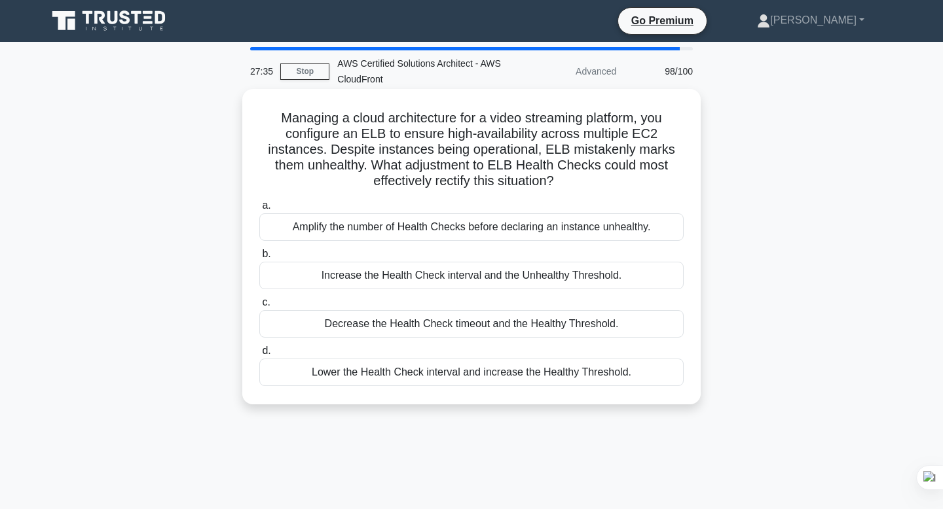
click at [489, 230] on div "Amplify the number of Health Checks before declaring an instance unhealthy." at bounding box center [471, 226] width 424 height 27
click at [259, 210] on input "a. Amplify the number of Health Checks before declaring an instance unhealthy." at bounding box center [259, 206] width 0 height 9
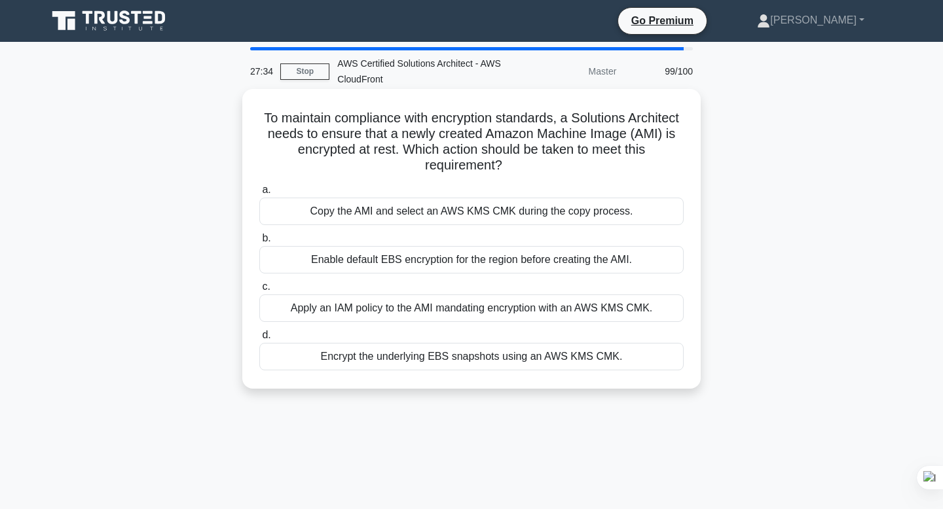
click at [483, 220] on div "Copy the AMI and select an AWS KMS CMK during the copy process." at bounding box center [471, 211] width 424 height 27
click at [259, 194] on input "a. Copy the AMI and select an AWS KMS CMK during the copy process." at bounding box center [259, 190] width 0 height 9
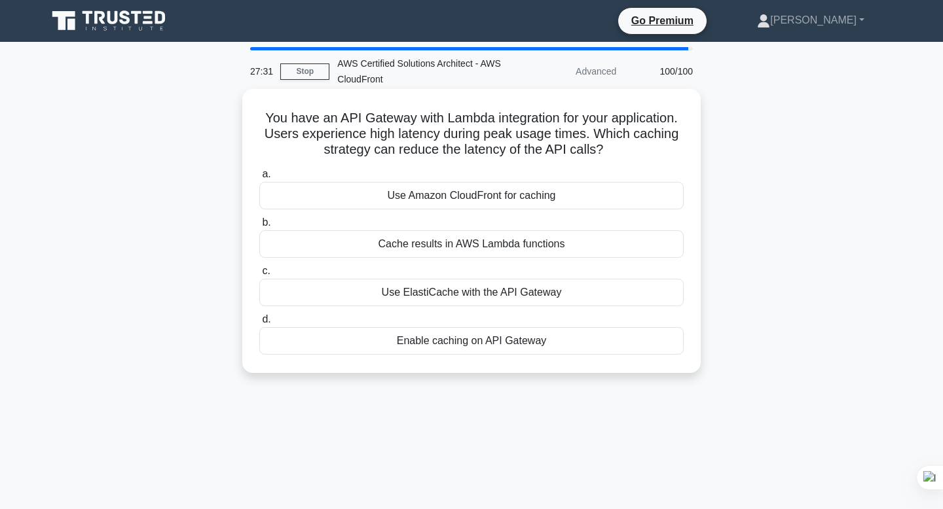
click at [488, 198] on div "Use Amazon CloudFront for caching" at bounding box center [471, 195] width 424 height 27
click at [259, 179] on input "a. Use Amazon CloudFront for caching" at bounding box center [259, 174] width 0 height 9
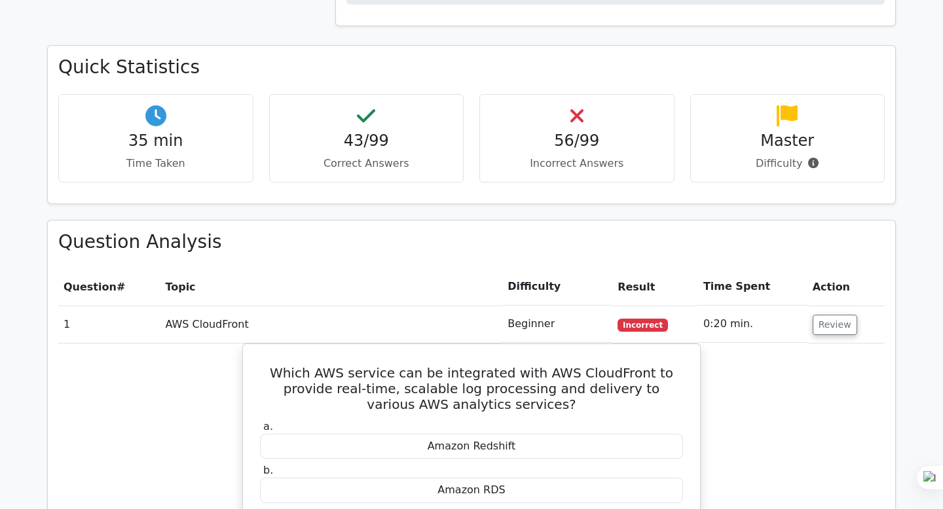
scroll to position [1267, 0]
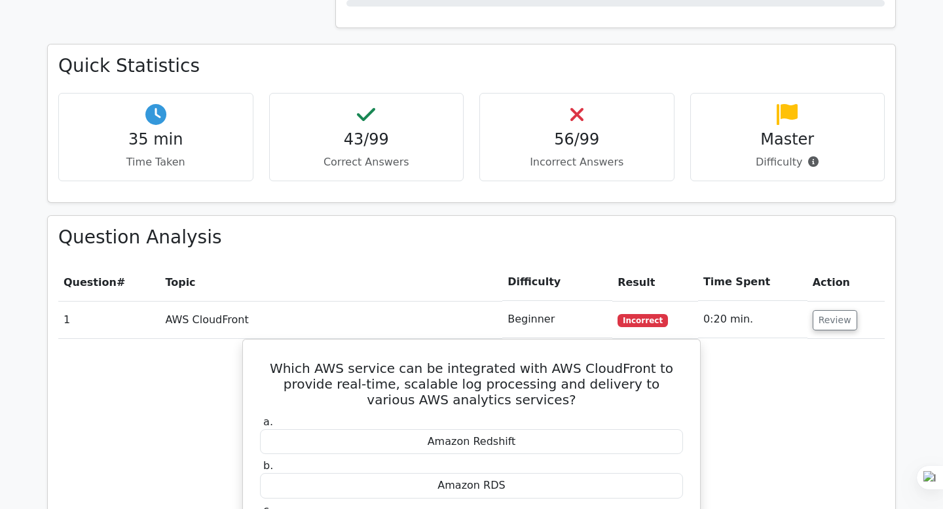
click at [186, 301] on td "AWS CloudFront" at bounding box center [331, 319] width 342 height 37
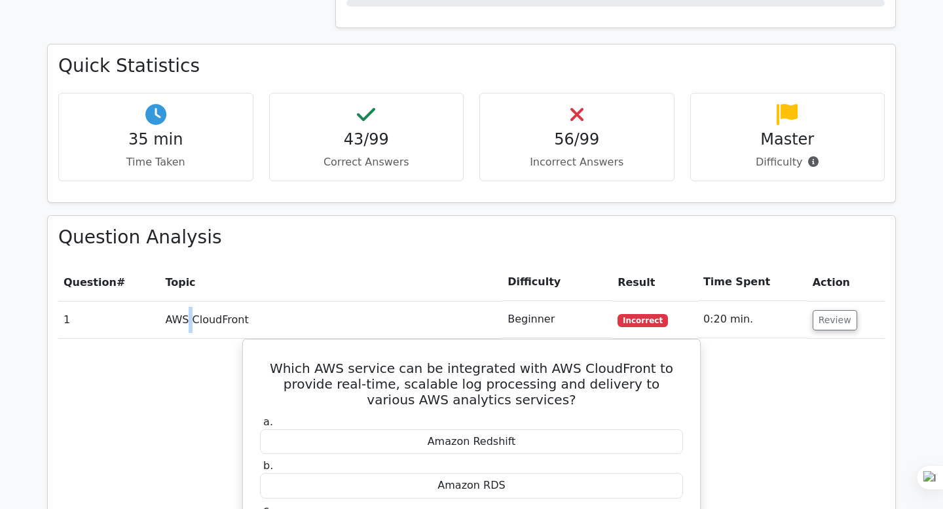
click at [186, 301] on td "AWS CloudFront" at bounding box center [331, 319] width 342 height 37
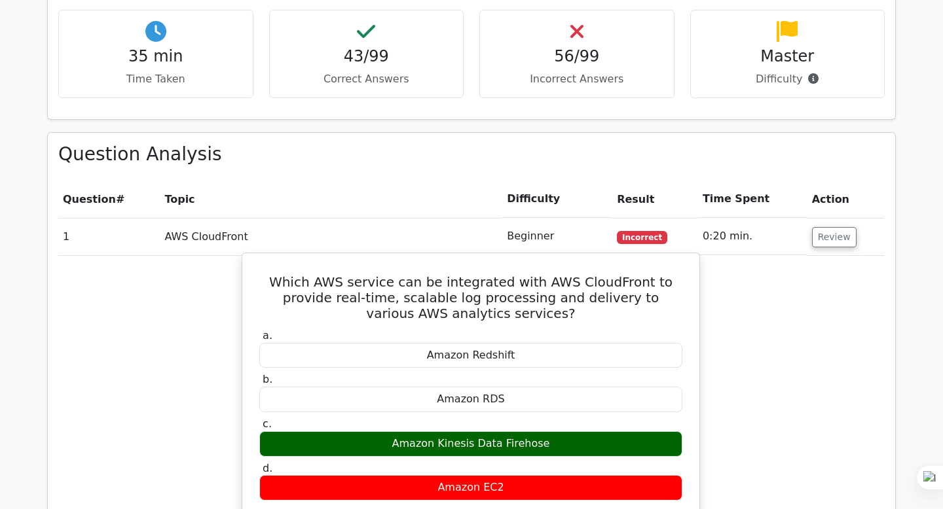
scroll to position [1330, 0]
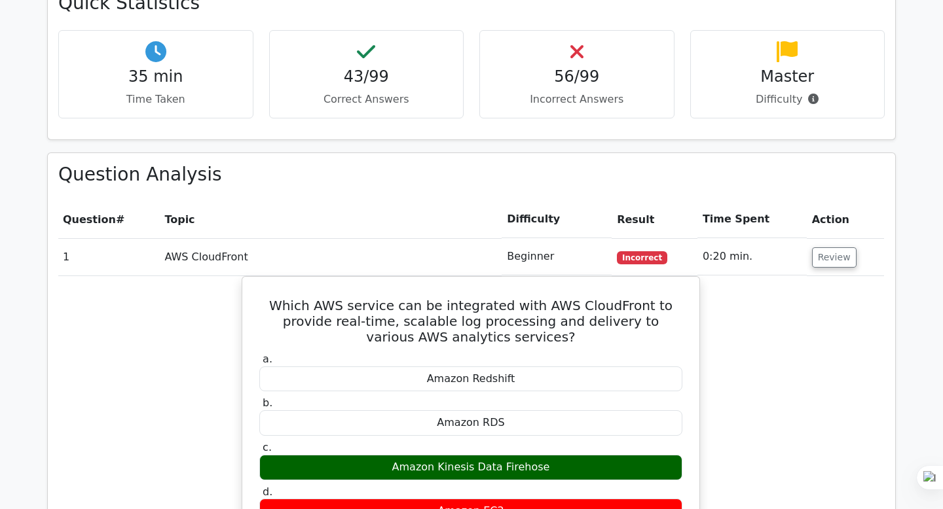
click at [761, 280] on div "Which AWS service can be integrated with AWS CloudFront to provide real-time, s…" at bounding box center [471, 515] width 826 height 478
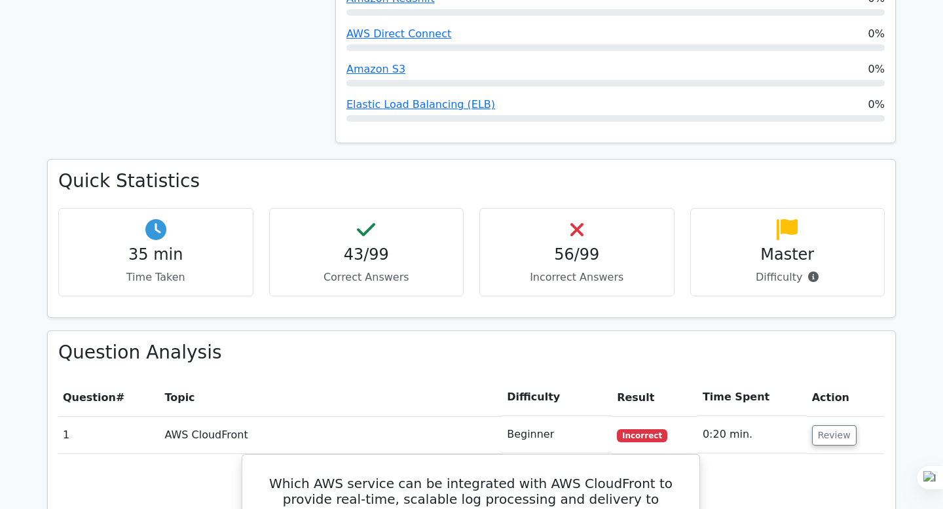
scroll to position [1148, 0]
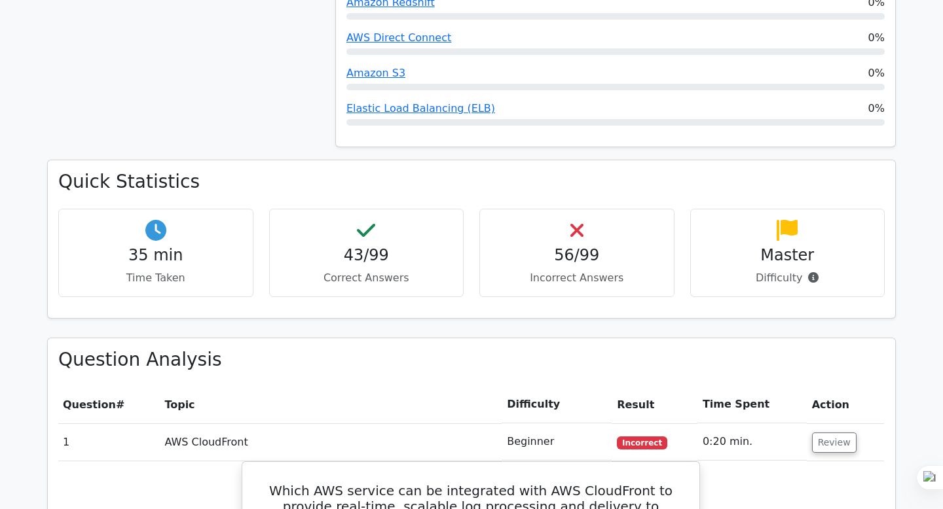
click at [385, 246] on h4 "43/99" at bounding box center [366, 255] width 173 height 19
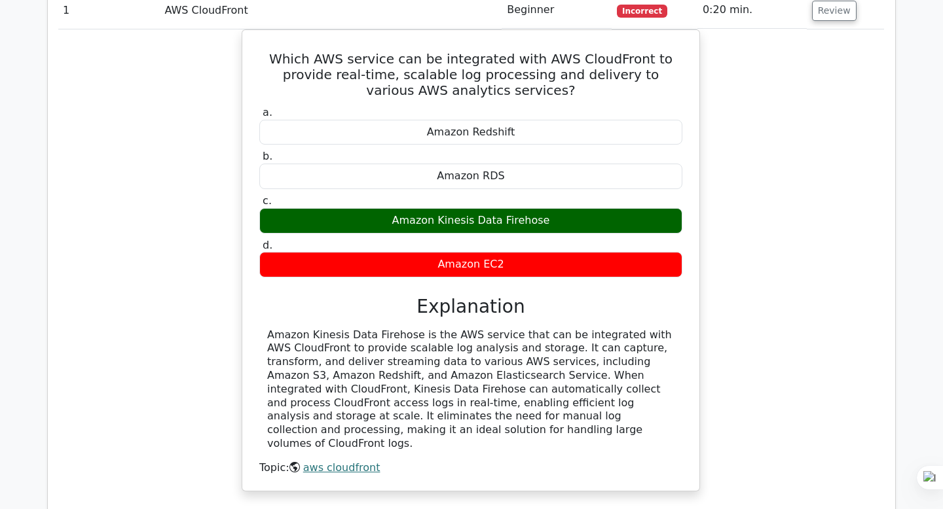
scroll to position [921, 0]
